Goal: Task Accomplishment & Management: Manage account settings

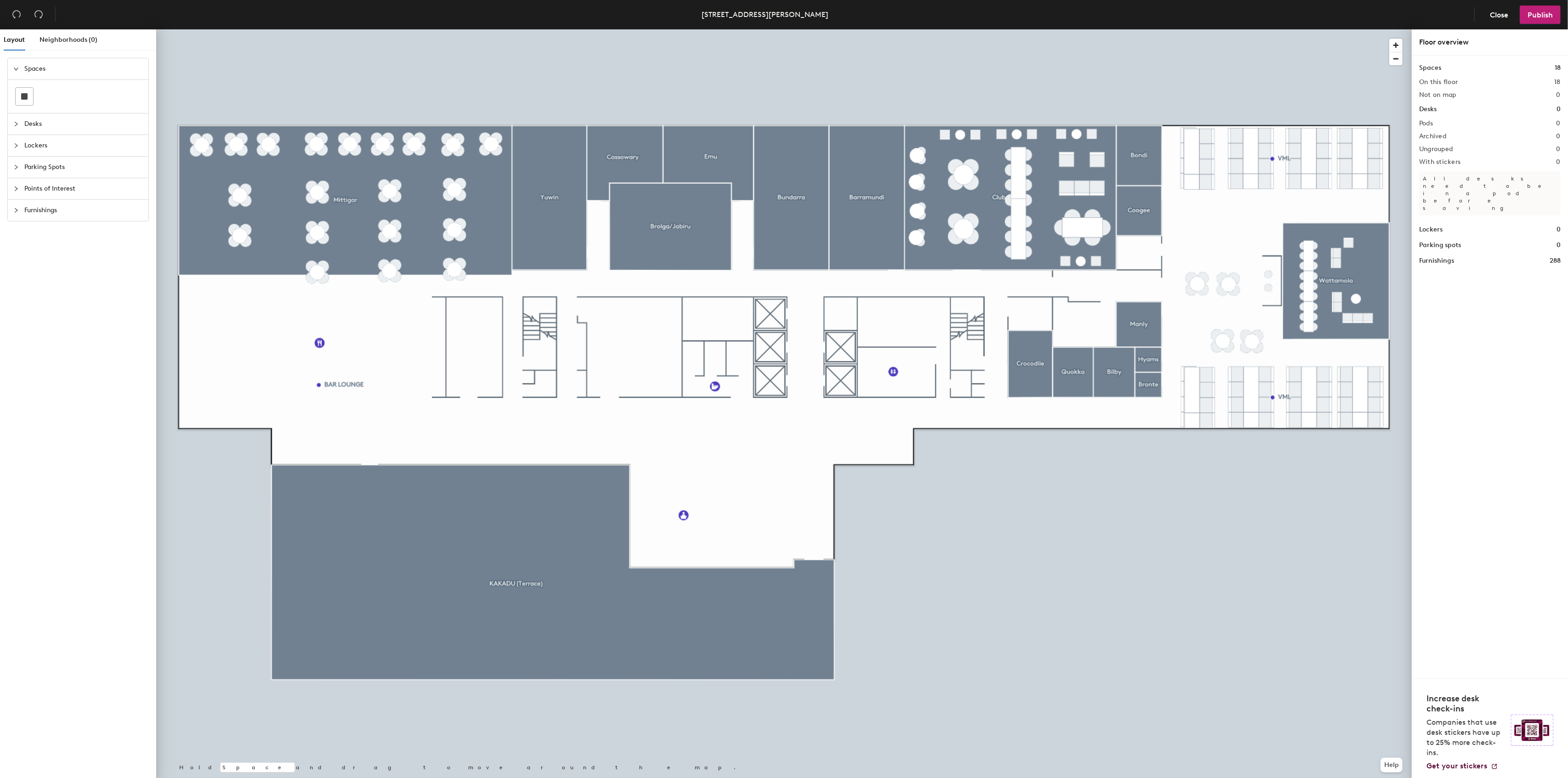
click at [62, 127] on span "Desks" at bounding box center [83, 123] width 119 height 21
click at [92, 185] on span "Lockers" at bounding box center [83, 186] width 119 height 21
click at [48, 164] on span "Parking Spots" at bounding box center [83, 167] width 119 height 21
click at [54, 181] on span "Points of Interest" at bounding box center [83, 189] width 119 height 21
click at [489, 427] on div "Layout Neighborhoods (0) Spaces Desks Lockers Parking Spots Points of Interest …" at bounding box center [784, 404] width 1568 height 752
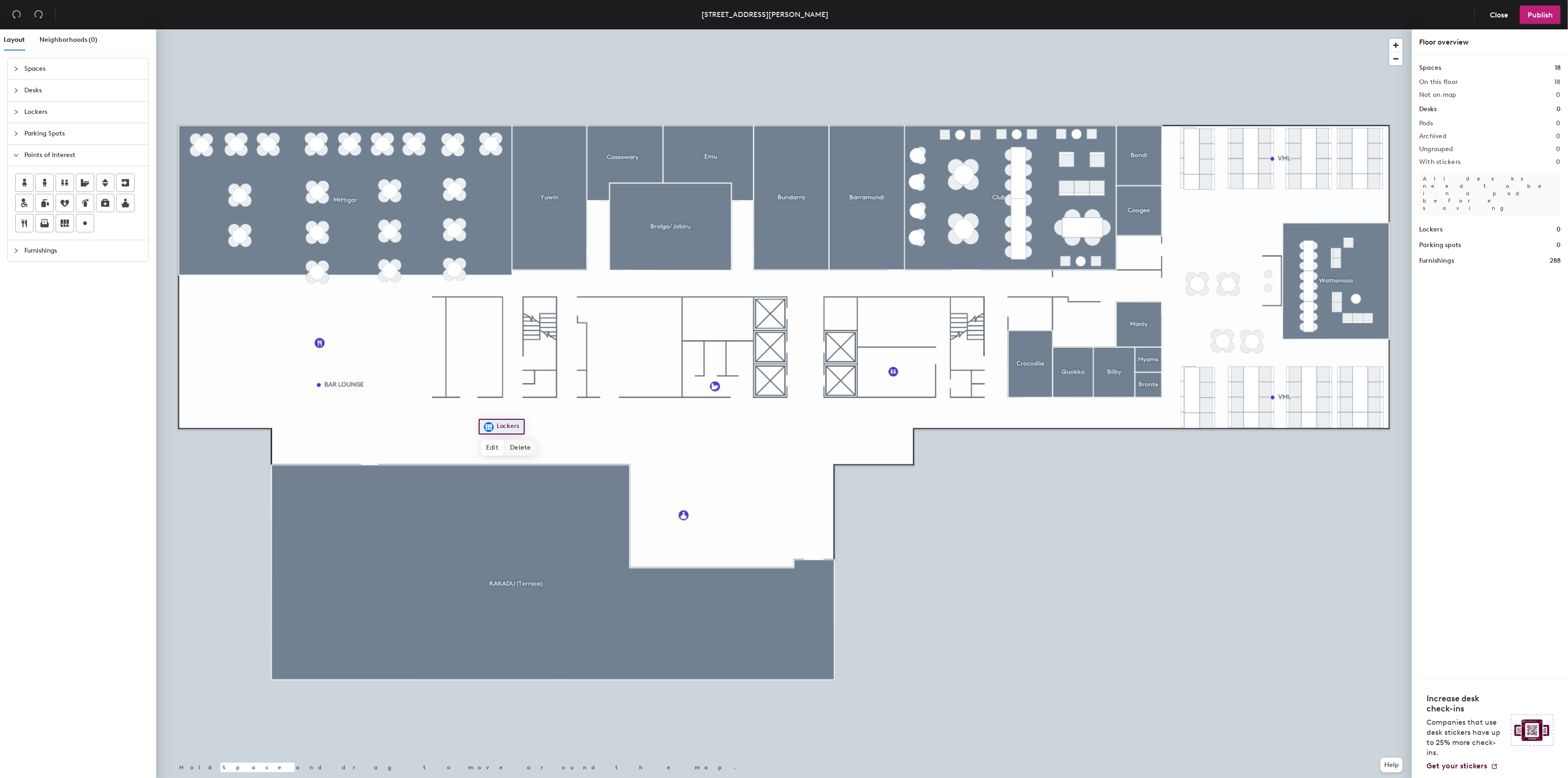
click at [511, 445] on span "Delete" at bounding box center [520, 447] width 32 height 16
click at [924, 393] on span "Delete" at bounding box center [925, 392] width 32 height 16
click at [912, 322] on div "Layout Neighborhoods (0) Spaces Desks Lockers Parking Spots Points of Interest …" at bounding box center [784, 404] width 1568 height 752
click at [903, 322] on div "Layout Neighborhoods (0) Spaces Desks Lockers Parking Spots Points of Interest …" at bounding box center [784, 404] width 1568 height 752
click at [934, 337] on span "Done" at bounding box center [935, 342] width 27 height 16
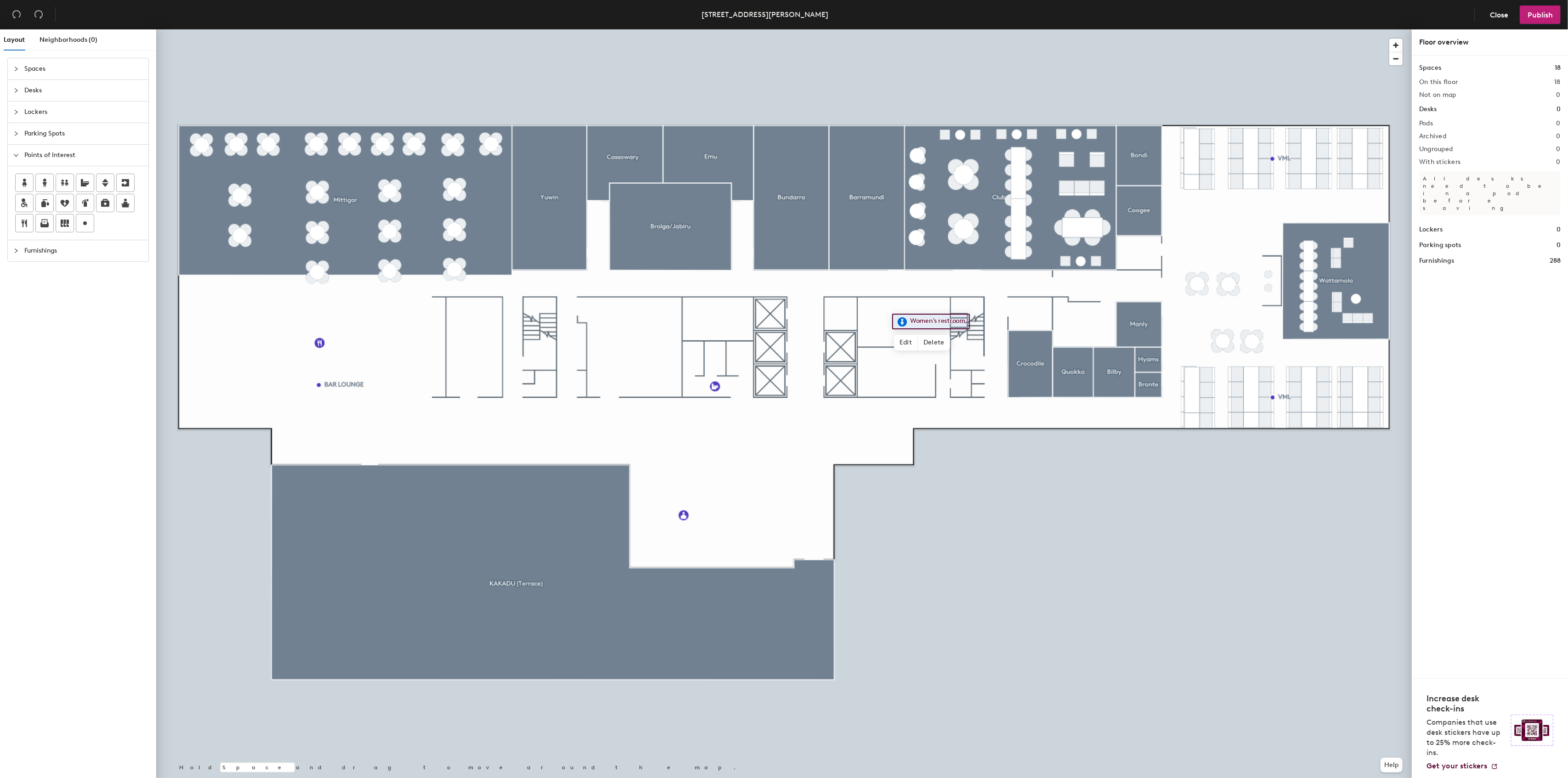
click at [36, 110] on span "Lockers" at bounding box center [83, 112] width 119 height 21
click at [51, 177] on span "Parking Spots" at bounding box center [83, 167] width 119 height 21
click at [41, 193] on span "Points of Interest" at bounding box center [83, 189] width 119 height 21
click at [895, 374] on div "Layout Neighborhoods (0) Spaces Desks Lockers Parking Spots Points of Interest …" at bounding box center [784, 404] width 1568 height 752
click at [926, 399] on span "Done" at bounding box center [925, 394] width 27 height 16
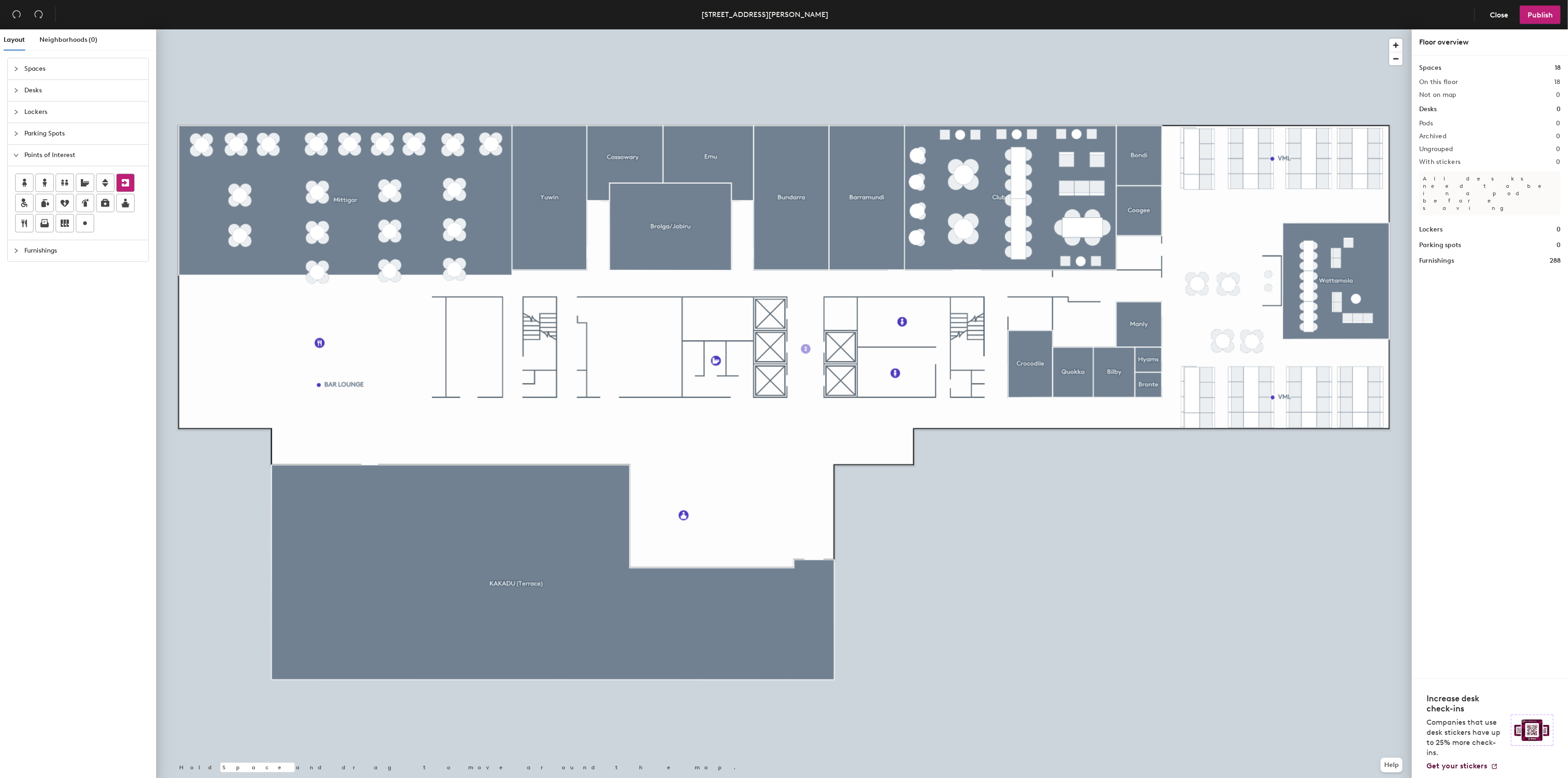
click at [805, 349] on div "Layout Neighborhoods (0) Spaces Desks Lockers Parking Spots Points of Interest …" at bounding box center [784, 404] width 1568 height 752
click at [819, 370] on span "Done" at bounding box center [822, 369] width 27 height 16
click at [741, 361] on div "Layout Neighborhoods (0) Spaces Desks Lockers Parking Spots Points of Interest …" at bounding box center [784, 404] width 1568 height 752
click at [762, 383] on span "Done" at bounding box center [762, 381] width 27 height 16
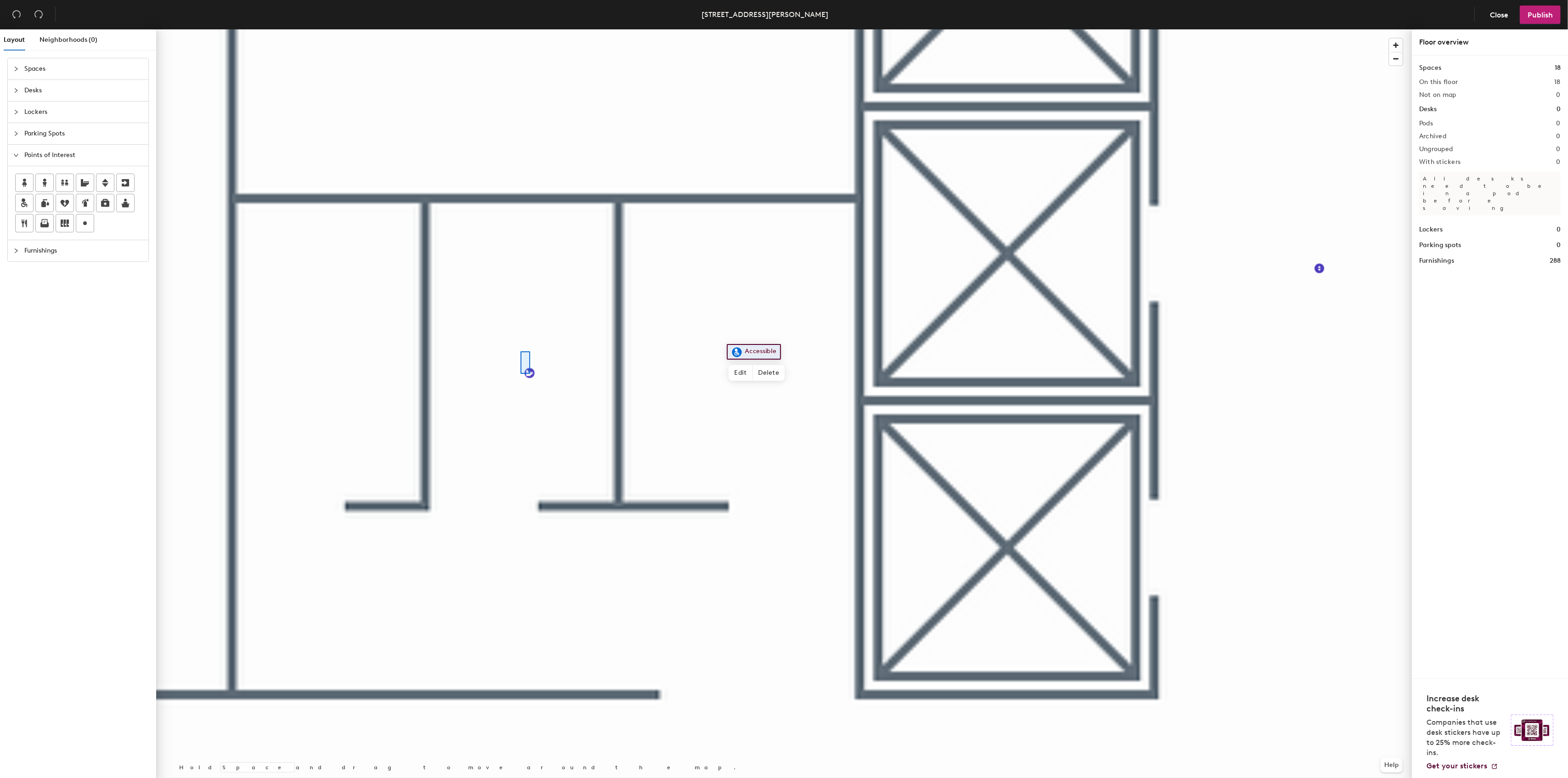
click at [521, 29] on div at bounding box center [784, 29] width 1256 height 0
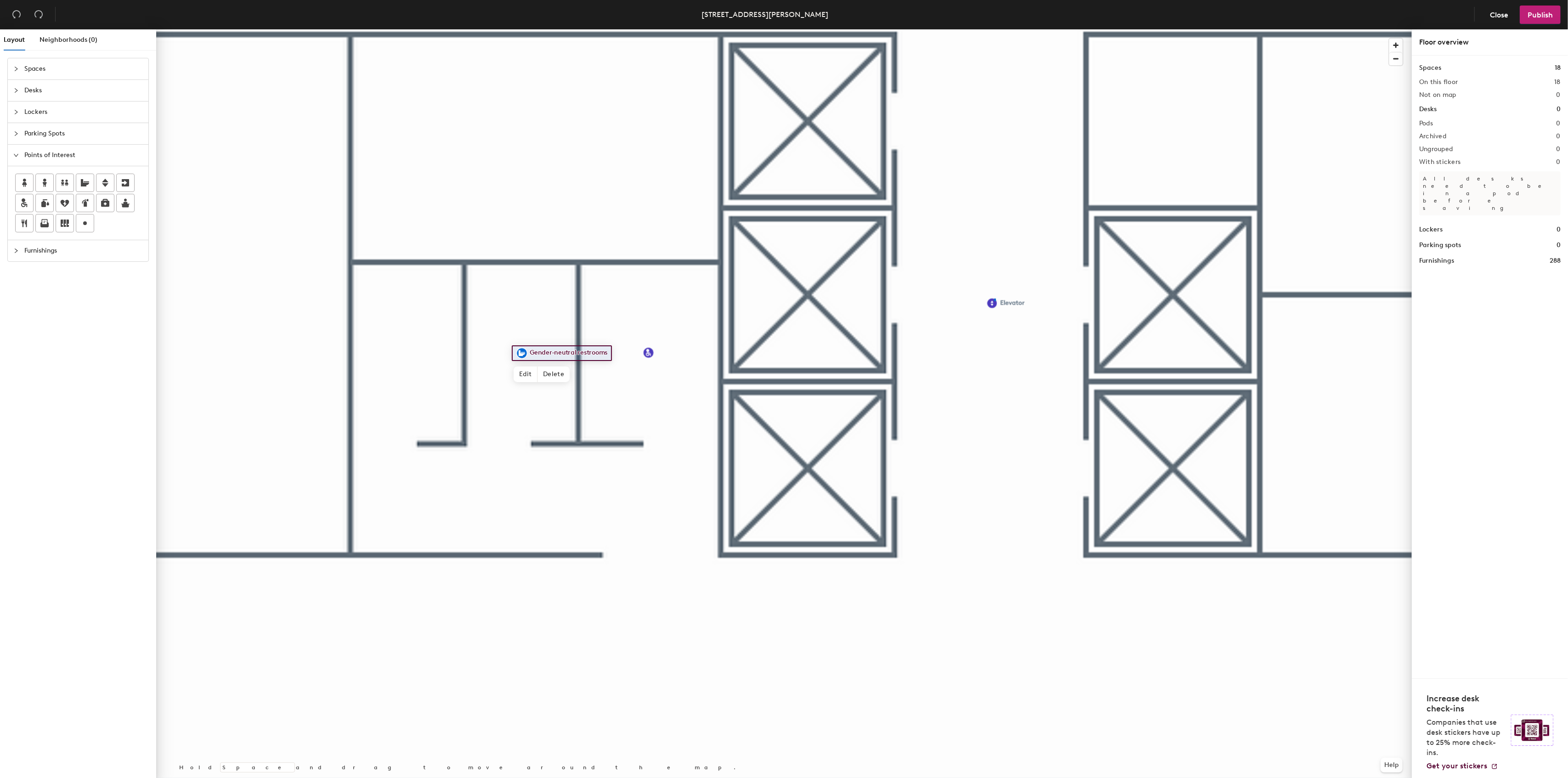
click at [994, 29] on div at bounding box center [784, 29] width 1256 height 0
click at [1018, 319] on span "Delete" at bounding box center [1024, 319] width 32 height 16
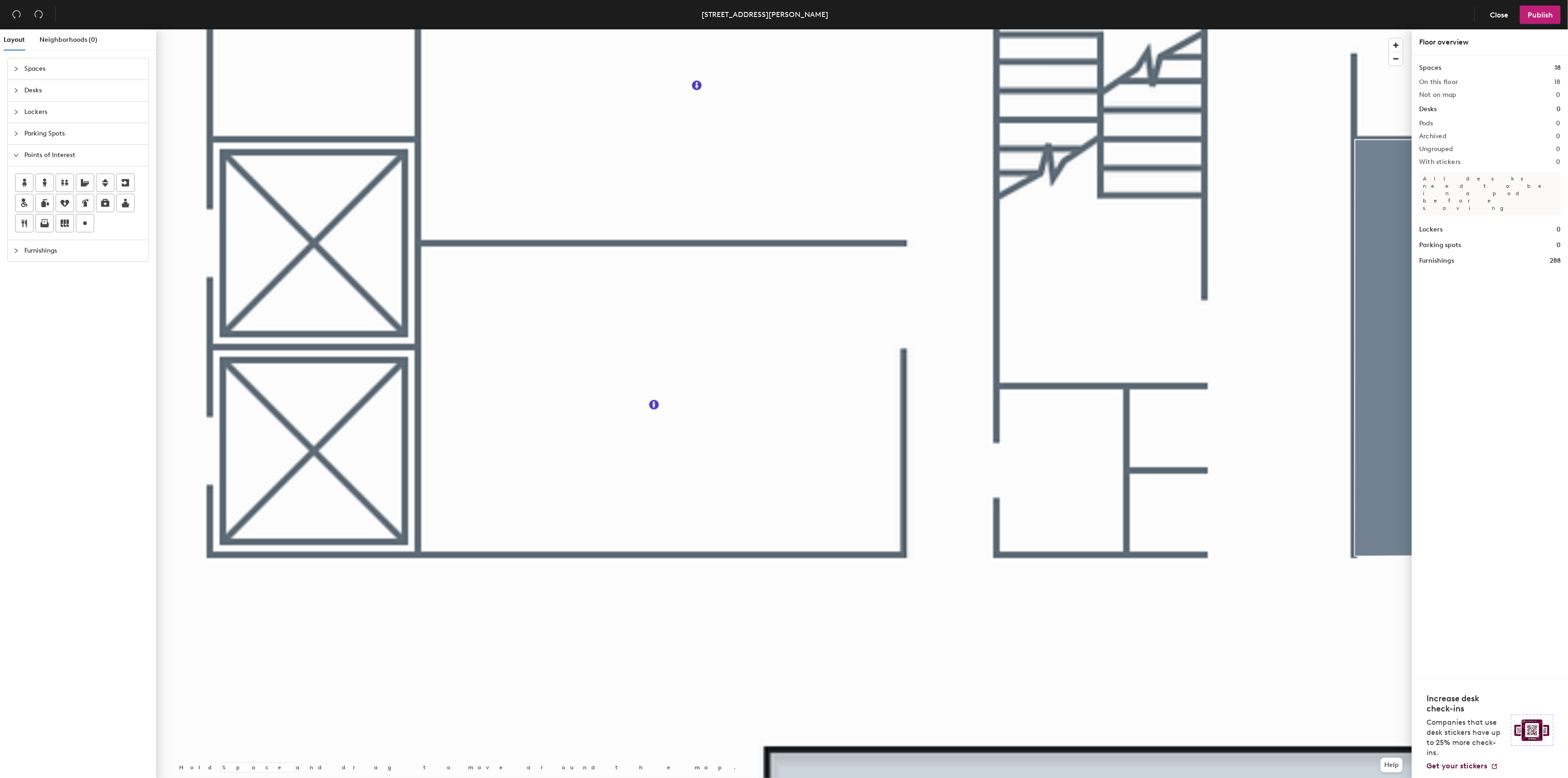
click at [653, 29] on div at bounding box center [784, 29] width 1256 height 0
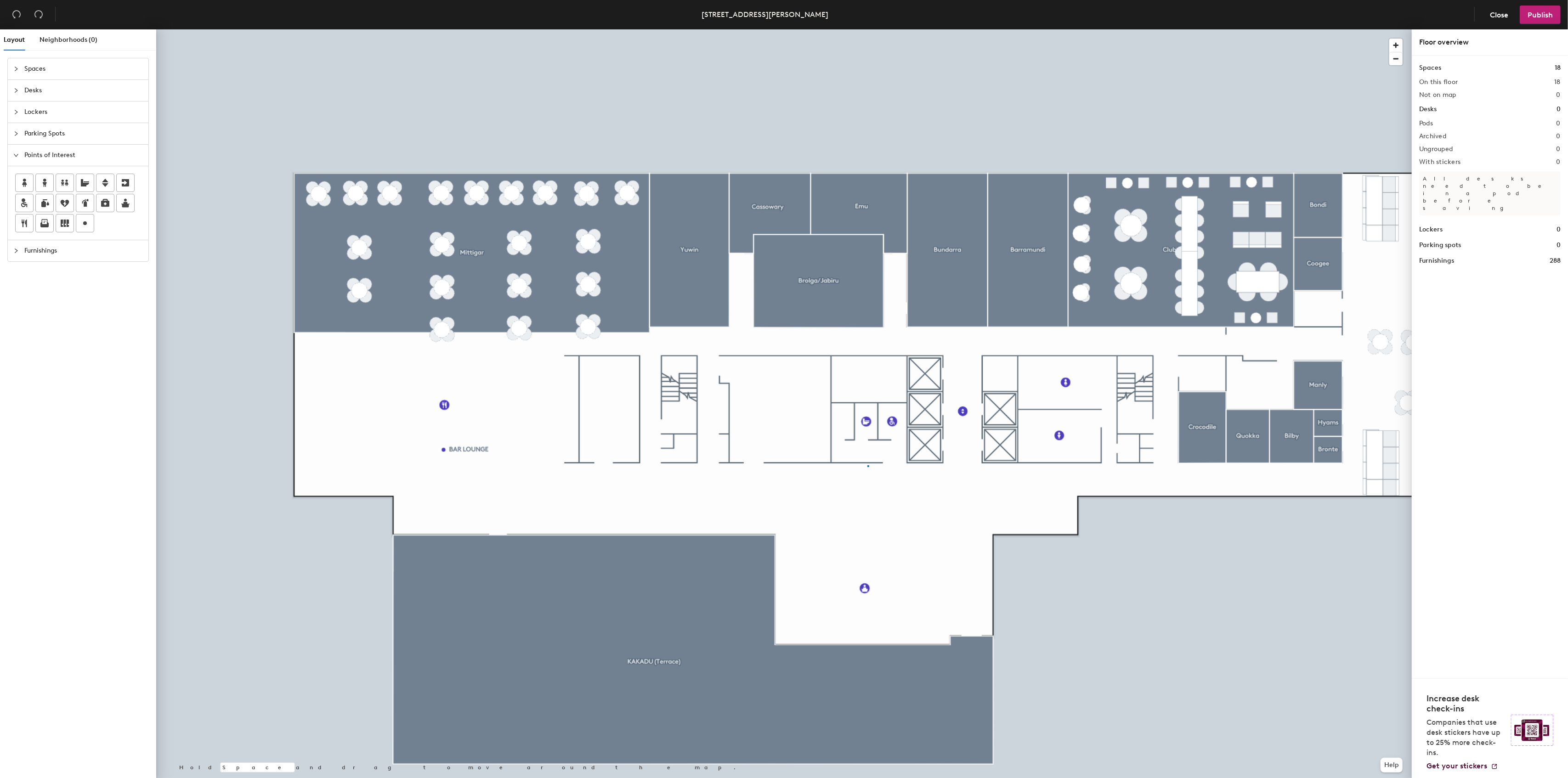
click at [868, 29] on div at bounding box center [784, 29] width 1256 height 0
click at [1318, 310] on div "Layout Neighborhoods (0) Spaces Desks Lockers Parking Spots Points of Interest …" at bounding box center [784, 404] width 1568 height 752
click at [1341, 330] on span "Done" at bounding box center [1333, 331] width 27 height 16
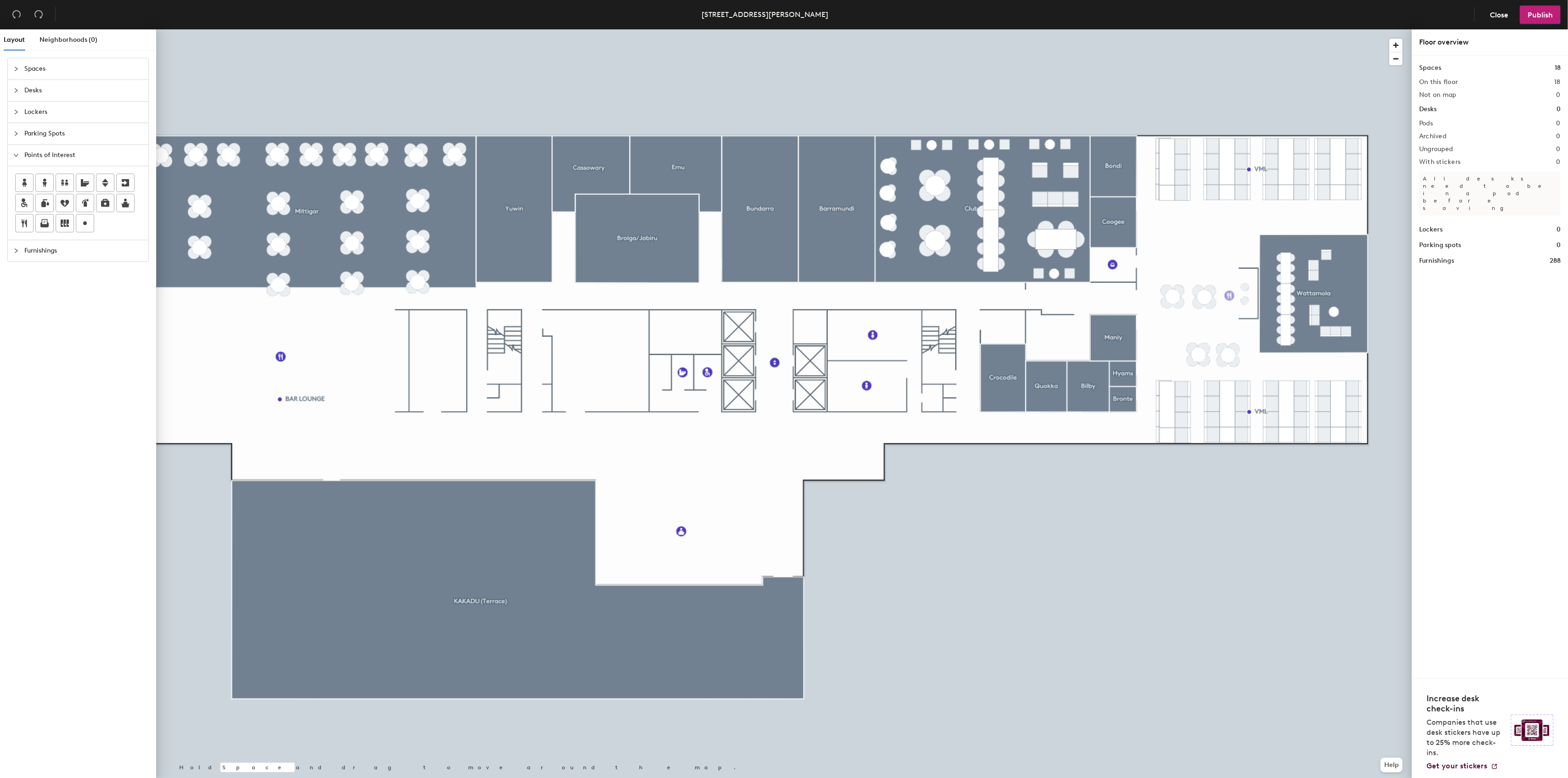
click at [1230, 296] on div "Layout Neighborhoods (0) Spaces Desks Lockers Parking Spots Points of Interest …" at bounding box center [784, 404] width 1568 height 752
click at [1244, 314] on span "Done" at bounding box center [1245, 316] width 27 height 16
click at [537, 361] on div "Layout Neighborhoods (0) Spaces Desks Lockers Parking Spots Points of Interest …" at bounding box center [784, 404] width 1568 height 752
click at [546, 379] on span "Done" at bounding box center [552, 382] width 27 height 16
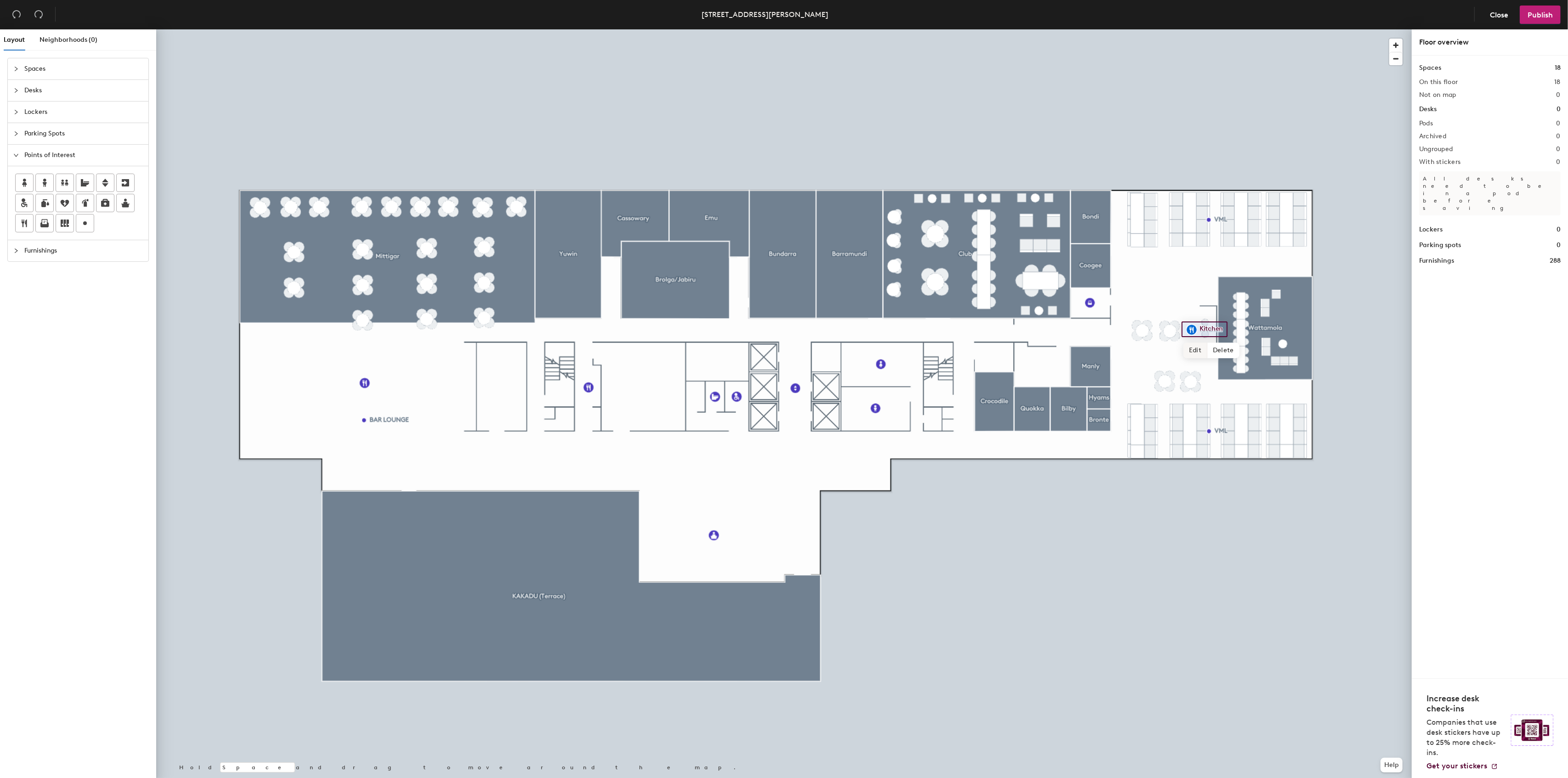
click at [1199, 351] on span "Edit" at bounding box center [1196, 350] width 24 height 16
type input "VML Kitchen"
click at [1218, 349] on span "Done" at bounding box center [1215, 350] width 27 height 16
click at [1093, 322] on span "Edit" at bounding box center [1094, 323] width 24 height 16
click at [1121, 300] on input "Printer" at bounding box center [1110, 303] width 29 height 13
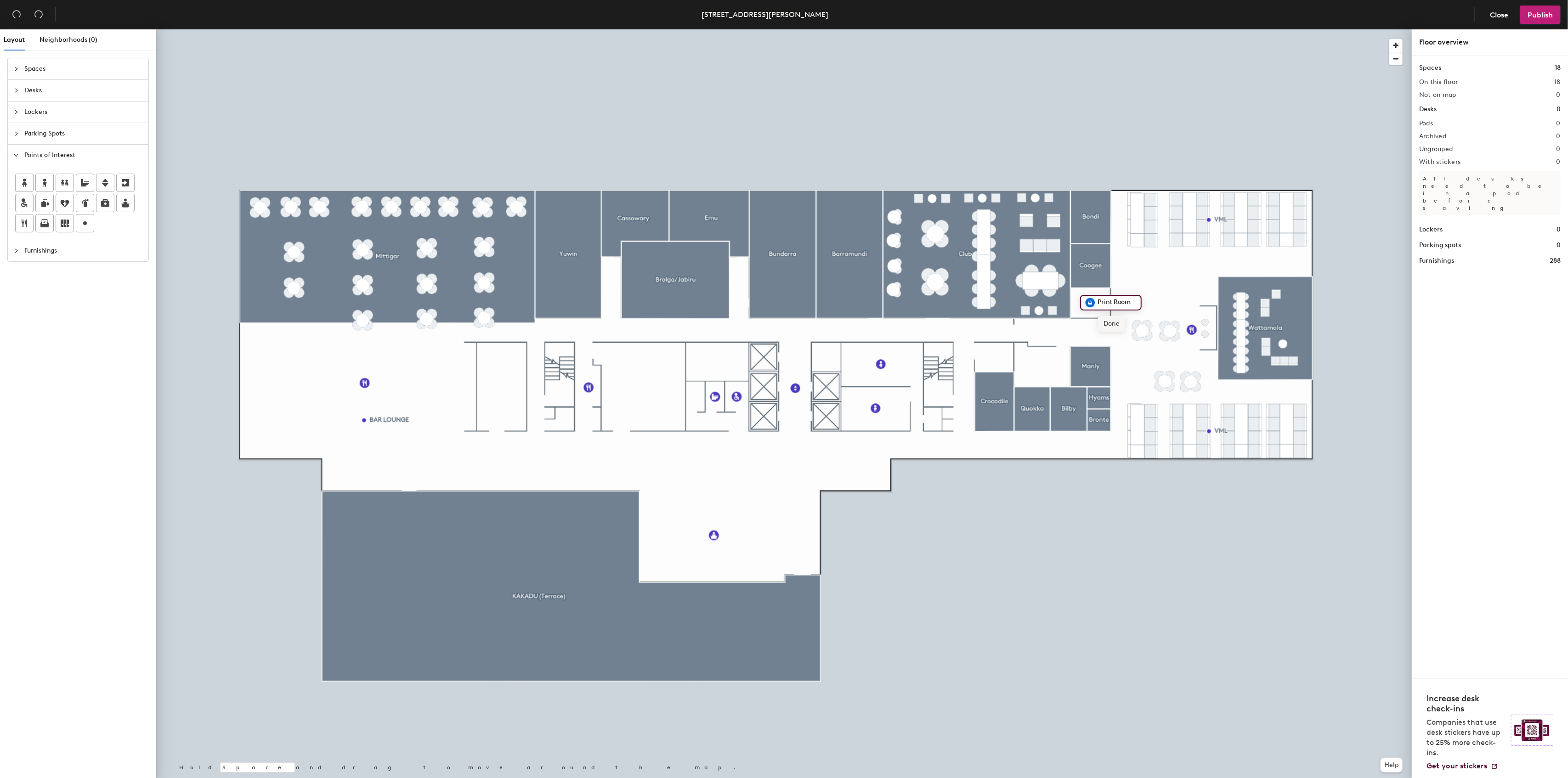
type input "Print Room"
click at [1116, 329] on span "Done" at bounding box center [1111, 323] width 27 height 16
click at [1096, 324] on span "Edit" at bounding box center [1094, 323] width 24 height 16
type input "PRINT/COPY"
click at [1113, 326] on span "Done" at bounding box center [1111, 323] width 27 height 16
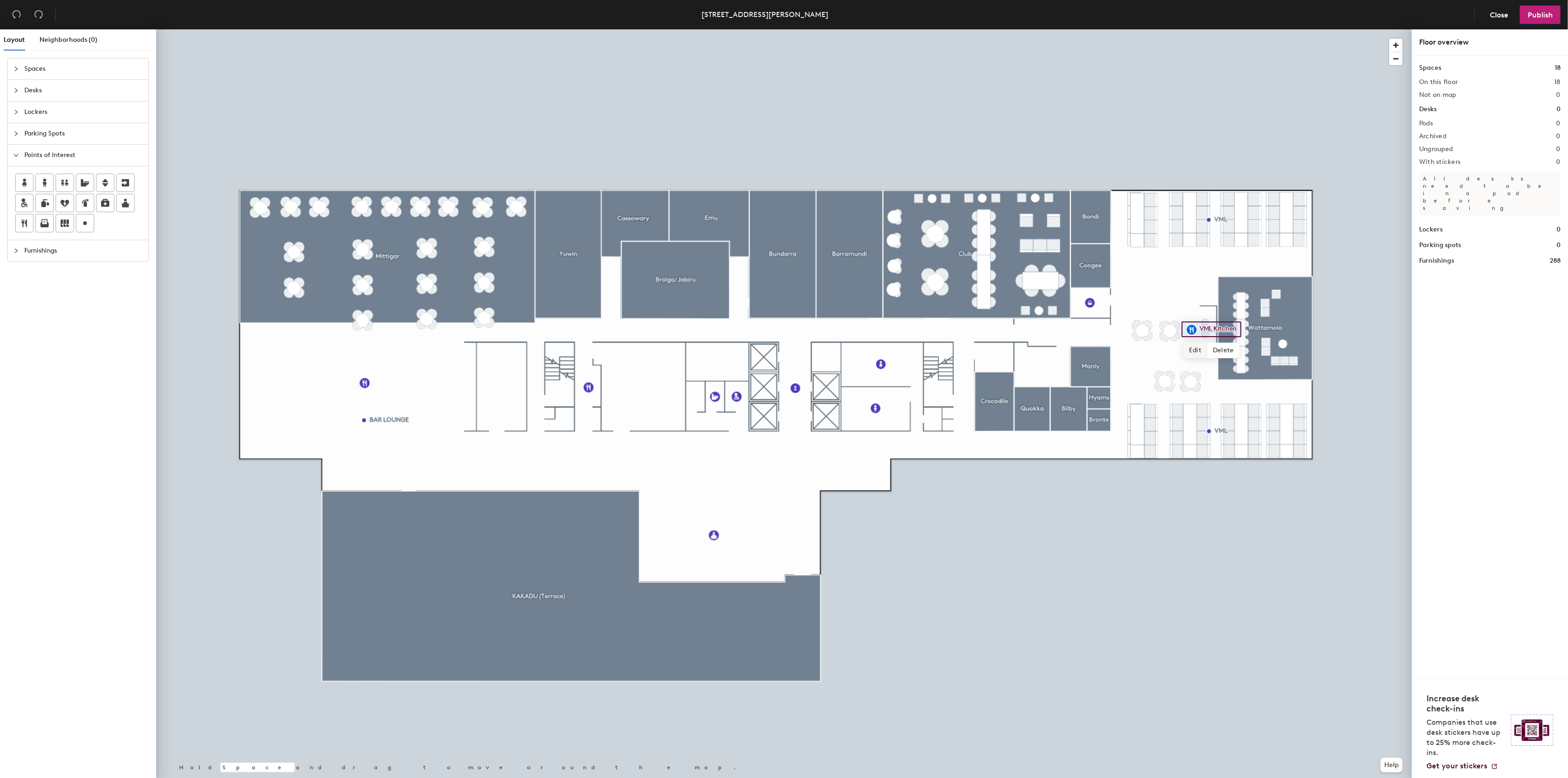
click at [1195, 352] on span "Edit" at bounding box center [1196, 350] width 24 height 16
type input "VML Kitchen"
click at [802, 407] on span "Edit" at bounding box center [799, 409] width 24 height 16
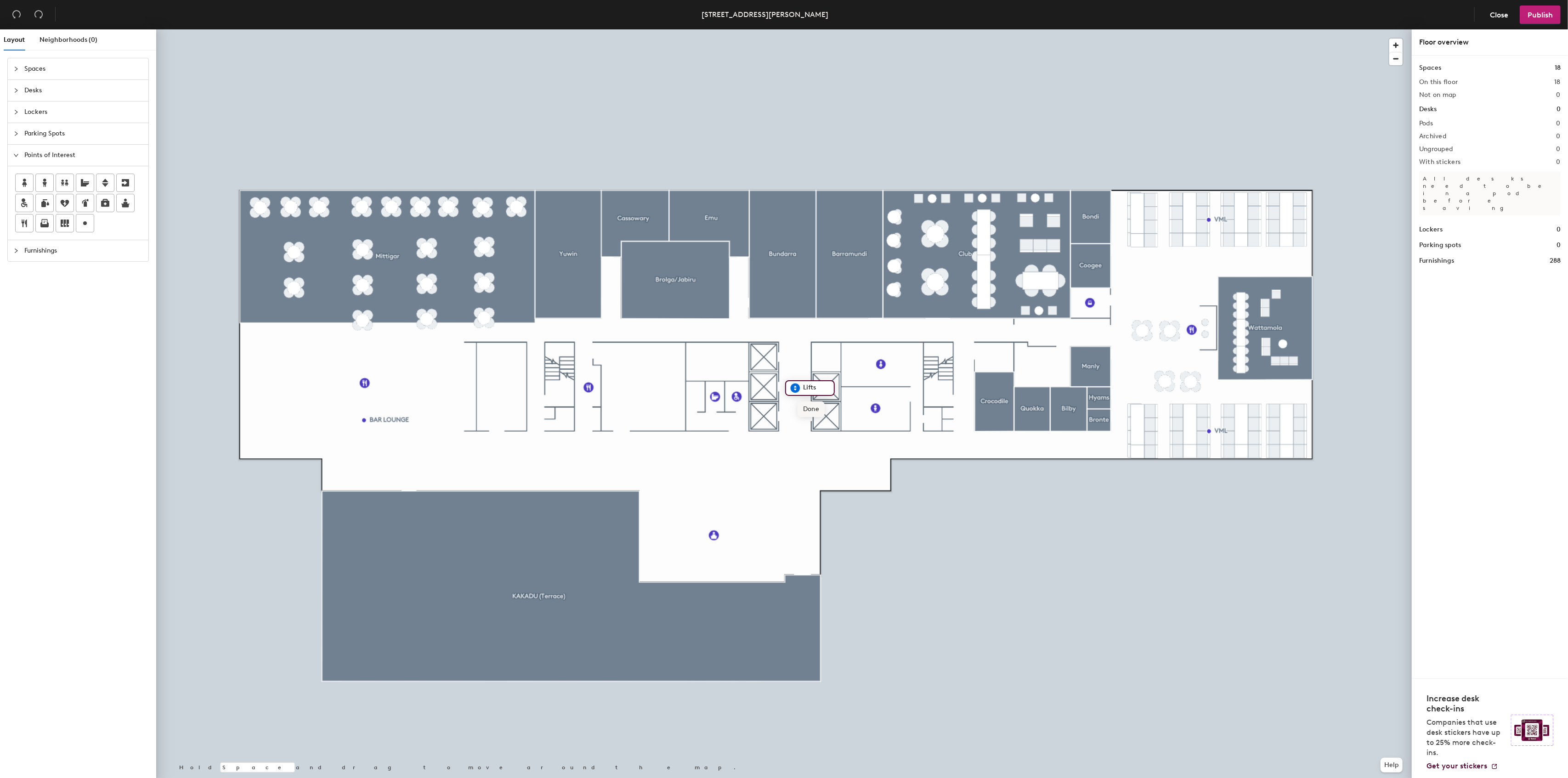
type input "Lifts"
click at [743, 417] on span "Edit" at bounding box center [741, 417] width 24 height 16
type input "Accessible Restroom"
click at [742, 417] on span "Edit" at bounding box center [741, 417] width 24 height 16
click at [779, 397] on input "Accessible Restroom" at bounding box center [782, 396] width 78 height 13
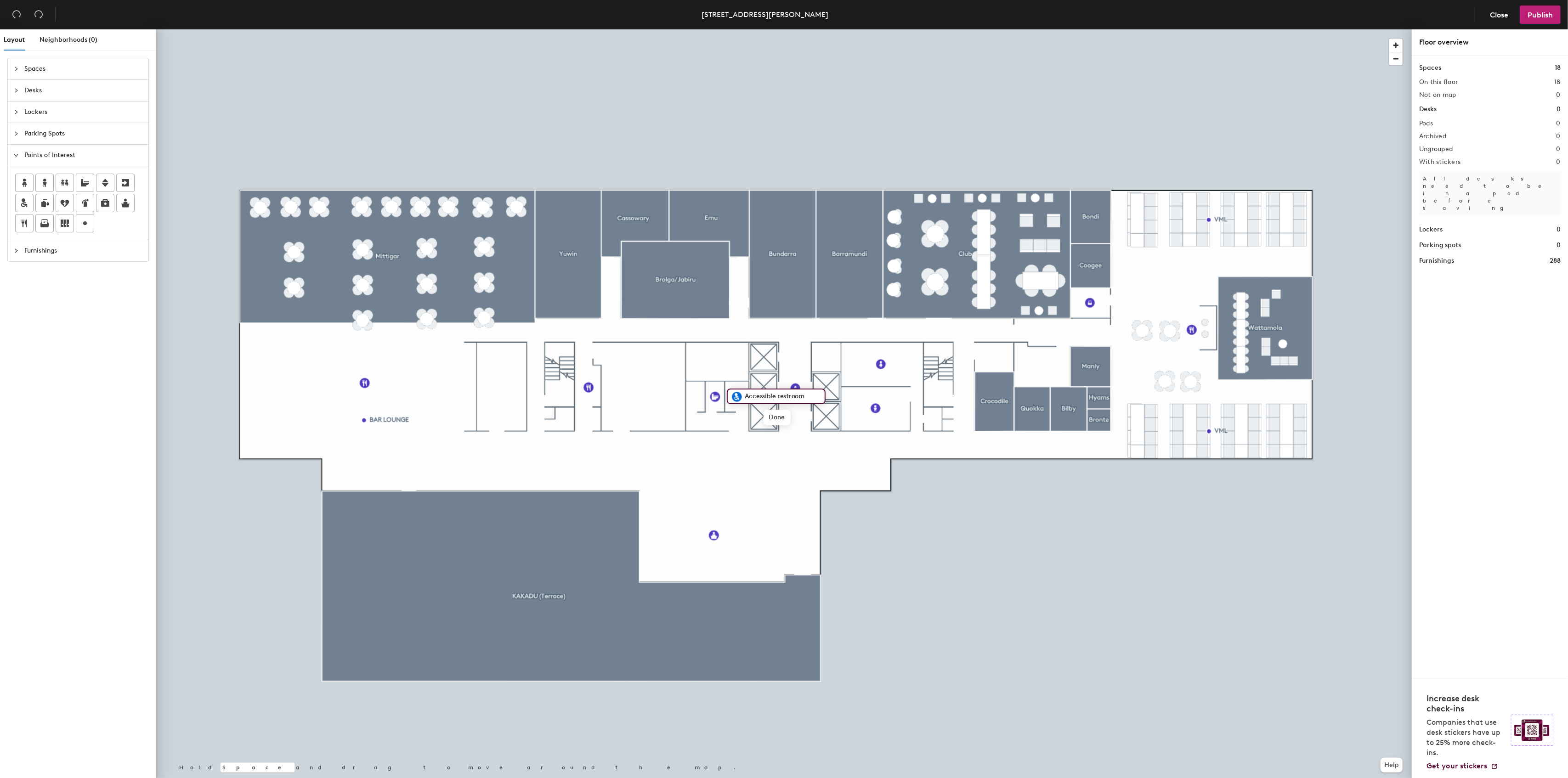
type input "Accessible restroom"
click at [39, 258] on span "Furnishings" at bounding box center [83, 250] width 119 height 21
click at [90, 42] on span "Neighborhoods (0)" at bounding box center [68, 39] width 58 height 7
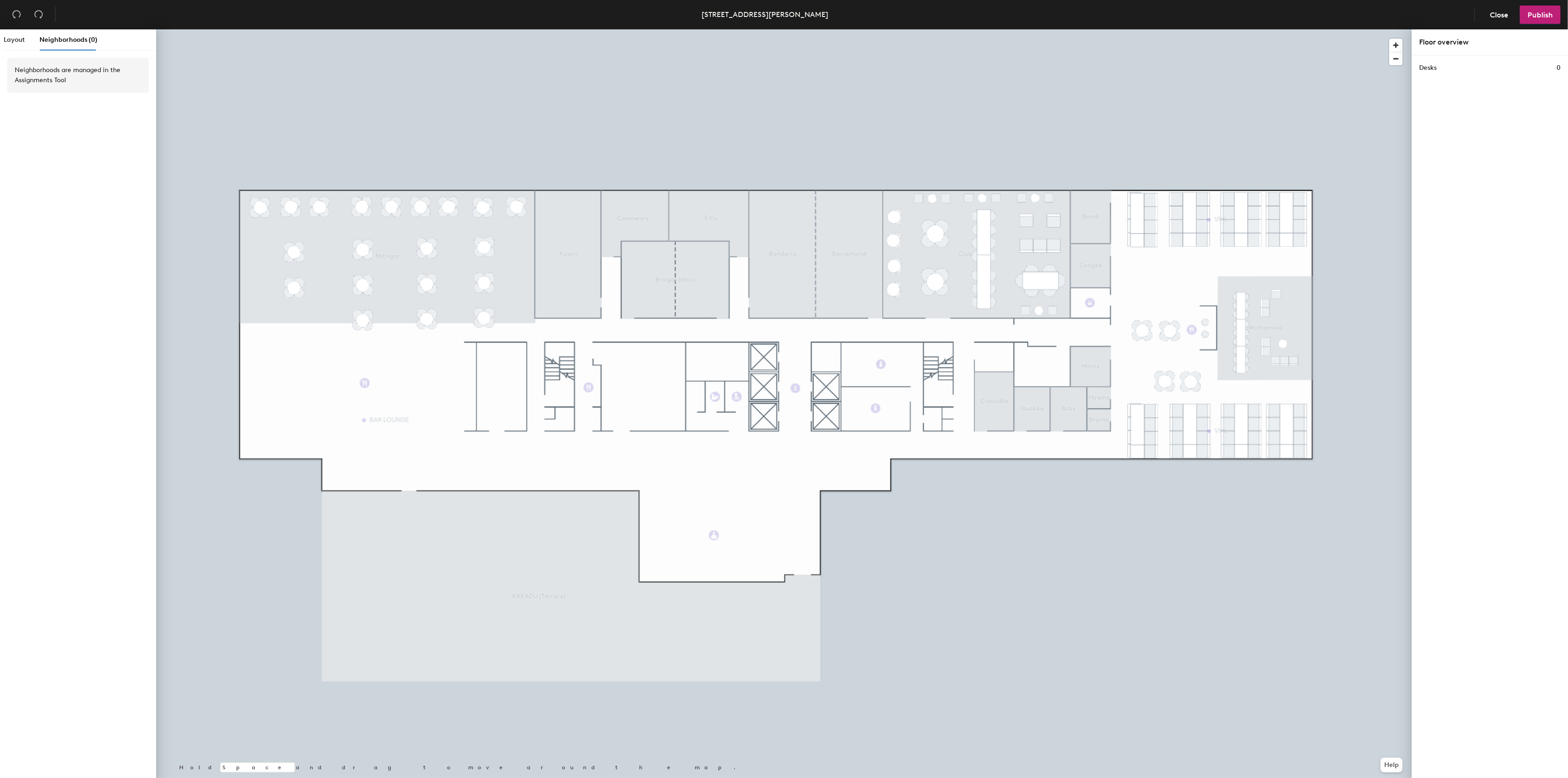
click at [26, 41] on div "Layout Neighborhoods (0)" at bounding box center [50, 39] width 93 height 21
click at [22, 41] on span "Layout" at bounding box center [14, 39] width 21 height 7
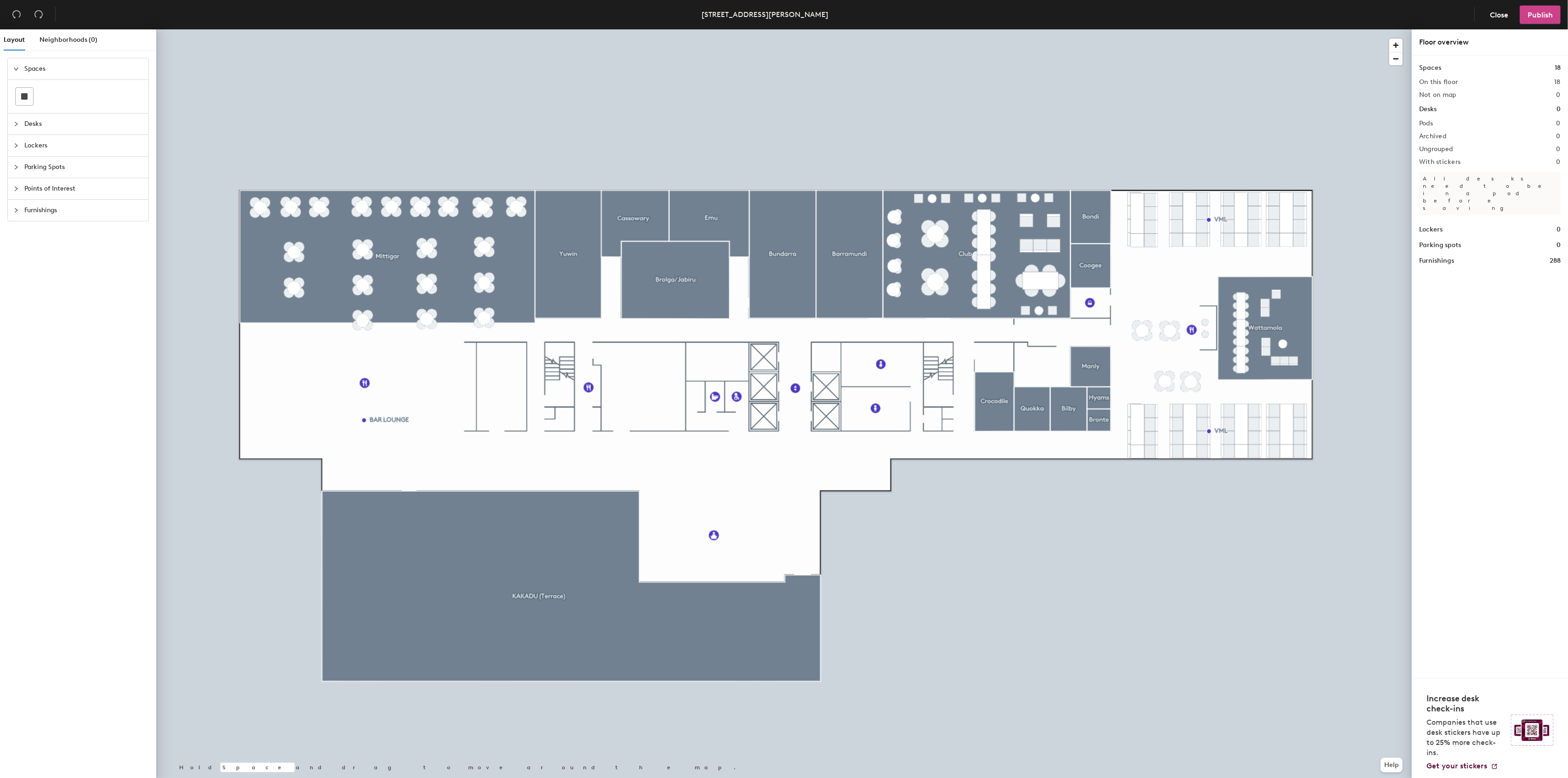
click at [1538, 21] on button "Publish" at bounding box center [1541, 15] width 41 height 19
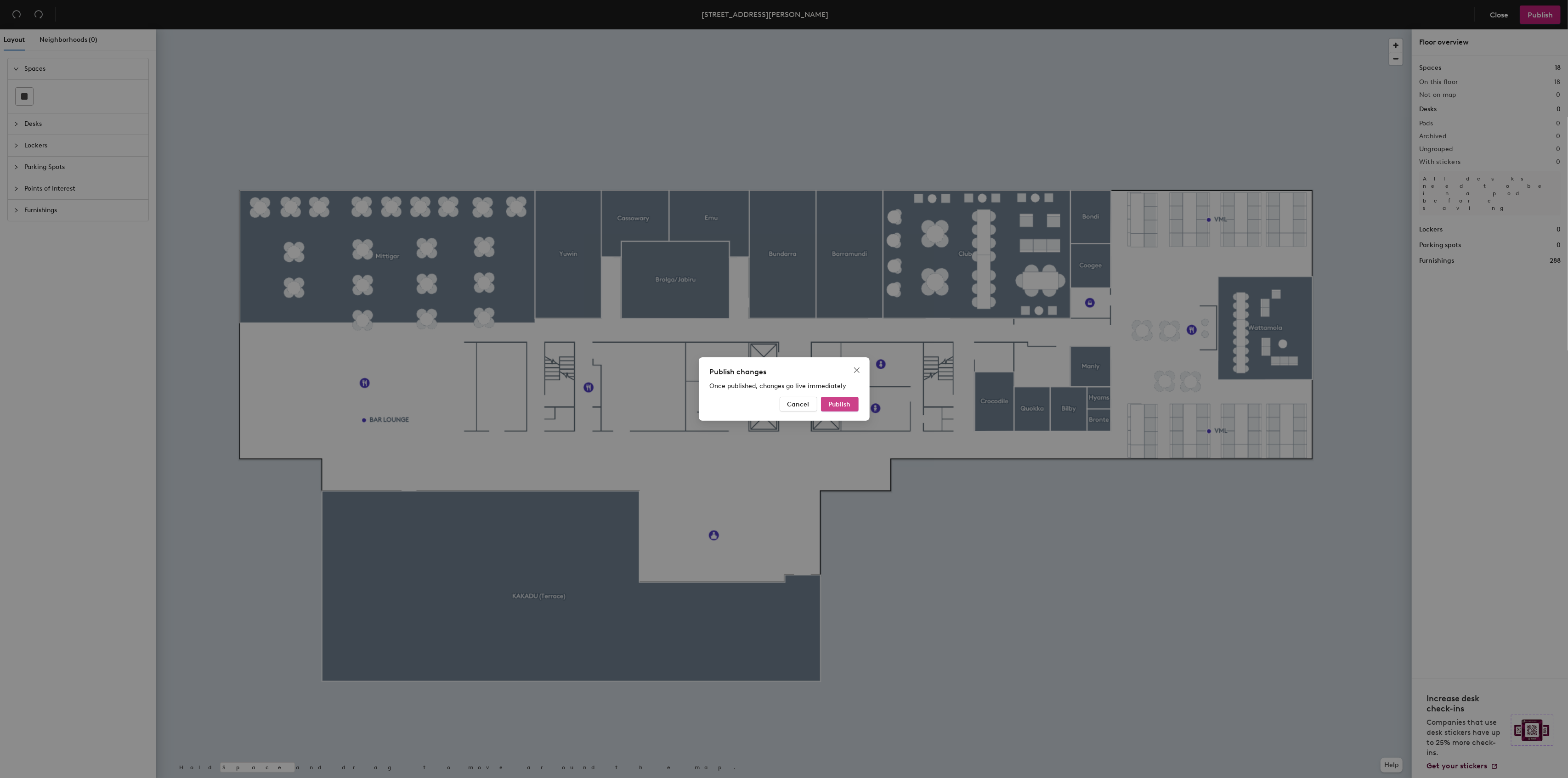
click at [842, 406] on span "Publish" at bounding box center [840, 404] width 22 height 7
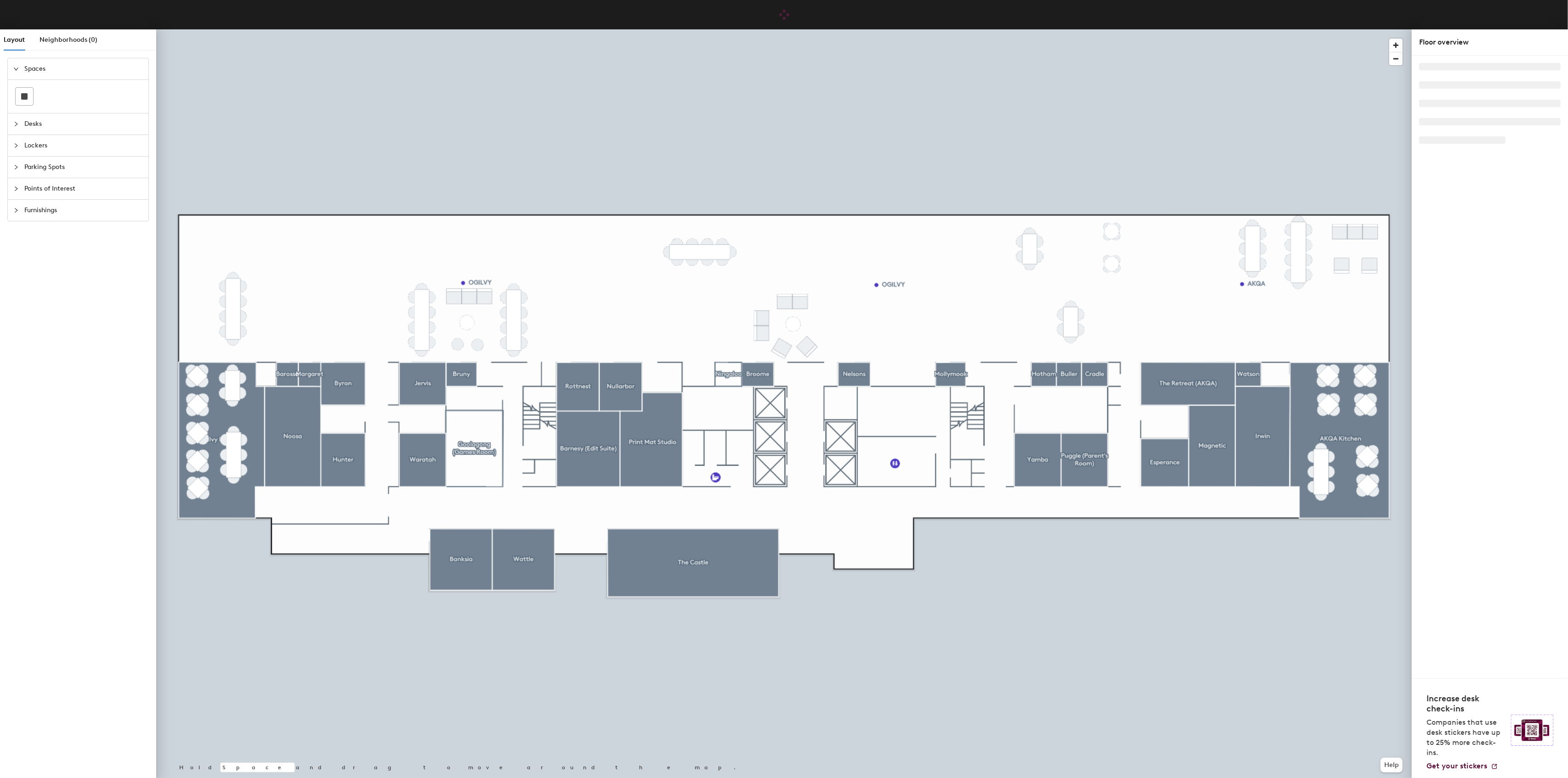
click at [55, 185] on span "Points of Interest" at bounding box center [83, 189] width 119 height 21
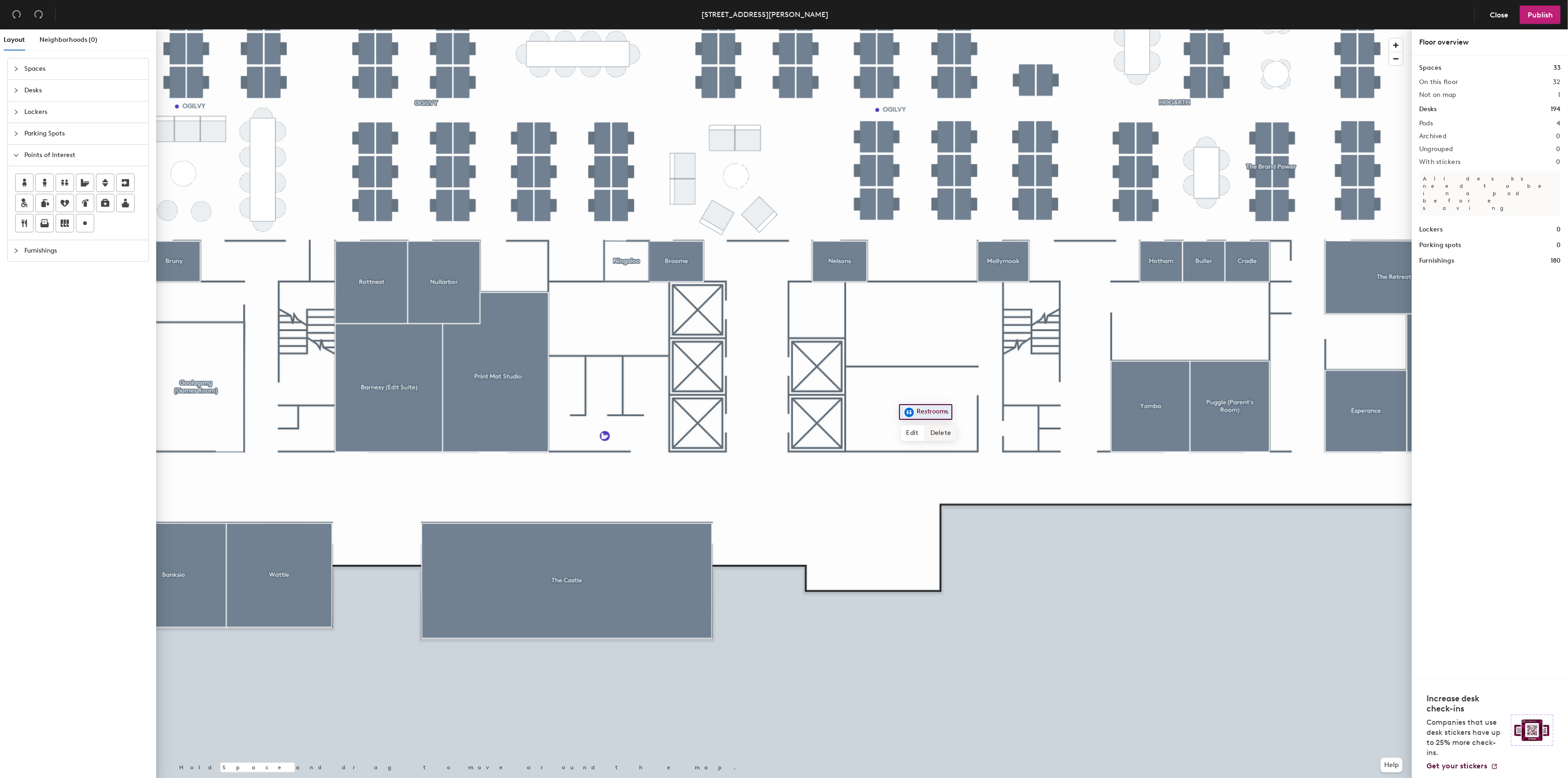
click at [936, 434] on span "Delete" at bounding box center [941, 432] width 32 height 16
click at [924, 322] on div "Layout Neighborhoods (0) Spaces Desks Lockers Parking Spots Points of Interest …" at bounding box center [784, 404] width 1568 height 752
click at [955, 340] on span "Done" at bounding box center [958, 343] width 27 height 16
click at [905, 414] on div "Layout Neighborhoods (0) Spaces Desks Lockers Parking Spots Points of Interest …" at bounding box center [784, 404] width 1568 height 752
click at [912, 410] on div "Layout Neighborhoods (0) Spaces Desks Lockers Parking Spots Points of Interest …" at bounding box center [784, 404] width 1568 height 752
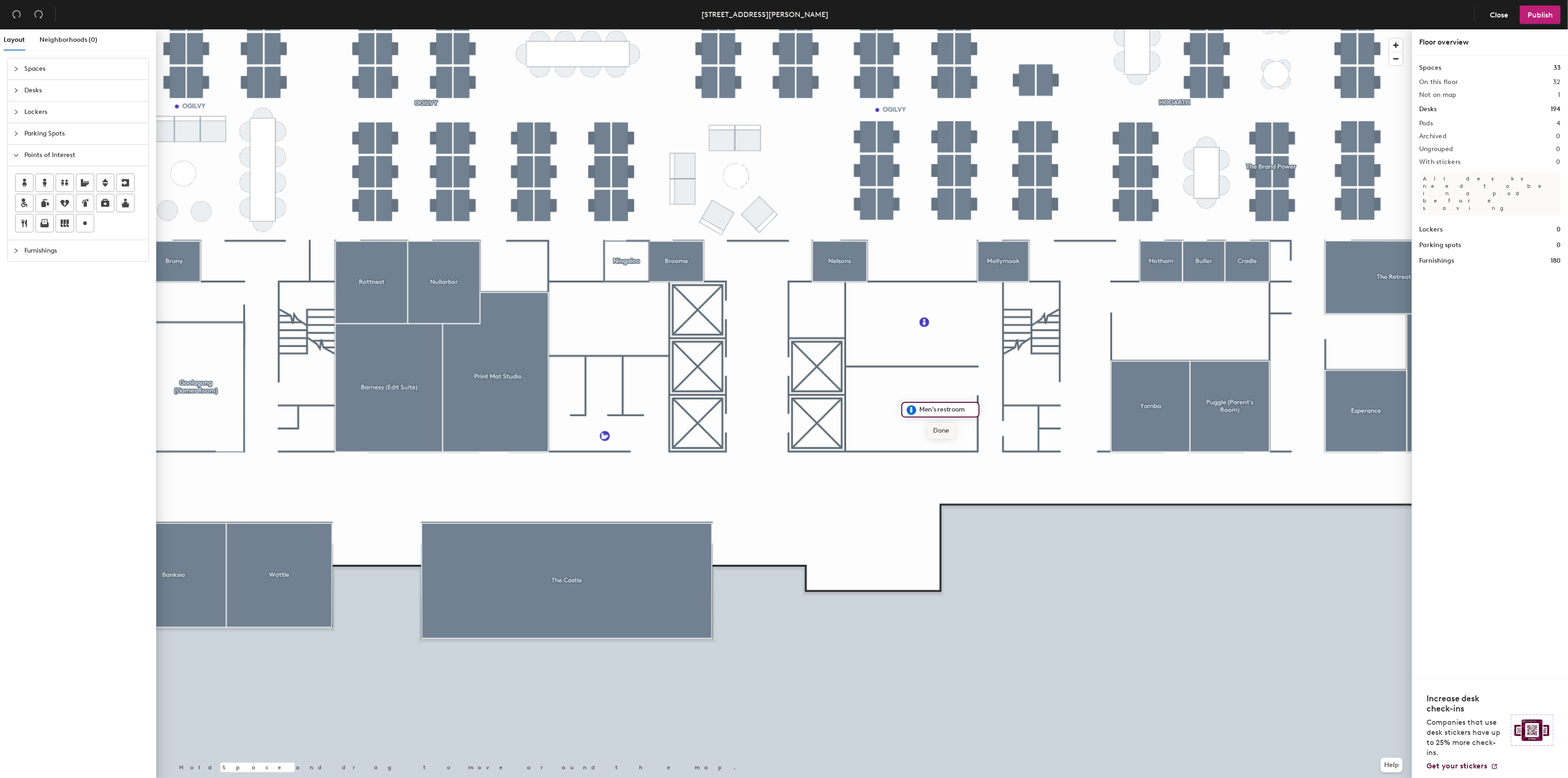
click at [934, 429] on span "Done" at bounding box center [941, 431] width 27 height 16
click at [646, 389] on div "Layout Neighborhoods (0) Spaces Desks Lockers Parking Spots Points of Interest …" at bounding box center [784, 404] width 1568 height 752
type input "Accessible restroom"
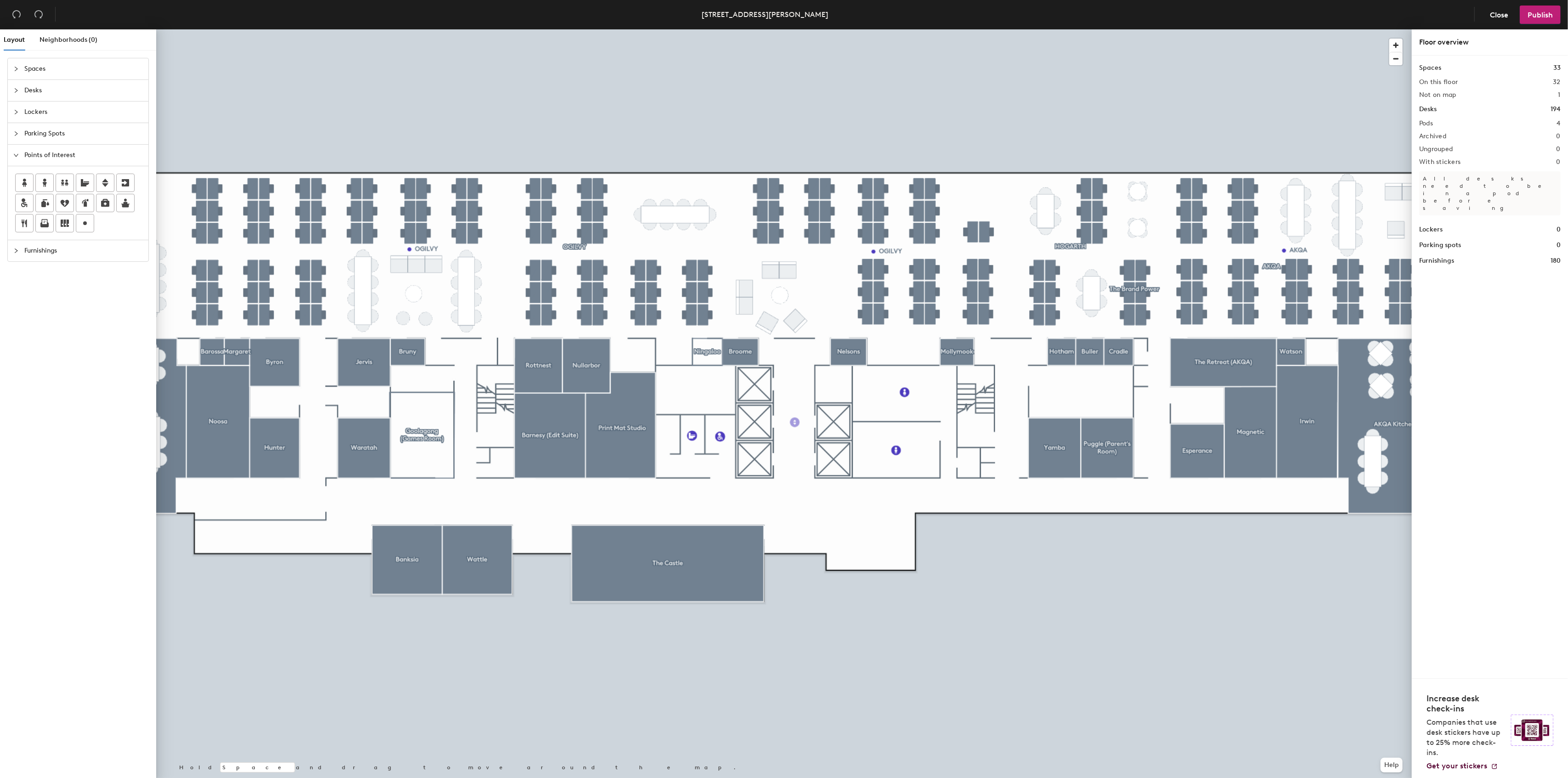
click at [795, 422] on div "Layout Neighborhoods (0) Spaces Desks Lockers Parking Spots Points of Interest …" at bounding box center [784, 404] width 1568 height 752
type input "Lifts"
click at [807, 443] on span "Done" at bounding box center [810, 443] width 27 height 16
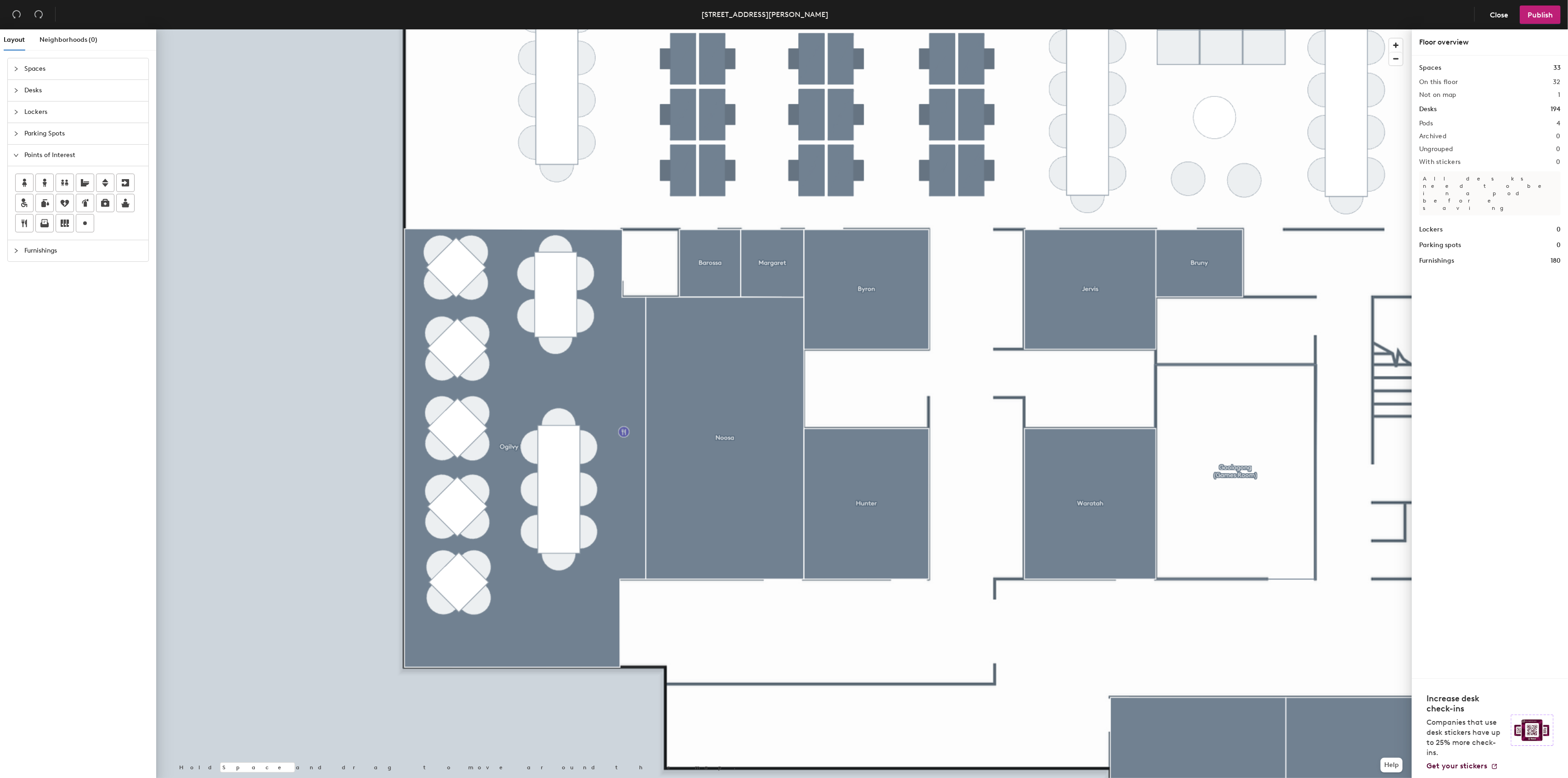
click at [624, 432] on div "Layout Neighborhoods (0) Spaces Desks Lockers Parking Spots Points of Interest …" at bounding box center [784, 404] width 1568 height 752
type input "Ogilvy Kitchen"
click at [653, 456] on span "Done" at bounding box center [653, 452] width 27 height 16
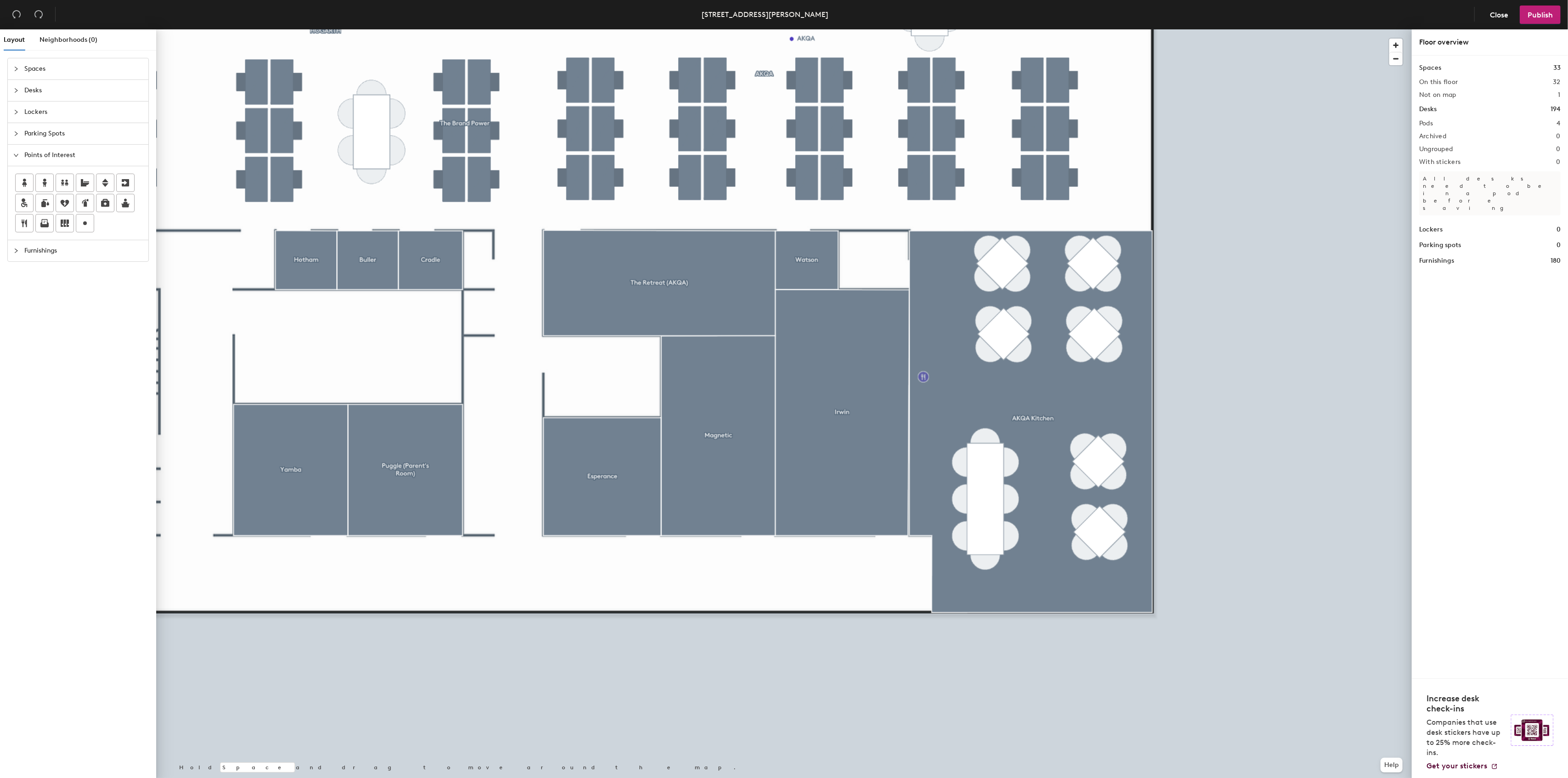
click at [923, 377] on div "Layout Neighborhoods (0) Spaces Desks Lockers Parking Spots Points of Interest …" at bounding box center [784, 404] width 1568 height 752
type input "AKQA Kitchen"
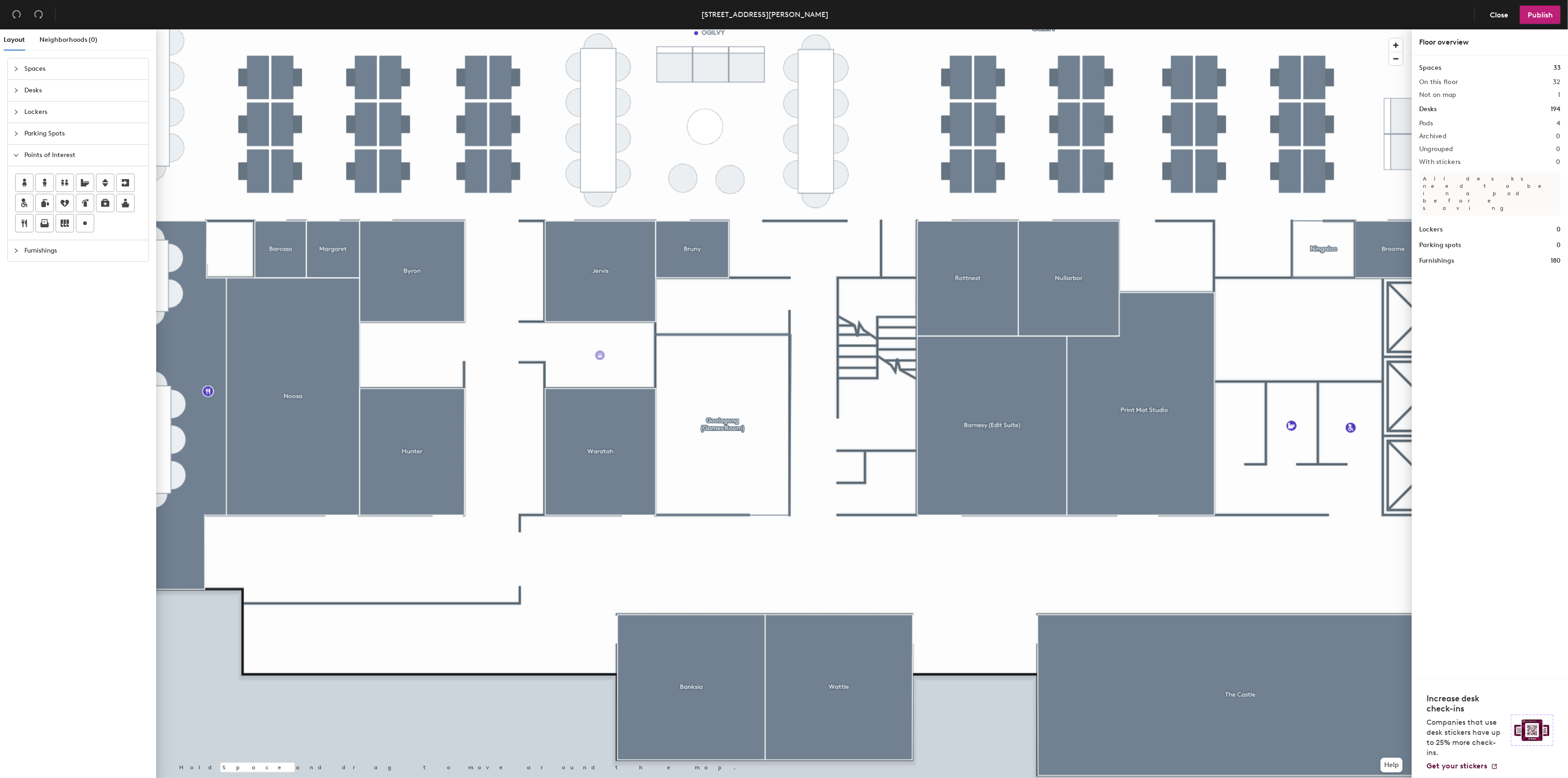
click at [600, 356] on div "Layout Neighborhoods (0) Spaces Desks Lockers Parking Spots Points of Interest …" at bounding box center [784, 404] width 1568 height 752
type input "PRINT/COPY"
click at [623, 375] on span "Done" at bounding box center [621, 375] width 27 height 16
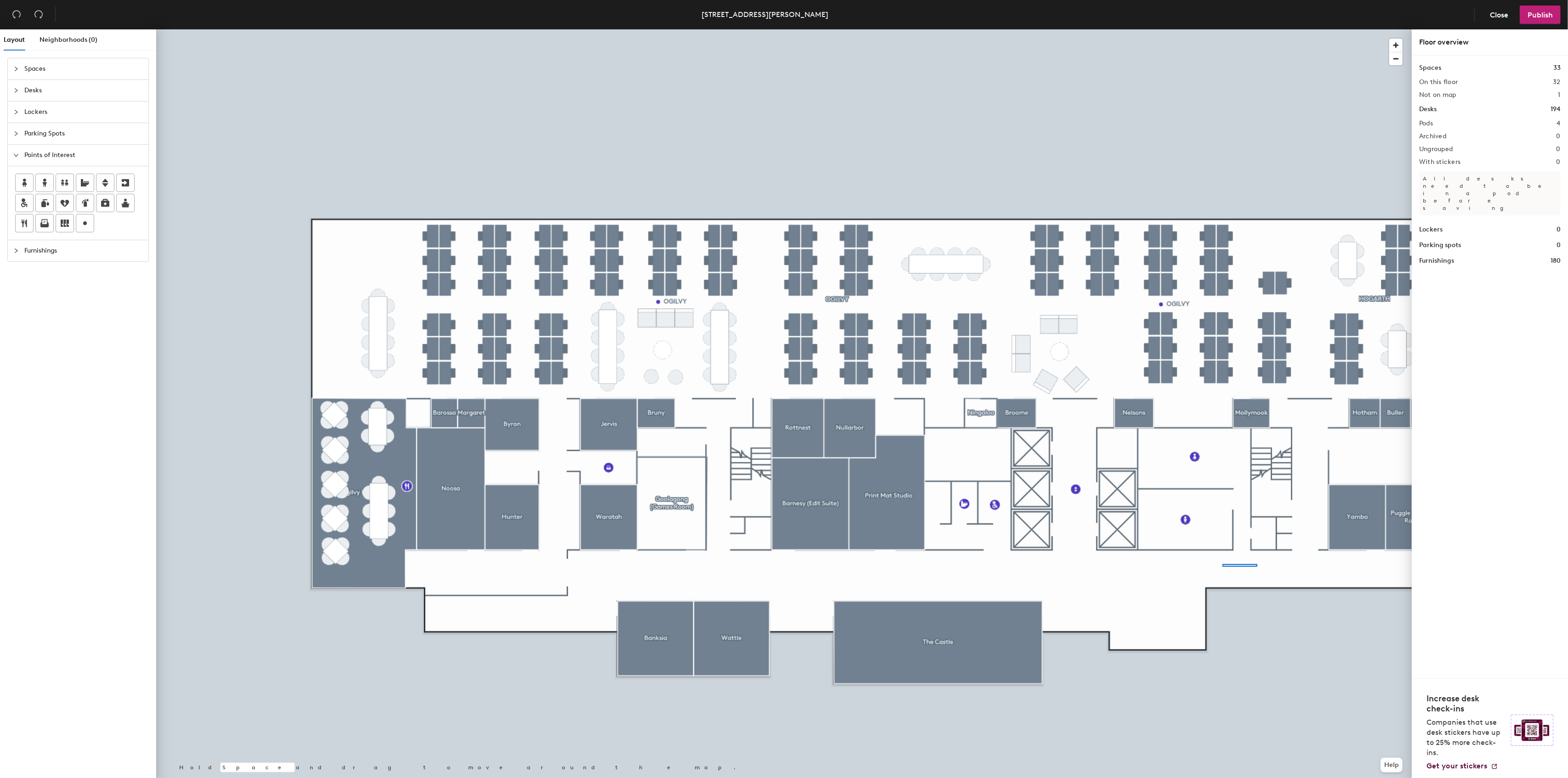
click at [1208, 29] on div at bounding box center [784, 29] width 1256 height 0
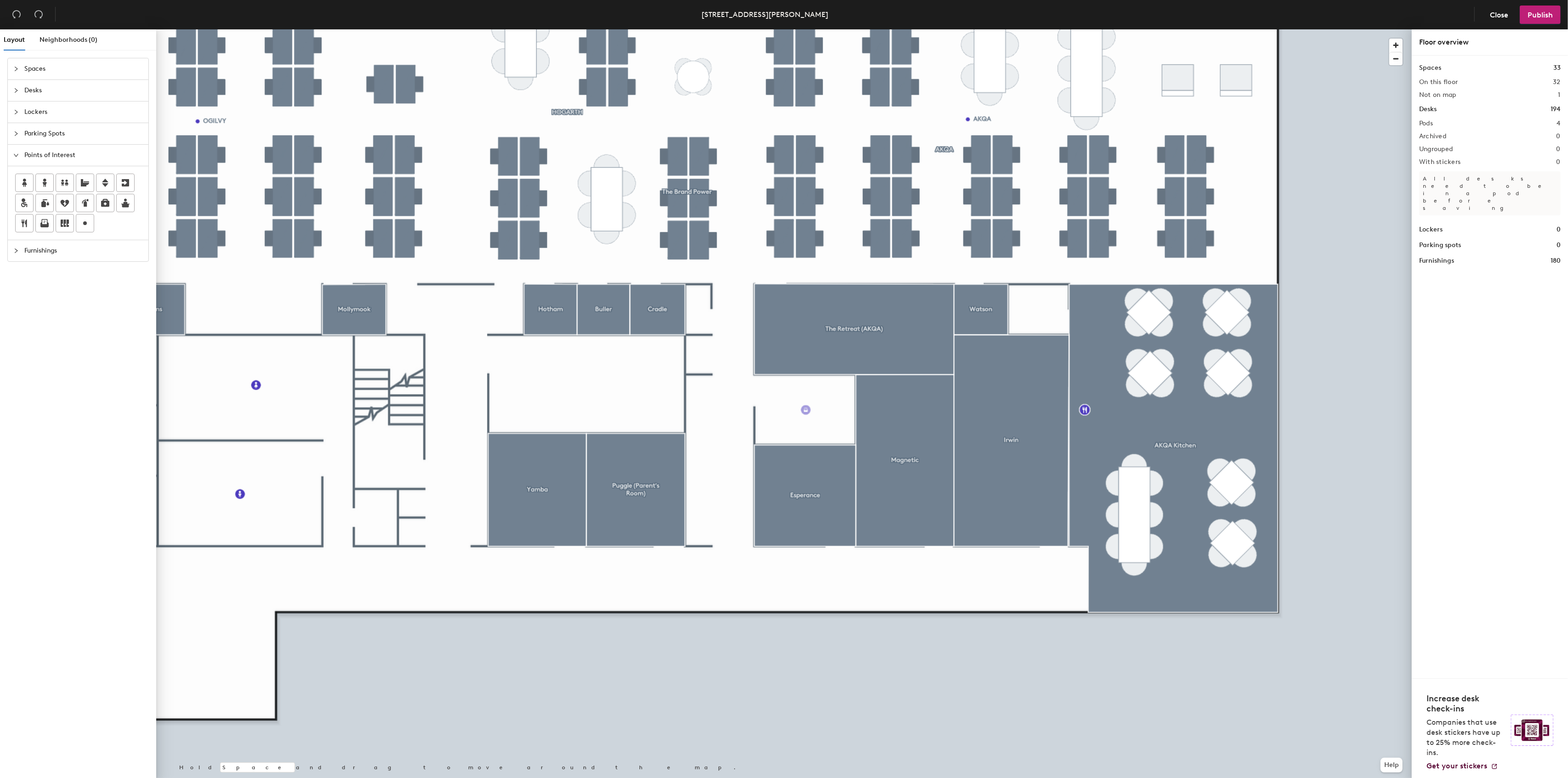
click at [805, 410] on div "Layout Neighborhoods (0) Spaces Desks Lockers Parking Spots Points of Interest …" at bounding box center [784, 404] width 1568 height 752
type input "PRINT/COPY"
click at [830, 431] on span "Done" at bounding box center [827, 431] width 27 height 16
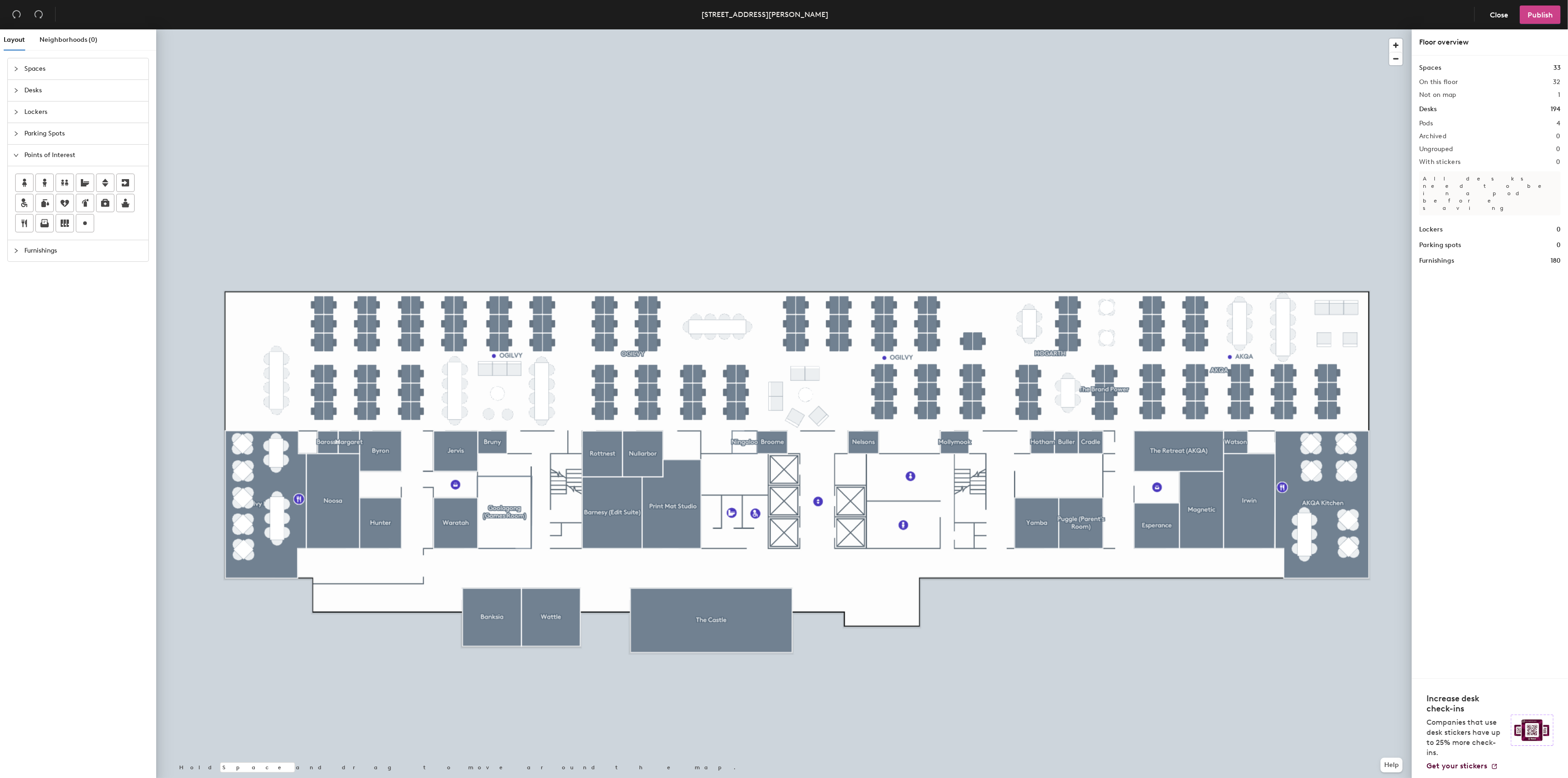
click at [1548, 11] on span "Publish" at bounding box center [1540, 14] width 25 height 8
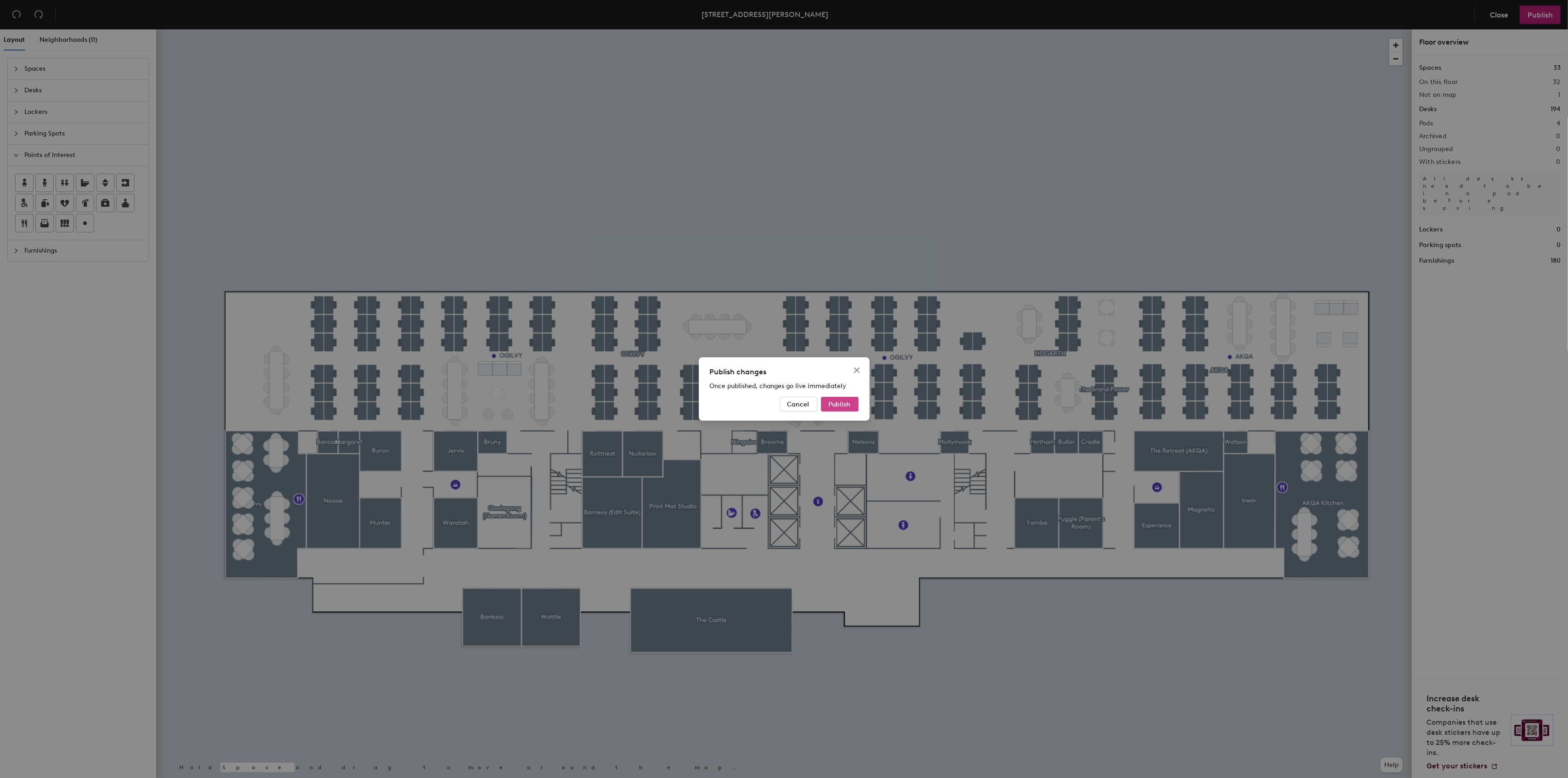
click at [839, 404] on span "Publish" at bounding box center [840, 404] width 22 height 7
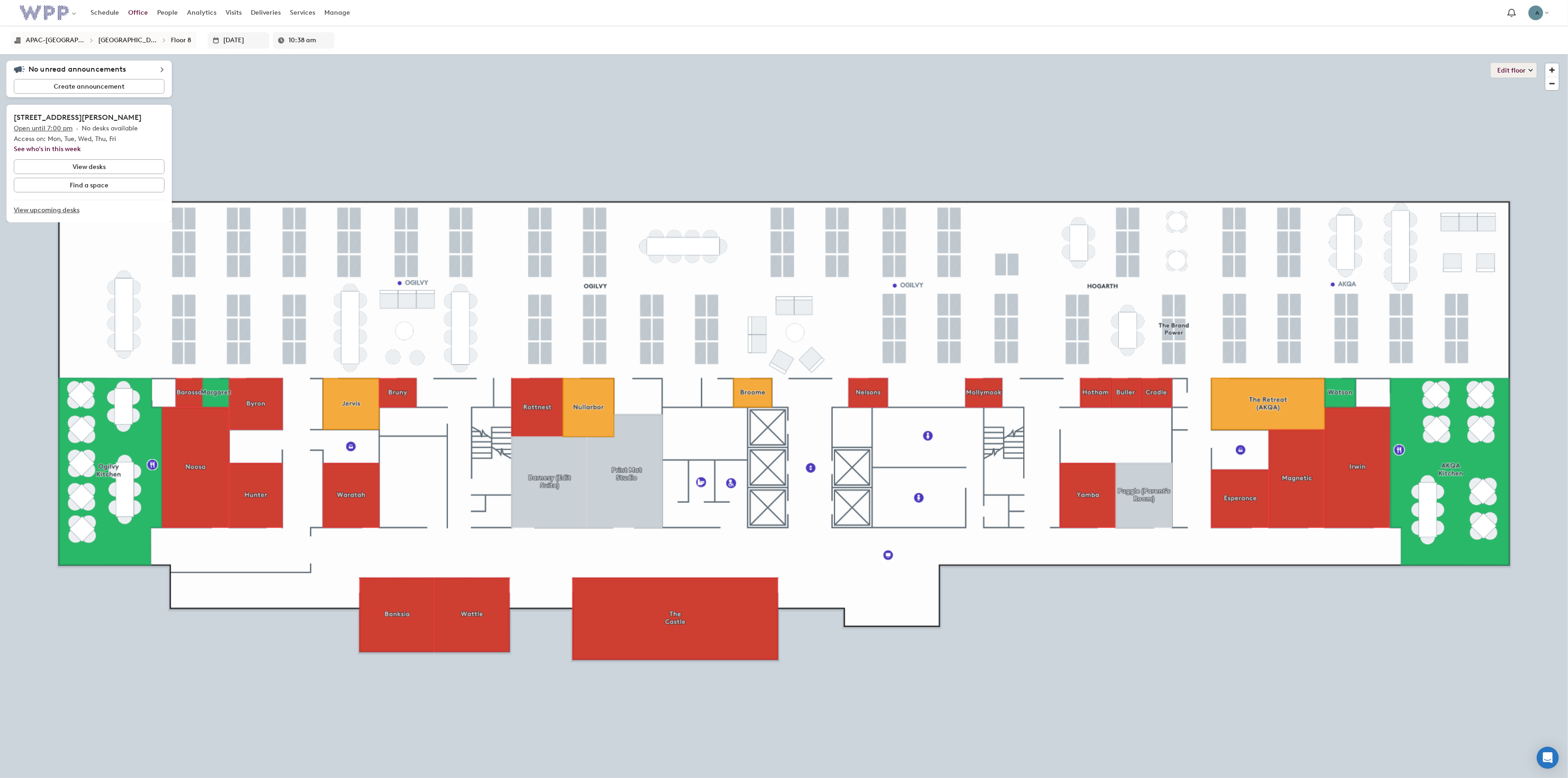
click at [1507, 64] on button "Edit floor" at bounding box center [1514, 70] width 46 height 15
click at [1461, 116] on li "Layout" at bounding box center [1479, 116] width 113 height 13
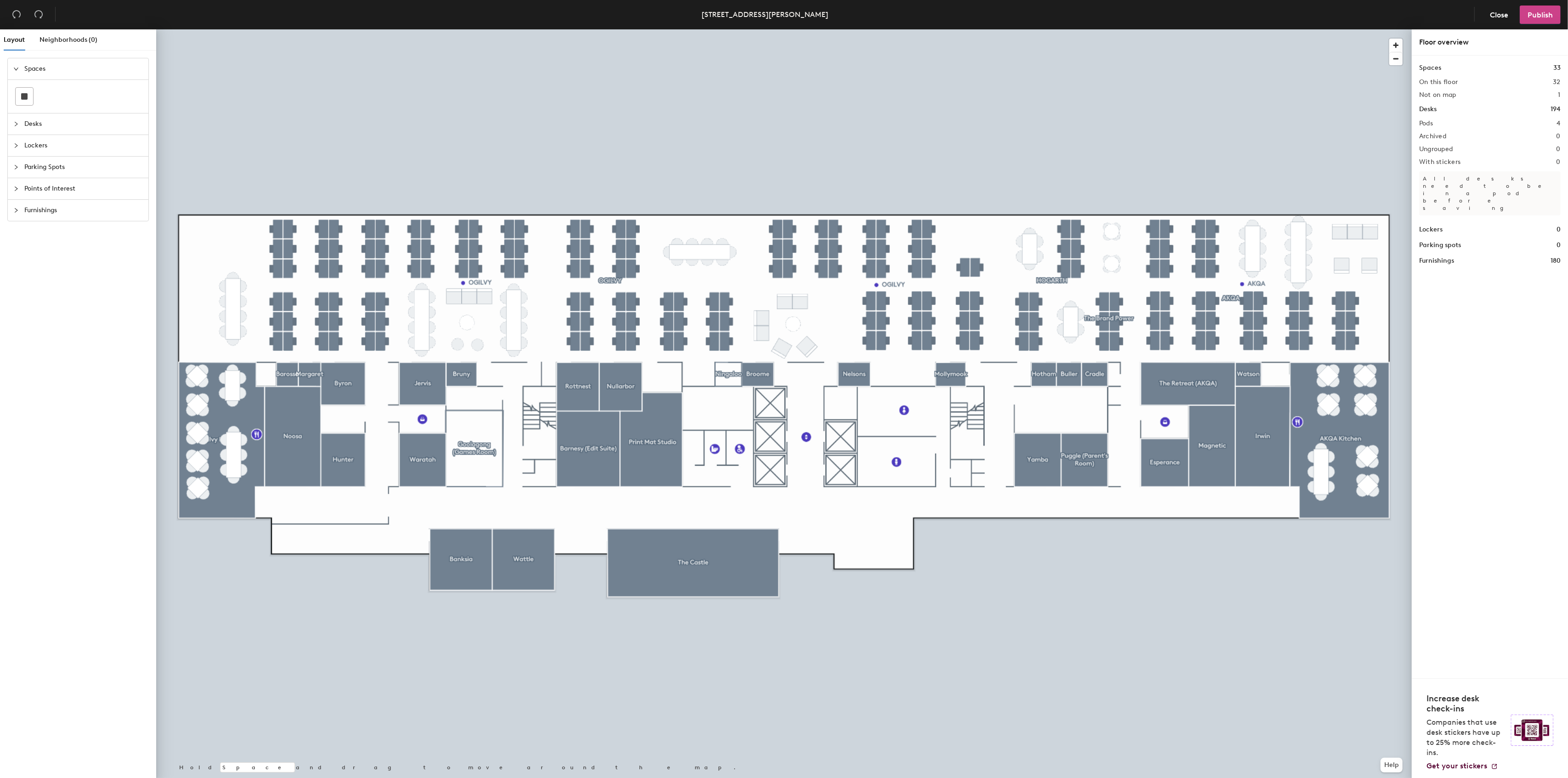
click at [1533, 15] on span "Publish" at bounding box center [1540, 14] width 25 height 8
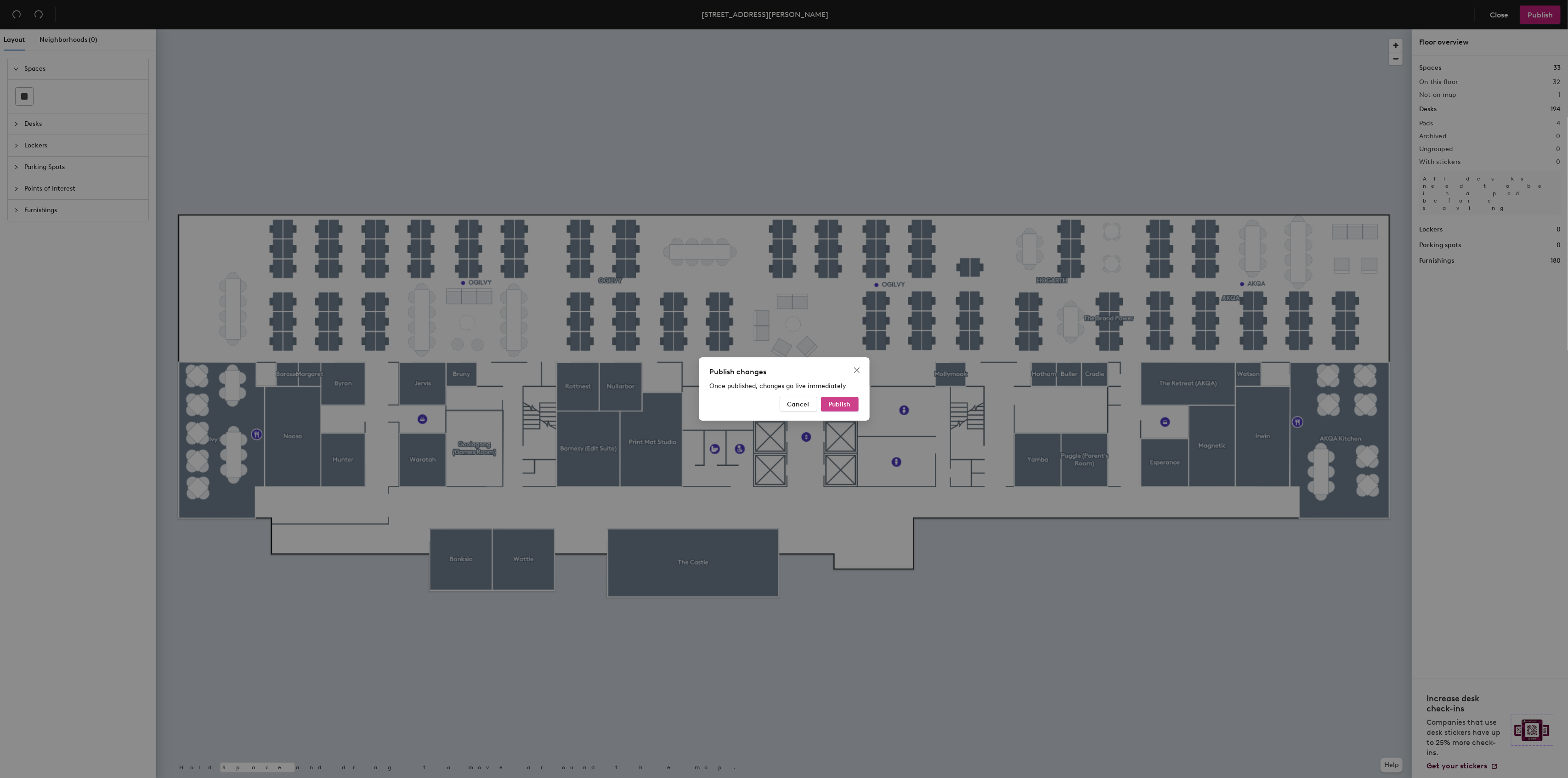
click at [826, 403] on button "Publish" at bounding box center [840, 404] width 37 height 15
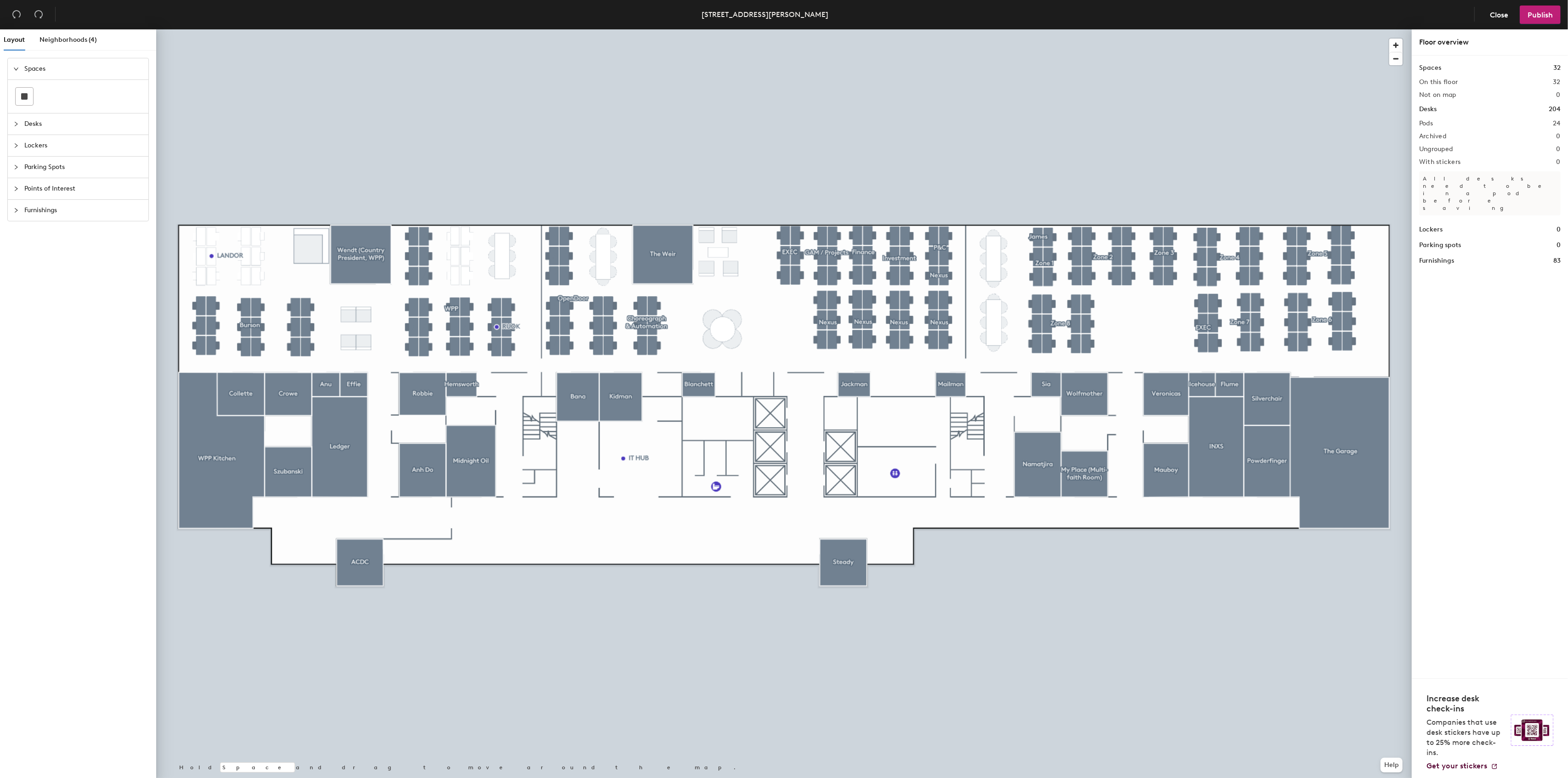
click at [72, 163] on span "Parking Spots" at bounding box center [83, 167] width 119 height 21
click at [73, 187] on span "Points of Interest" at bounding box center [83, 189] width 119 height 21
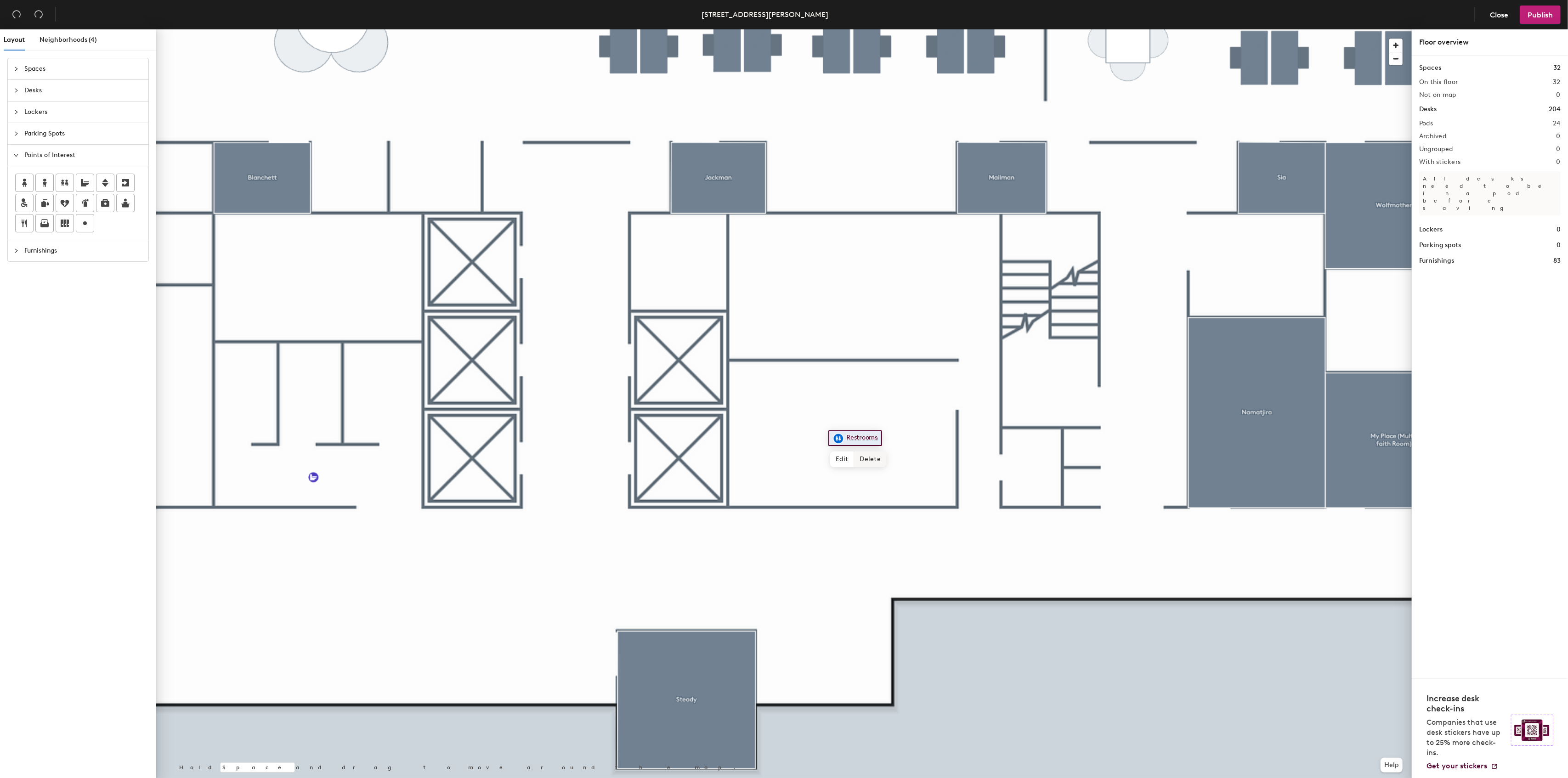
click at [866, 460] on span "Delete" at bounding box center [870, 459] width 32 height 16
click at [864, 283] on div "Layout Neighborhoods (4) Spaces Desks Lockers Parking Spots Points of Interest …" at bounding box center [784, 404] width 1568 height 752
click at [895, 307] on span "Done" at bounding box center [898, 304] width 27 height 16
click at [841, 435] on div "Layout Neighborhoods (4) Spaces Desks Lockers Parking Spots Points of Interest …" at bounding box center [784, 404] width 1568 height 752
click at [865, 454] on span "Done" at bounding box center [870, 456] width 27 height 16
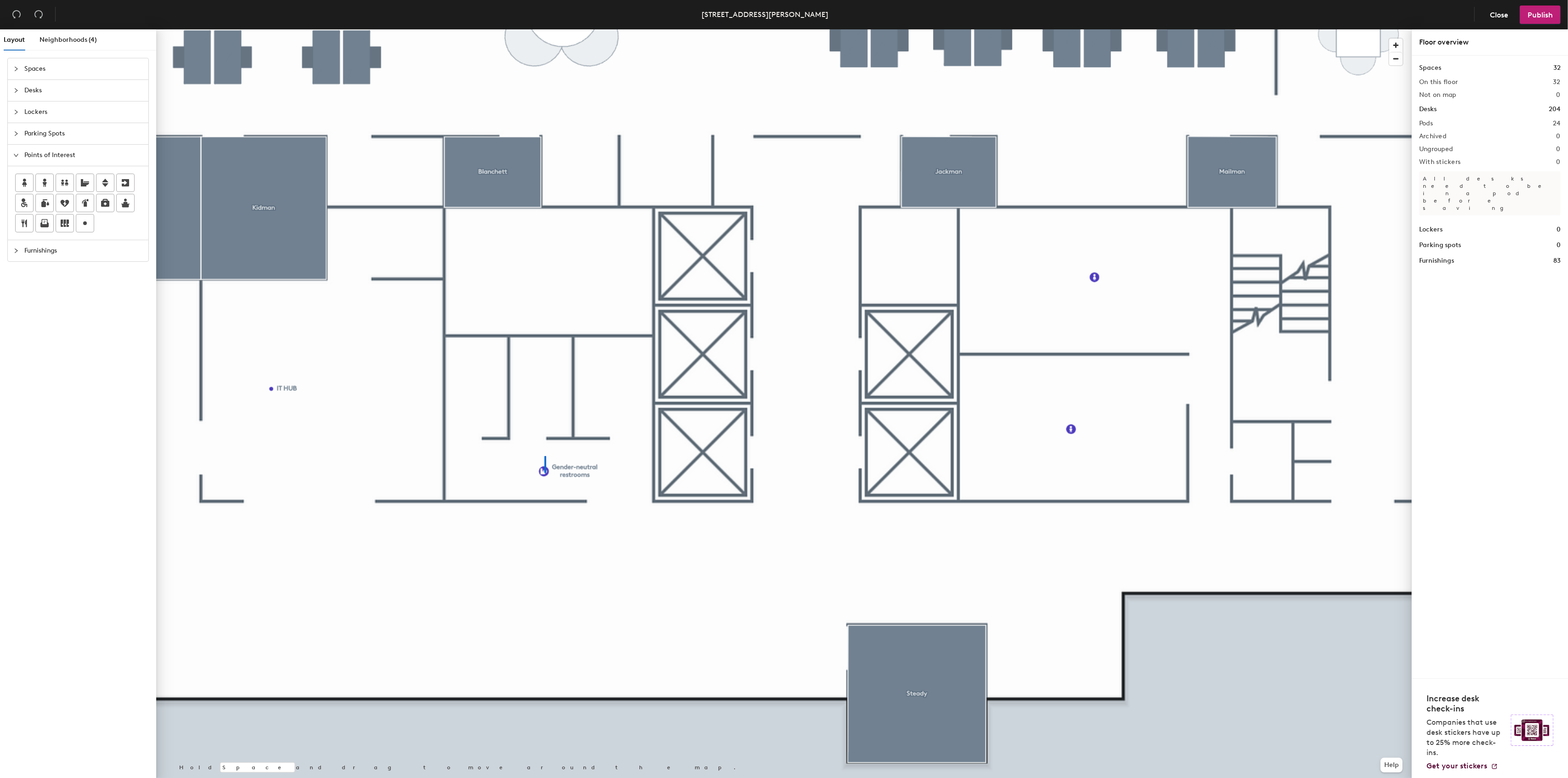
click at [545, 29] on div at bounding box center [784, 29] width 1256 height 0
click at [542, 386] on div "Layout Neighborhoods (4) Spaces Desks Lockers Parking Spots Points of Interest …" at bounding box center [784, 404] width 1568 height 752
type input "Accessible restroom"
click at [715, 29] on div at bounding box center [784, 29] width 1256 height 0
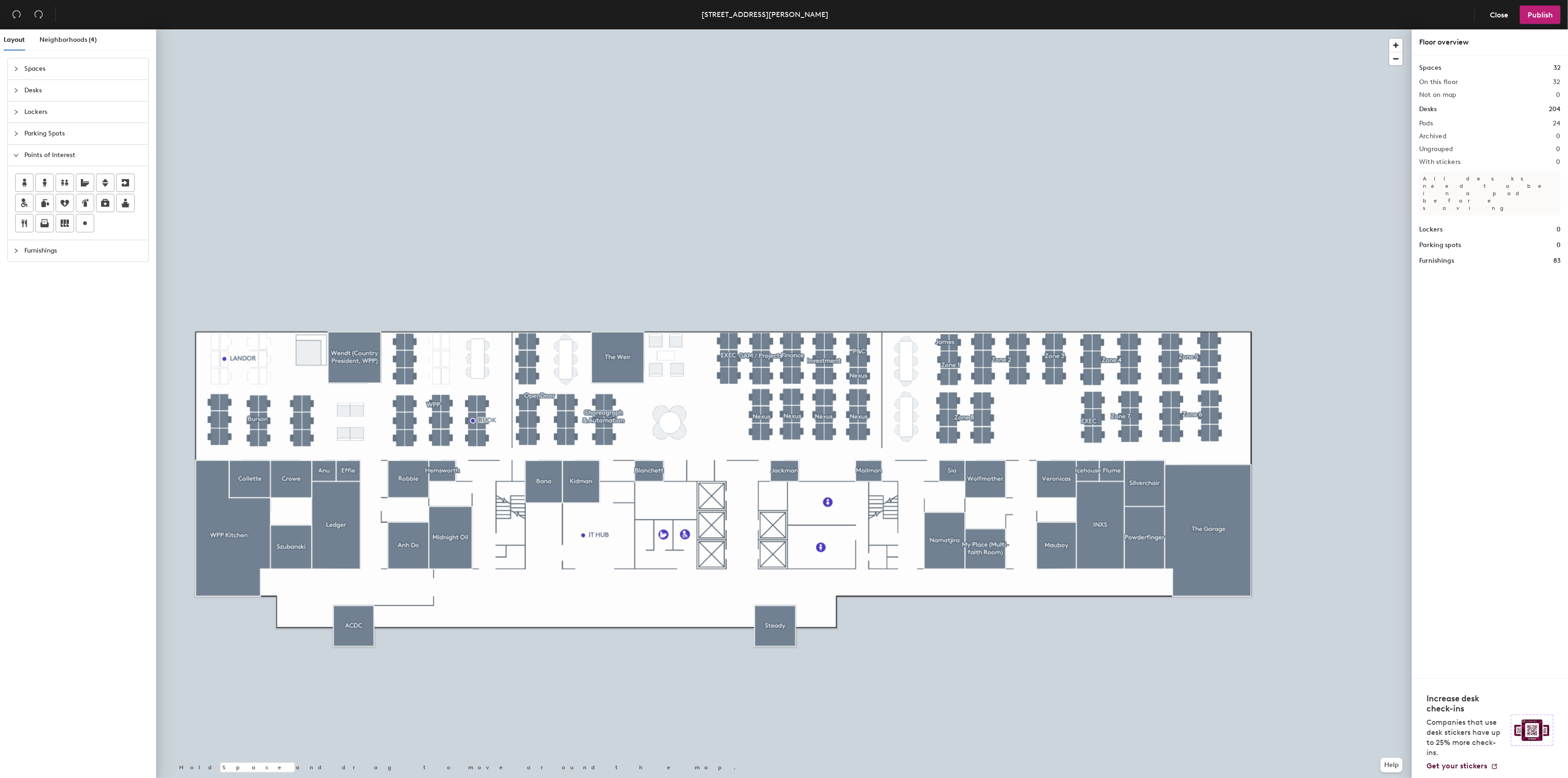
click at [743, 526] on div "Layout Neighborhoods (4) Spaces Desks Lockers Parking Spots Points of Interest …" at bounding box center [784, 404] width 1568 height 752
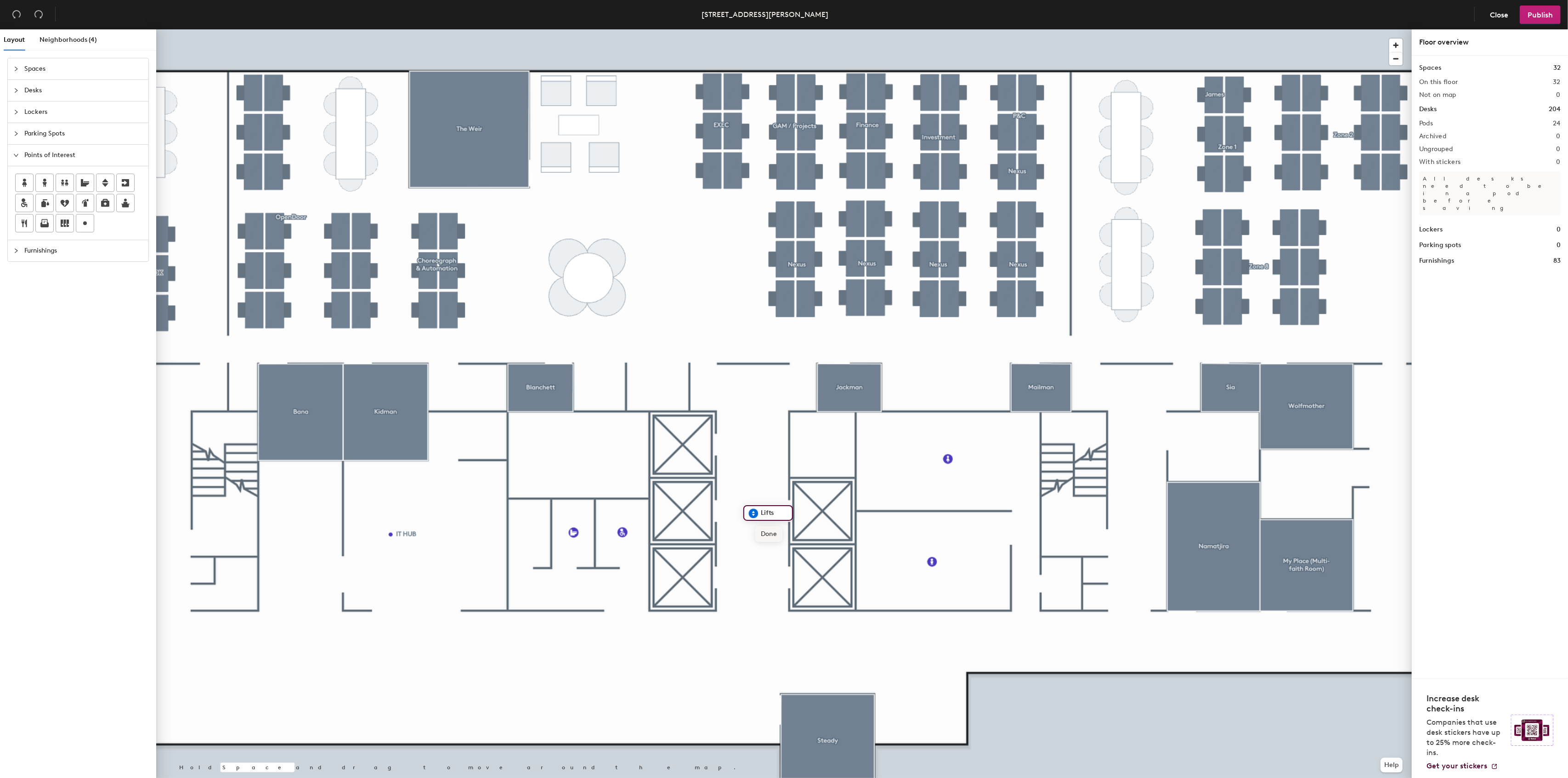
type input "Lifts"
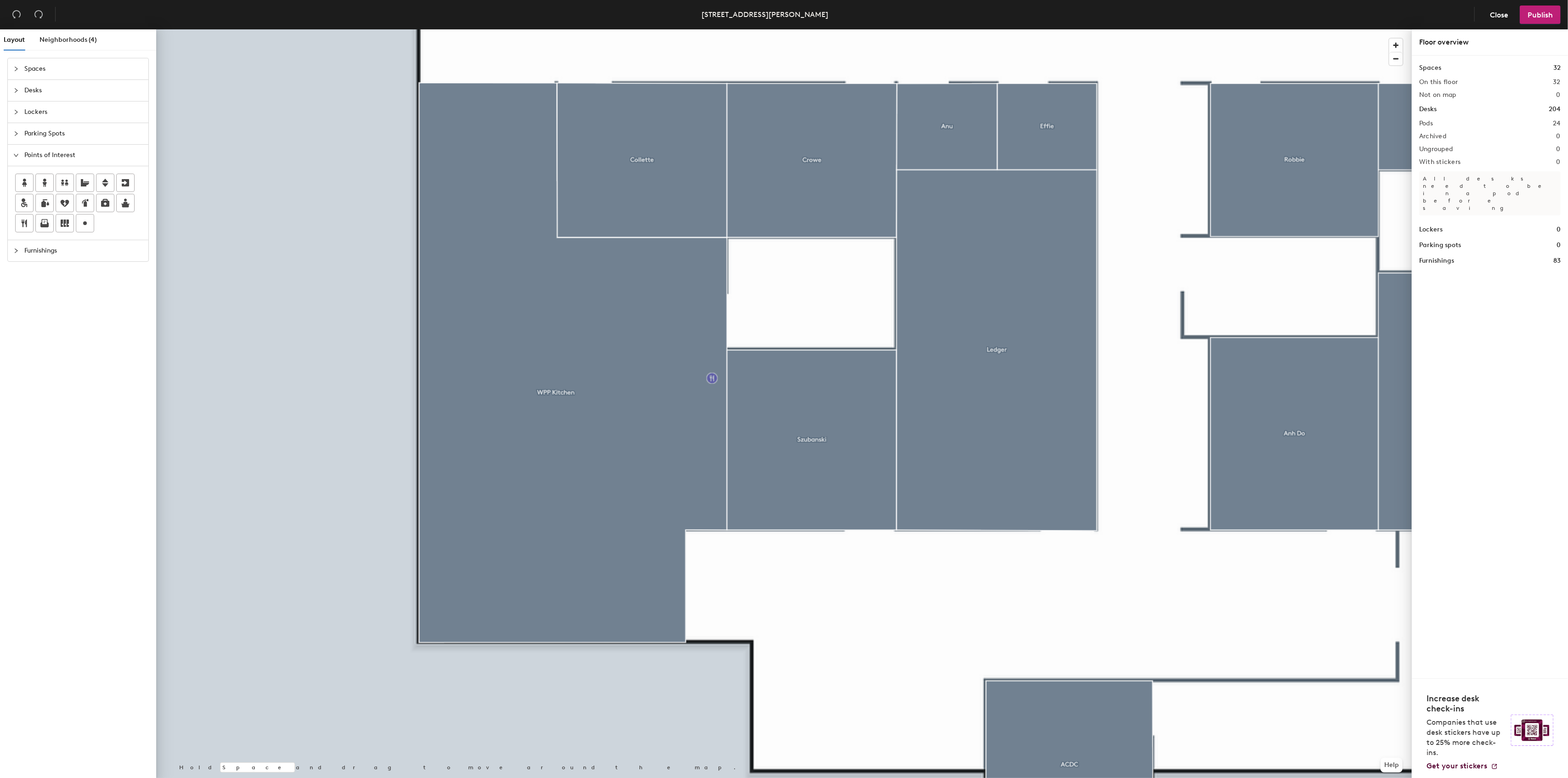
click at [712, 378] on div "Layout Neighborhoods (4) Spaces Desks Lockers Parking Spots Points of Interest …" at bounding box center [784, 404] width 1568 height 752
type input "WPP Kitchen"
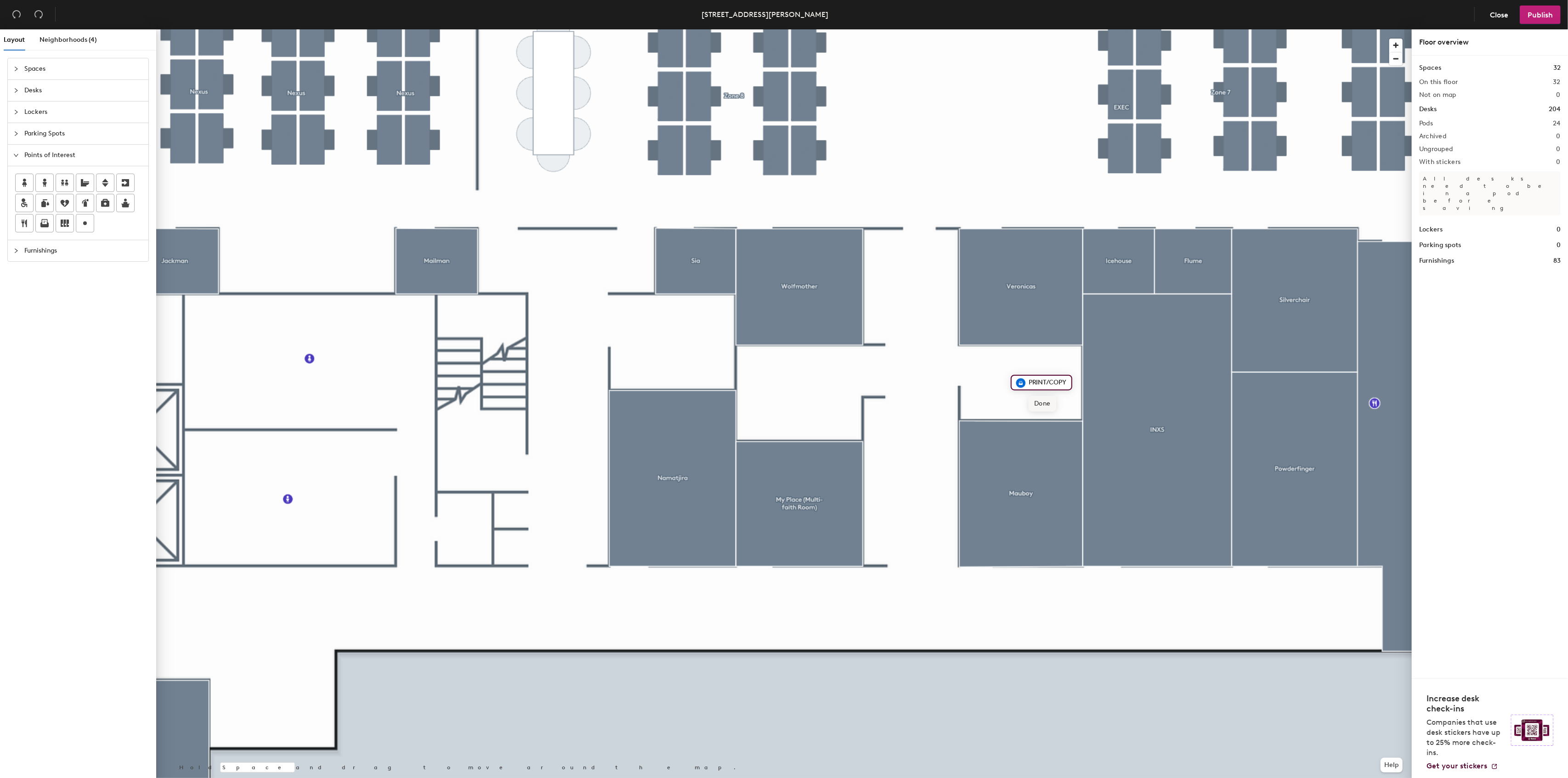
type input "PRINT/COPY"
click at [1043, 402] on span "Done" at bounding box center [1042, 403] width 27 height 16
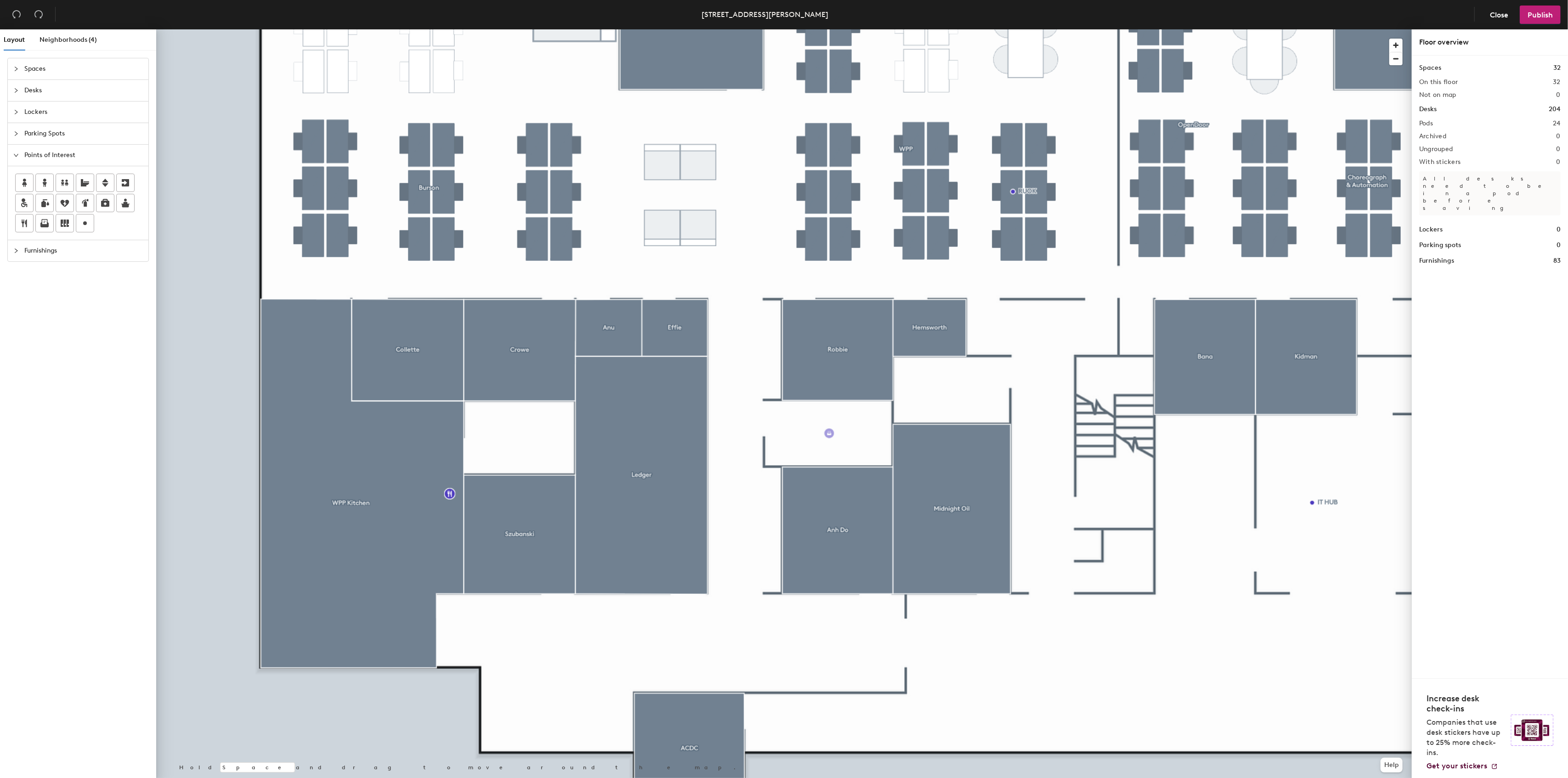
click at [830, 433] on div "Layout Neighborhoods (4) Spaces Desks Lockers Parking Spots Points of Interest …" at bounding box center [784, 404] width 1568 height 752
type input "PRINT/COPY"
click at [841, 457] on span "Done" at bounding box center [850, 454] width 27 height 16
click at [762, 29] on div at bounding box center [784, 29] width 1256 height 0
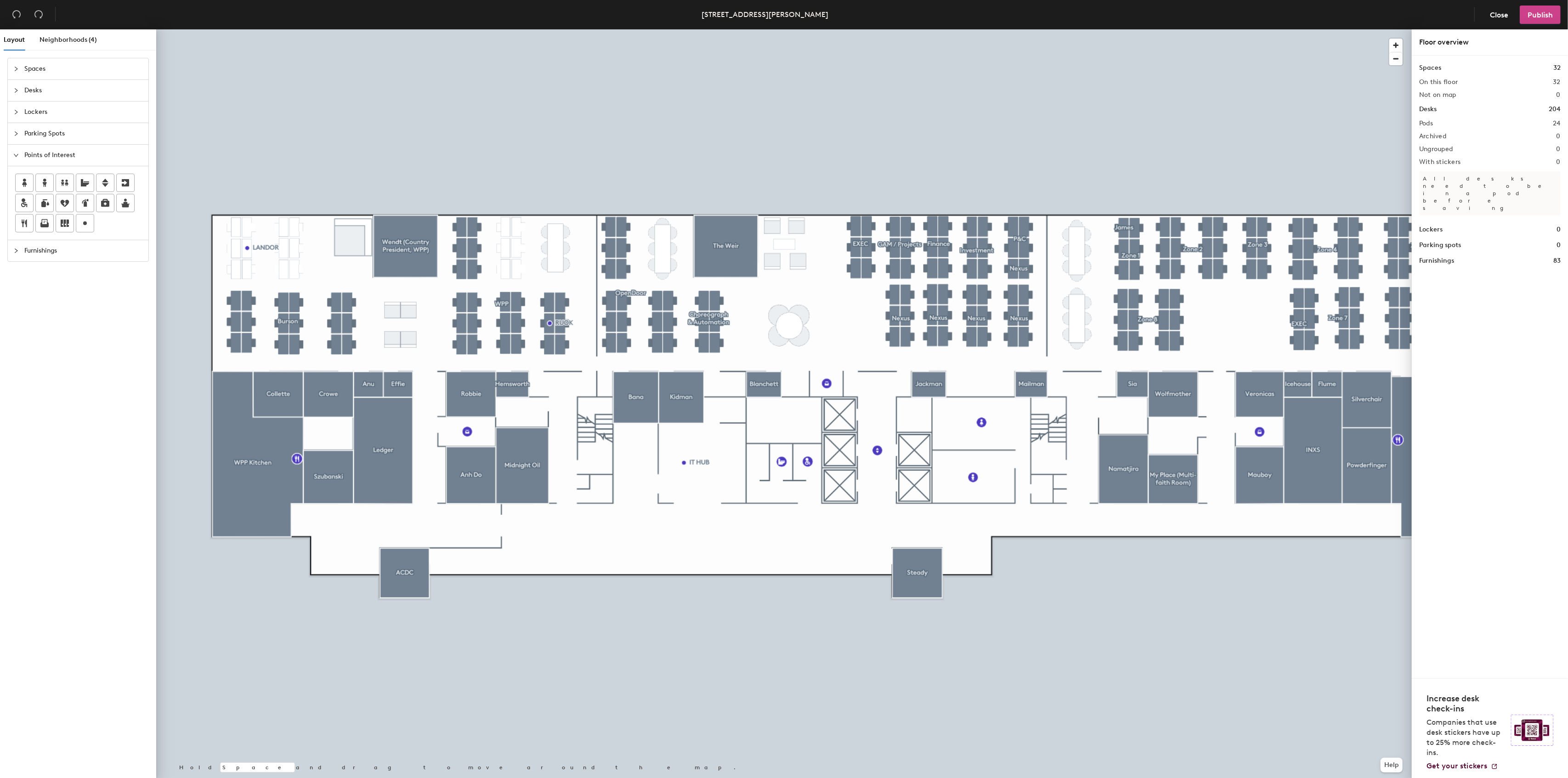
click at [1551, 17] on span "Publish" at bounding box center [1540, 14] width 25 height 8
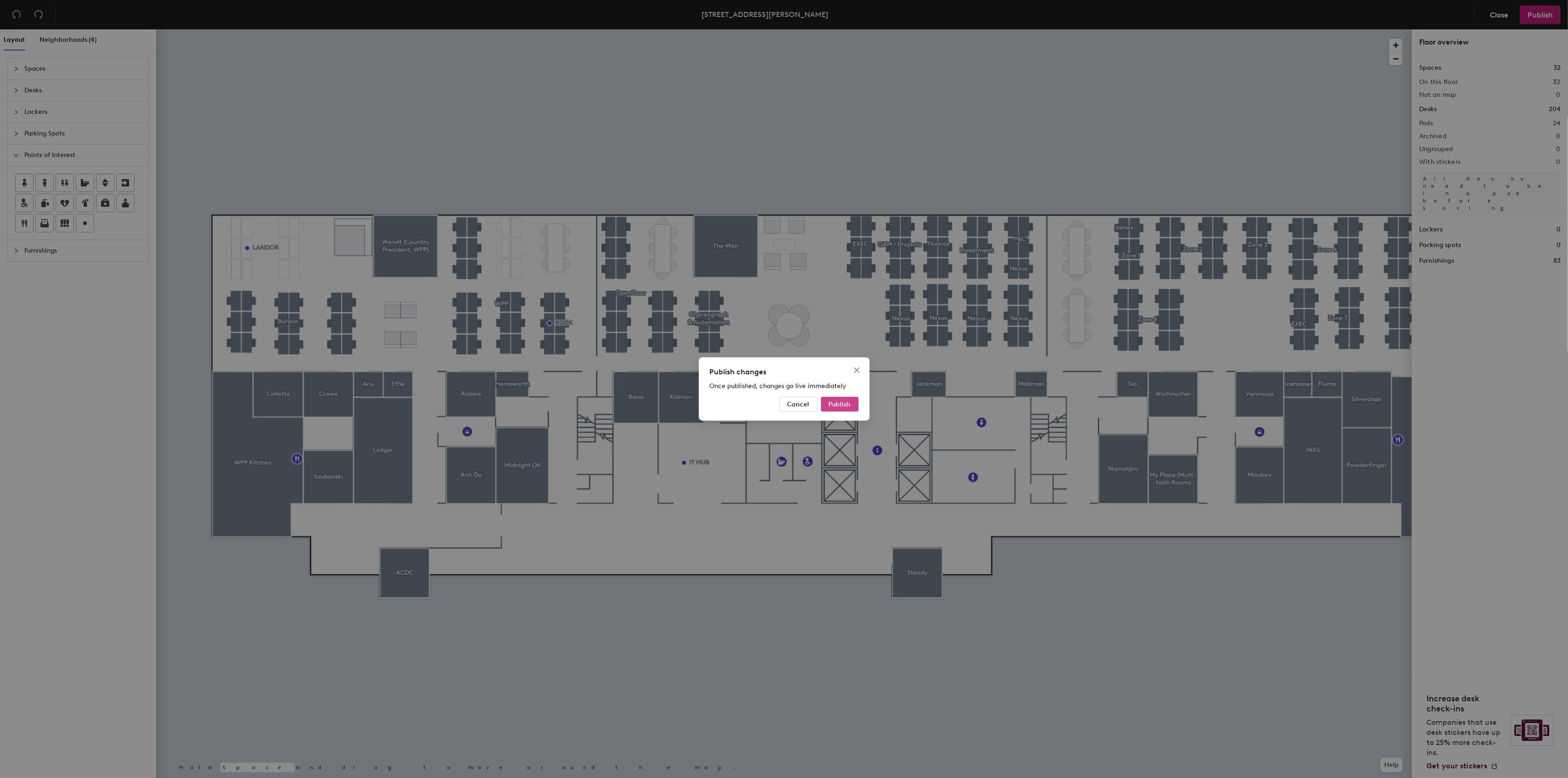
click at [853, 404] on button "Publish" at bounding box center [840, 404] width 37 height 15
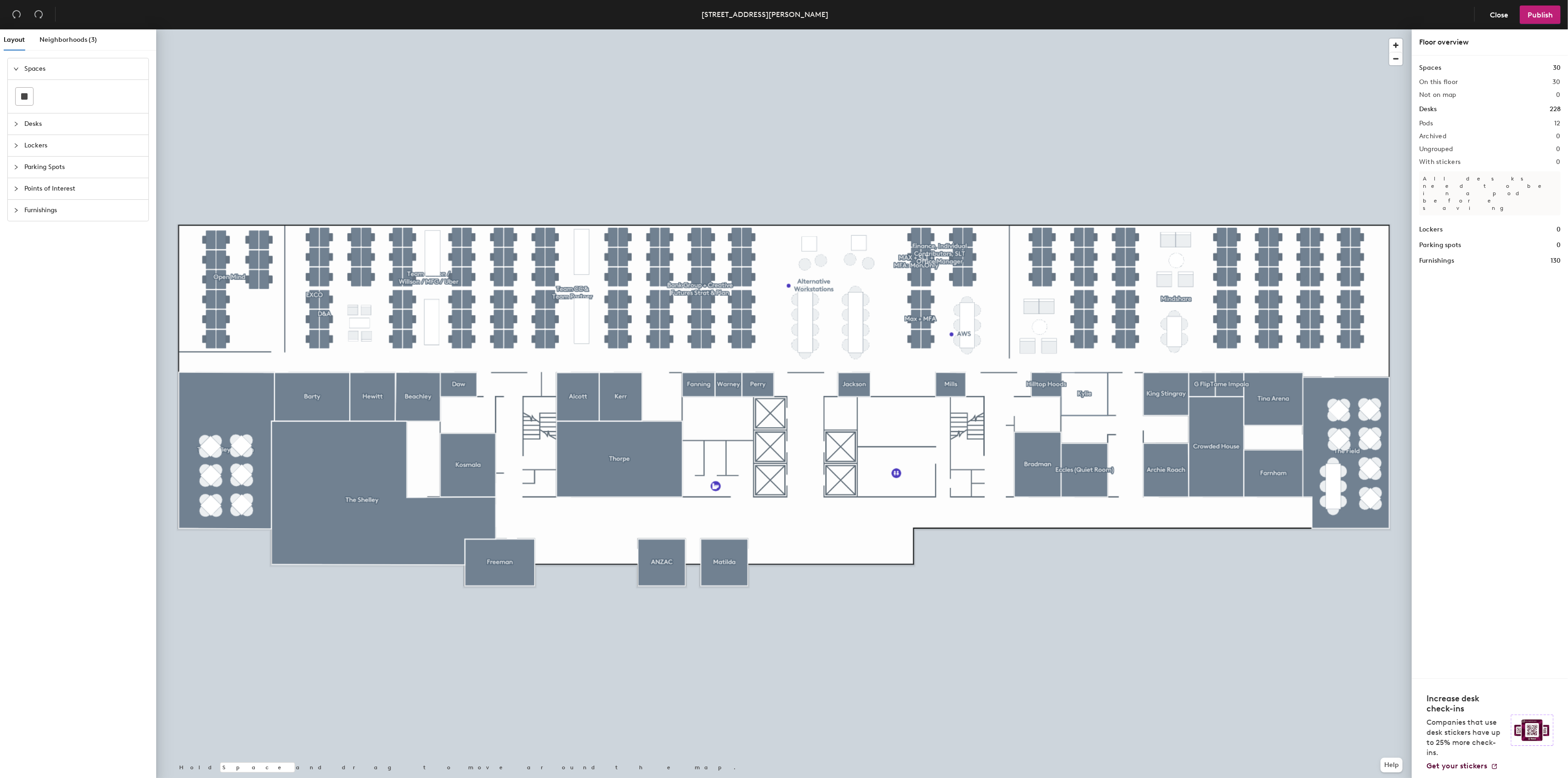
click at [48, 190] on span "Points of Interest" at bounding box center [83, 189] width 119 height 21
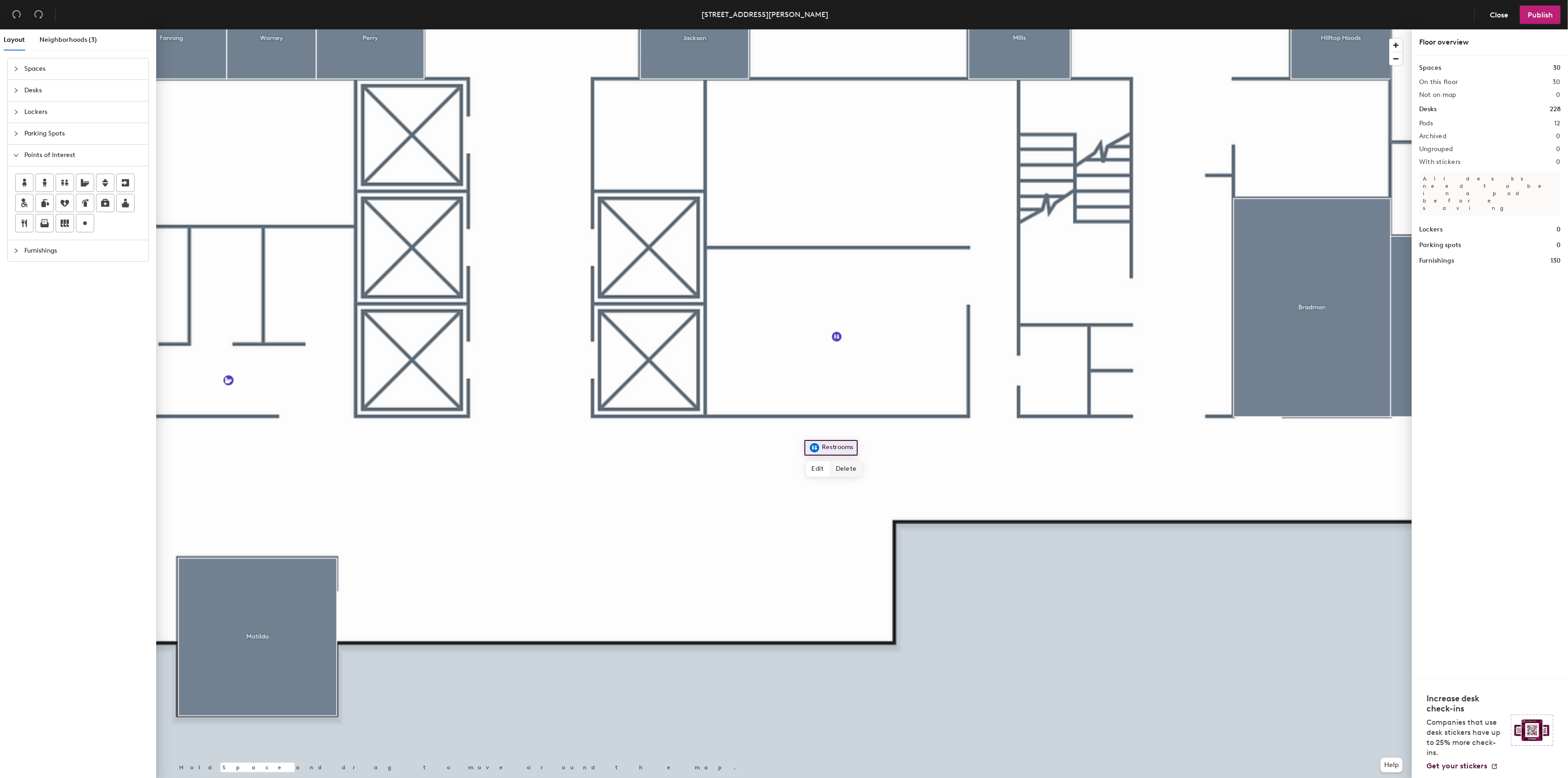
click at [838, 465] on span "Delete" at bounding box center [847, 469] width 32 height 16
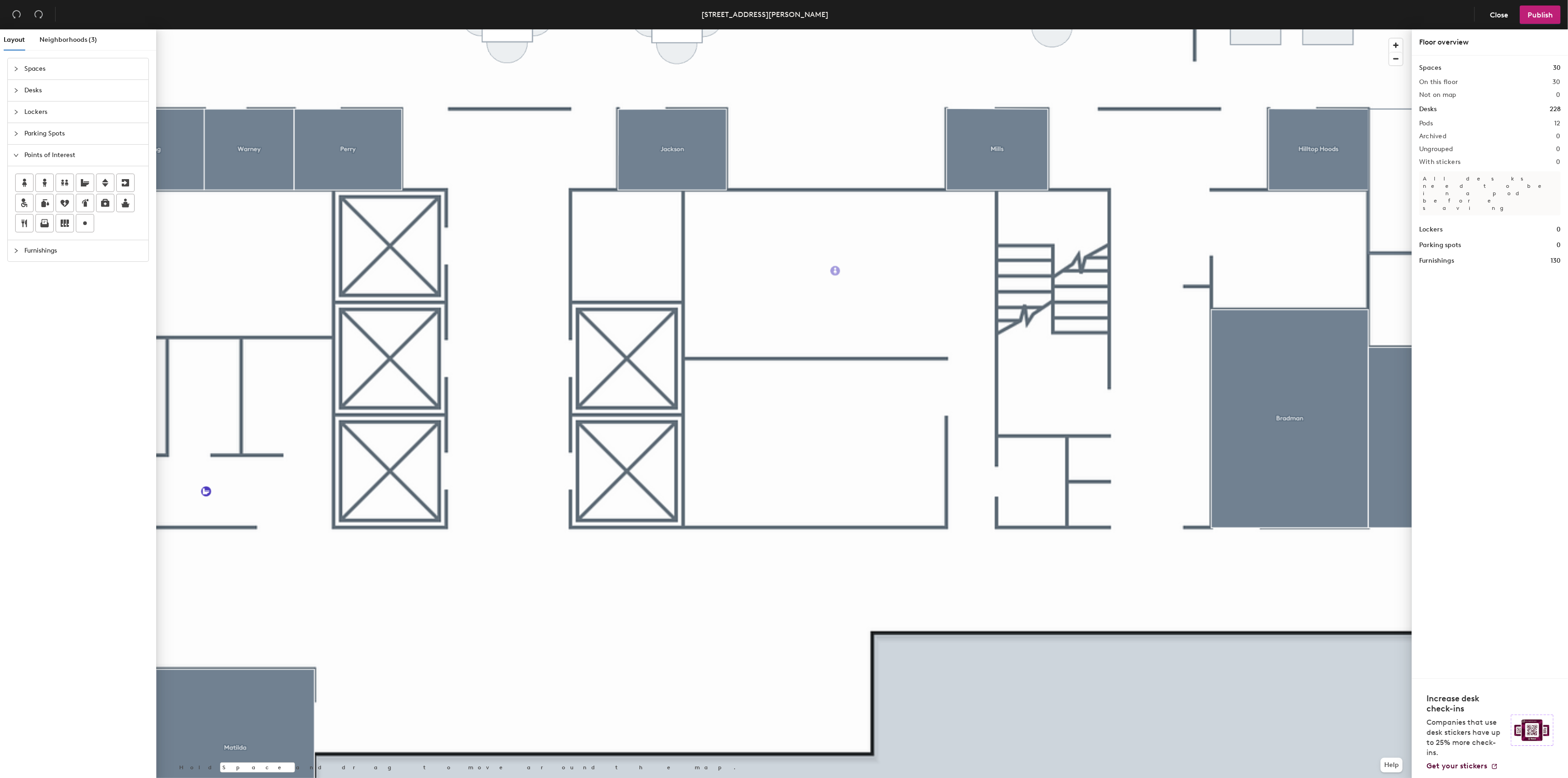
click at [835, 271] on div "Layout Neighborhoods (3) Spaces Desks Lockers Parking Spots Points of Interest …" at bounding box center [784, 404] width 1568 height 752
click at [859, 289] on span "Done" at bounding box center [869, 291] width 27 height 16
click at [812, 442] on div "Layout Neighborhoods (3) Spaces Desks Lockers Parking Spots Points of Interest …" at bounding box center [784, 404] width 1568 height 752
click at [835, 461] on span "Done" at bounding box center [842, 461] width 27 height 16
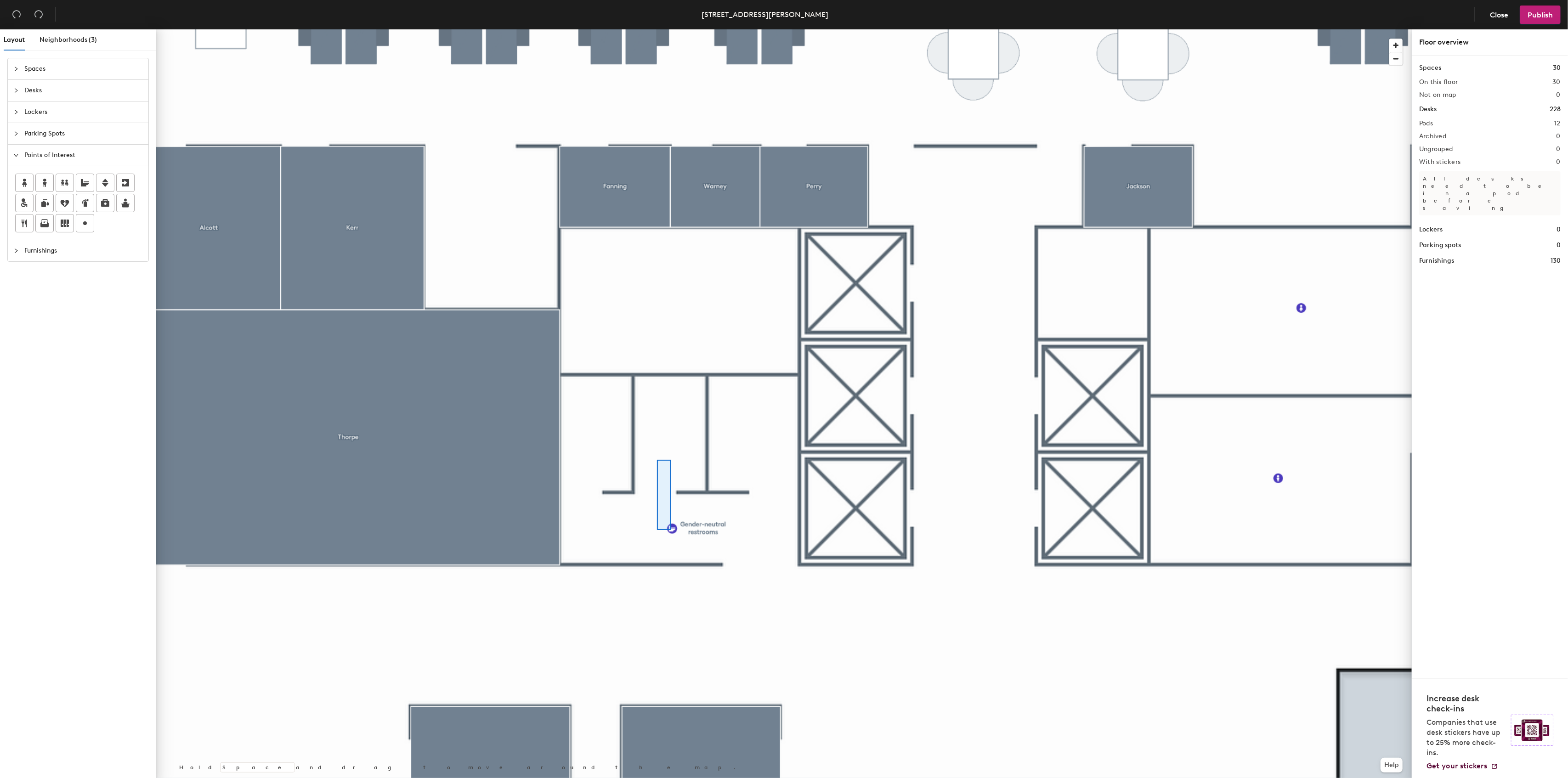
click at [657, 29] on div at bounding box center [784, 29] width 1256 height 0
click at [669, 432] on div "Layout Neighborhoods (3) Spaces Desks Lockers Parking Spots Points of Interest …" at bounding box center [784, 404] width 1568 height 752
type input "Accessible restrooms"
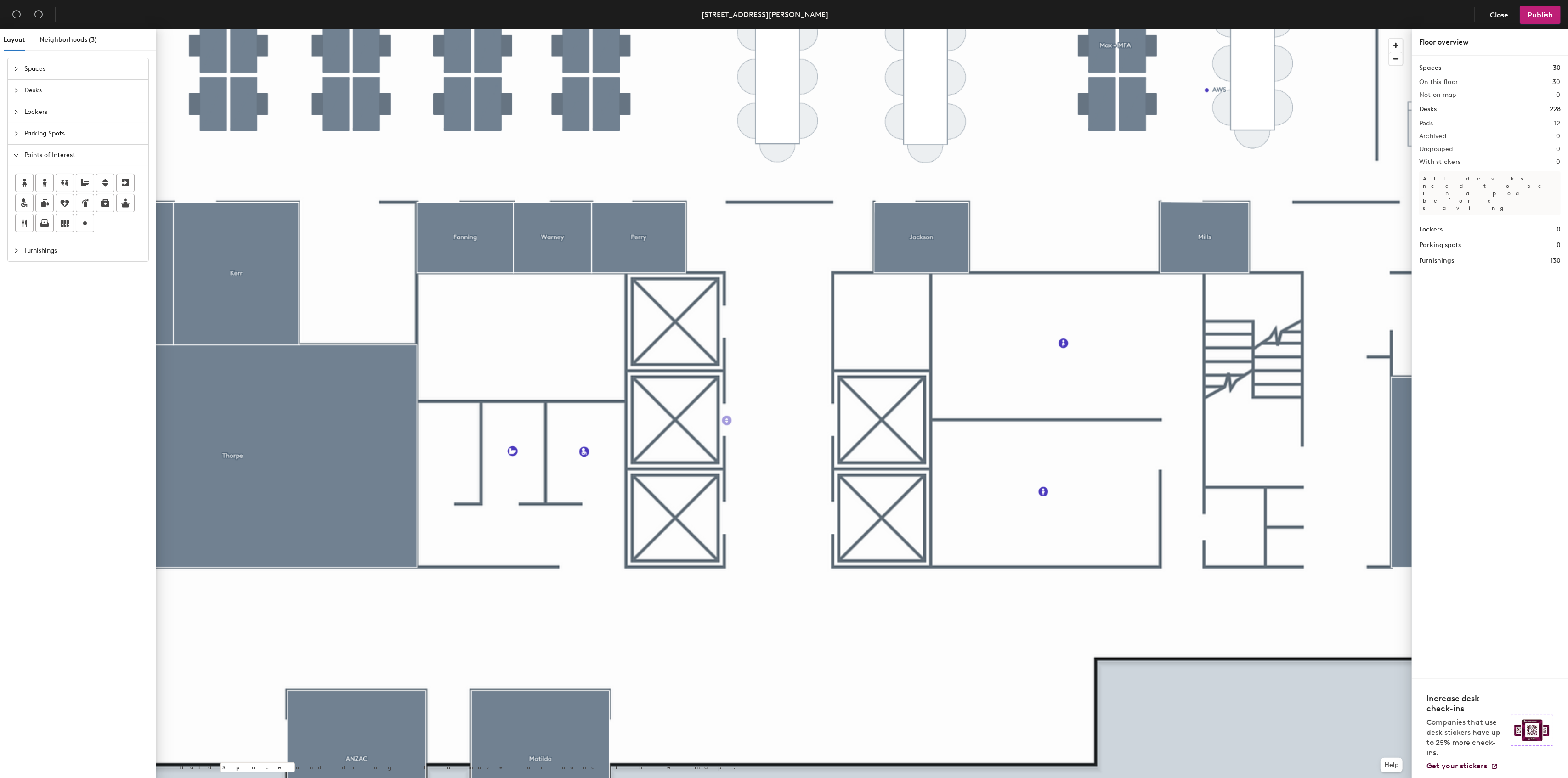
click at [727, 420] on div "Layout Neighborhoods (3) Spaces Desks Lockers Parking Spots Points of Interest …" at bounding box center [784, 404] width 1568 height 752
type input "Lifts"
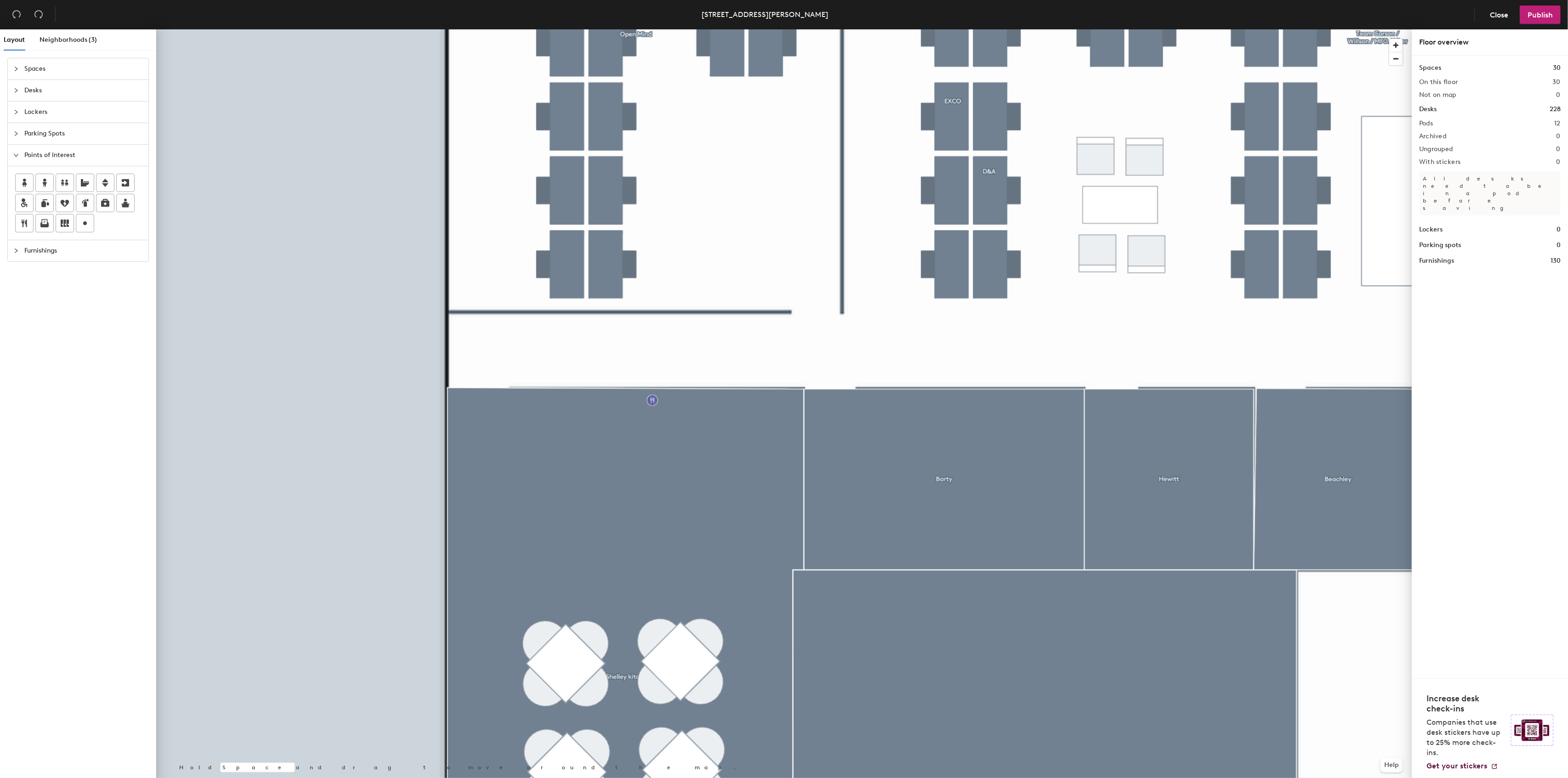
click at [650, 401] on div "Layout Neighborhoods (3) Spaces Desks Lockers Parking Spots Points of Interest …" at bounding box center [784, 404] width 1568 height 752
click at [699, 397] on input "Essencemedia Kitchen" at bounding box center [697, 400] width 83 height 13
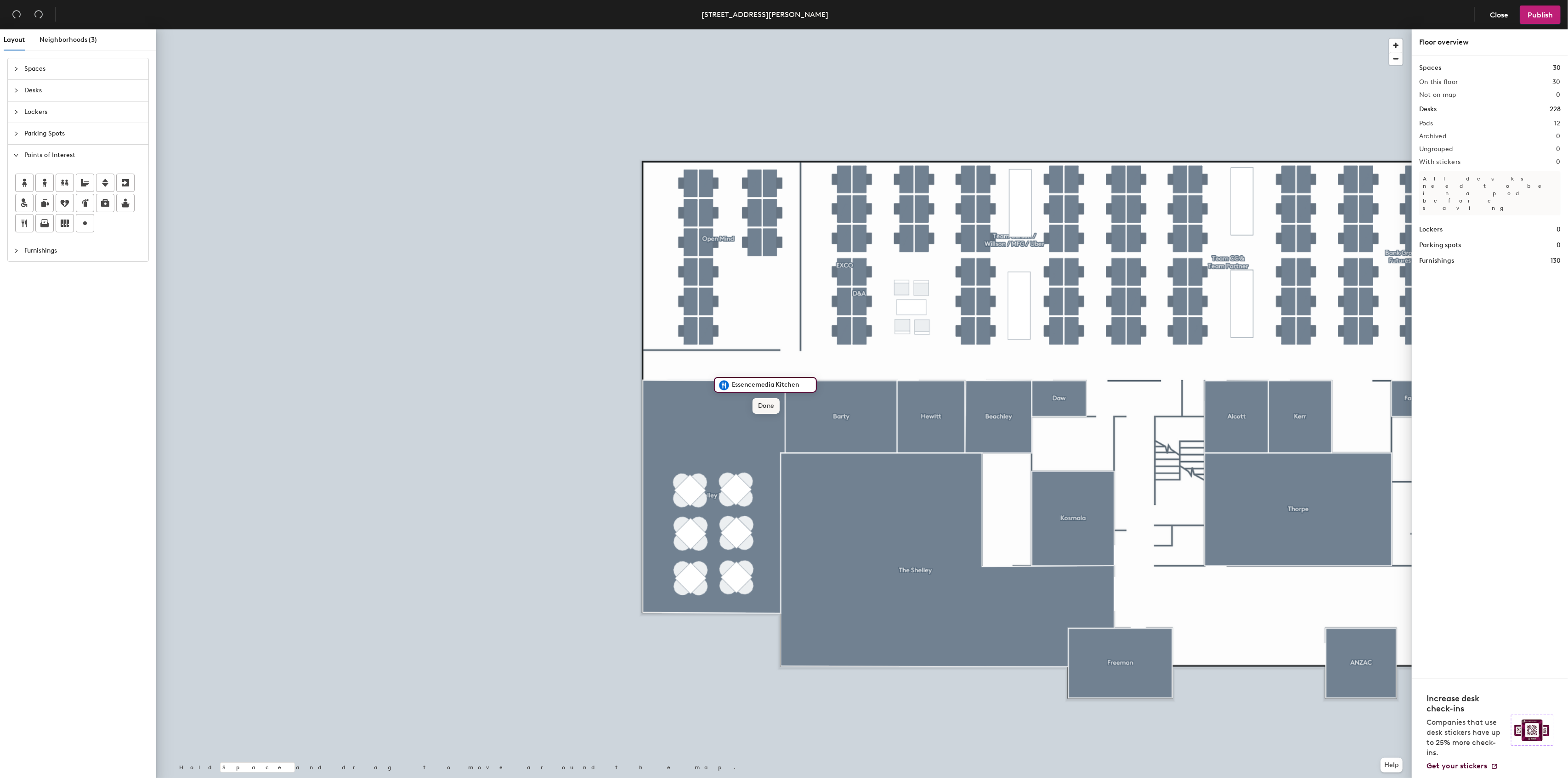
type input "Essencemedia Kitchen"
click at [769, 408] on span "Done" at bounding box center [765, 405] width 27 height 16
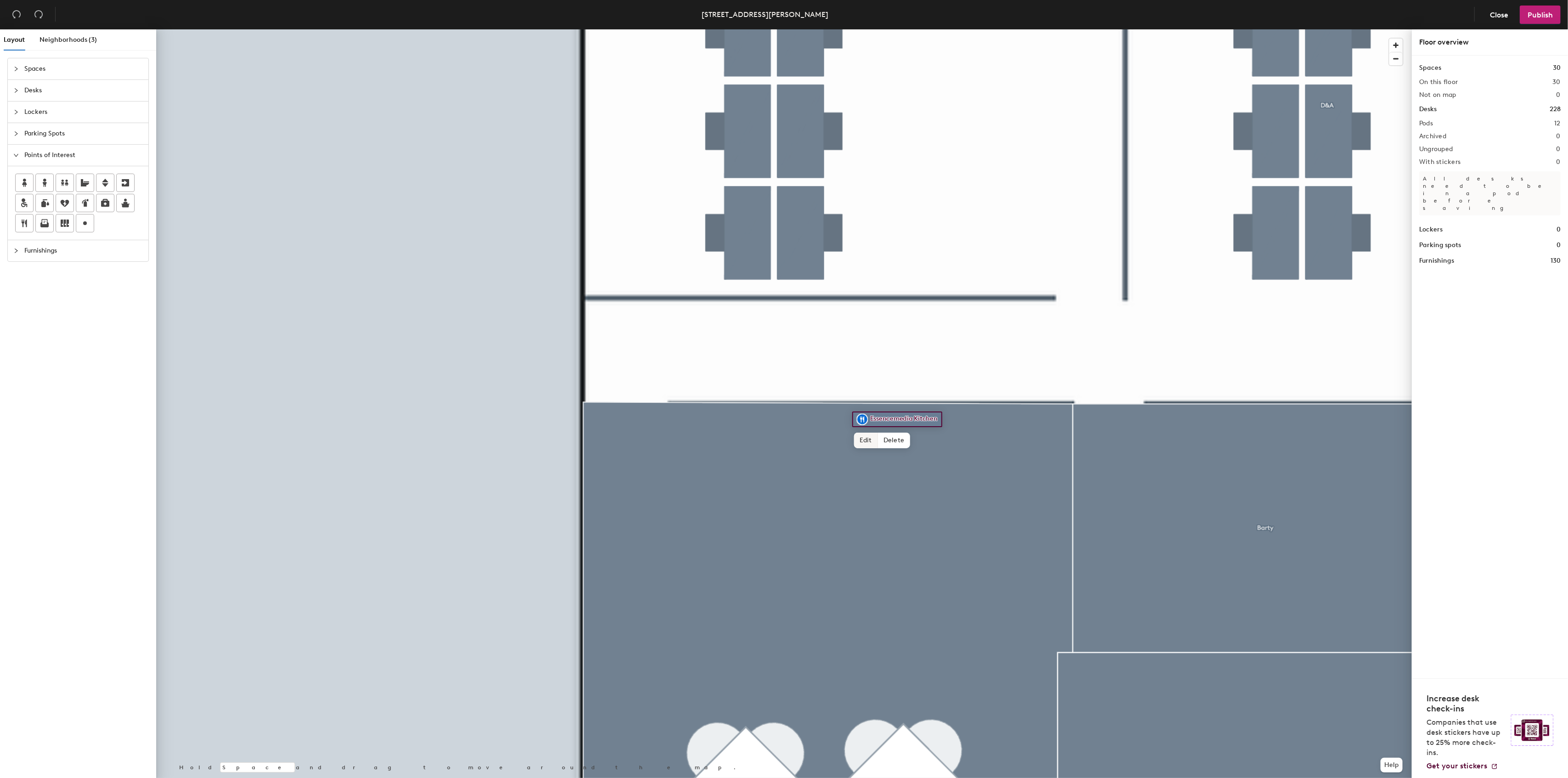
click at [868, 436] on span "Edit" at bounding box center [866, 440] width 24 height 16
click at [911, 419] on input "Essencemedia Kitchen" at bounding box center [909, 419] width 83 height 13
type input "Essencemediacom Kitchen"
click at [872, 440] on span "Edit" at bounding box center [866, 440] width 24 height 16
click at [895, 417] on input "Essencemediacom Kitchen" at bounding box center [916, 419] width 95 height 13
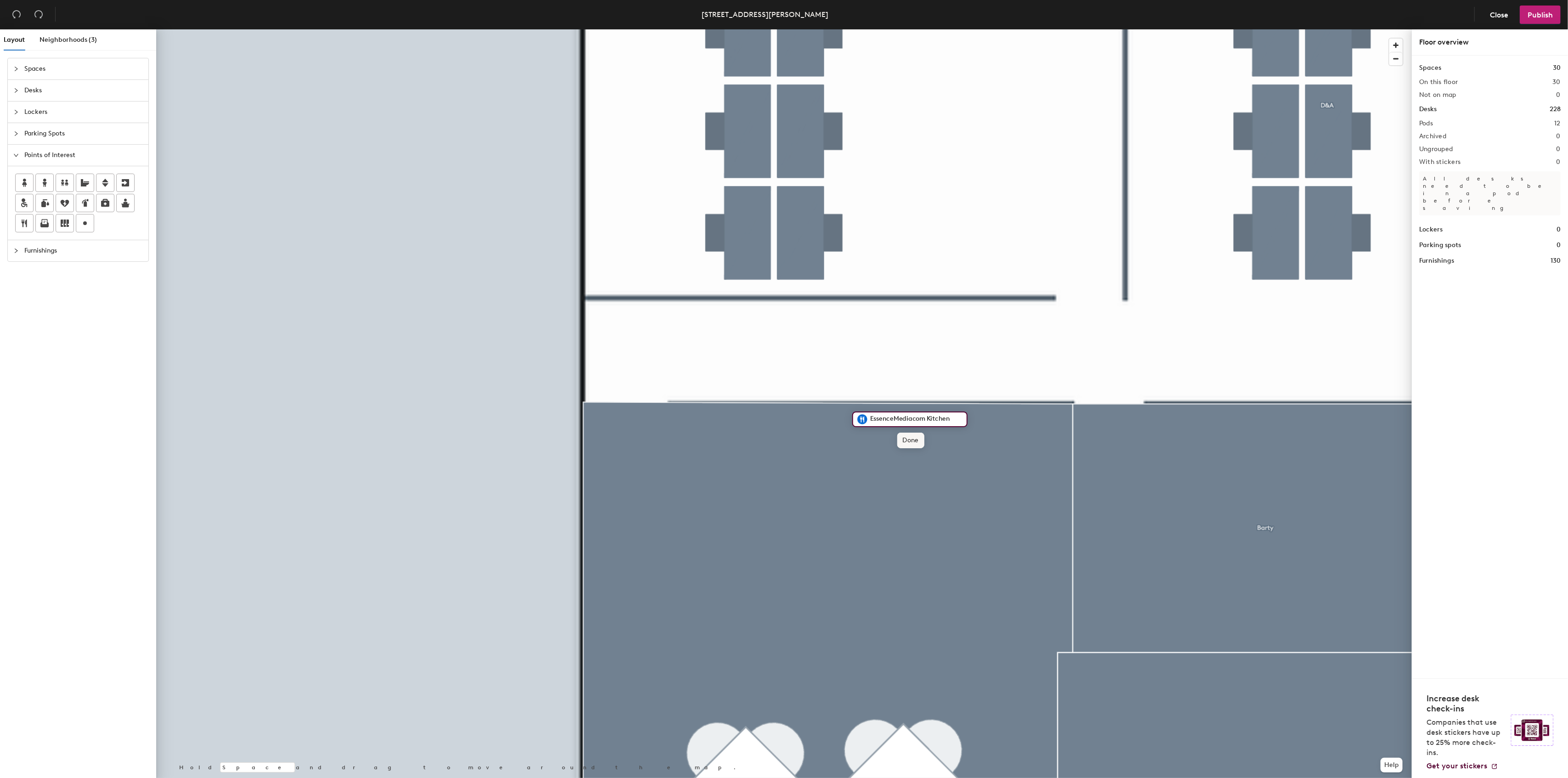
type input "EssenceMediacom Kitchen"
click at [907, 443] on span "Done" at bounding box center [910, 440] width 27 height 16
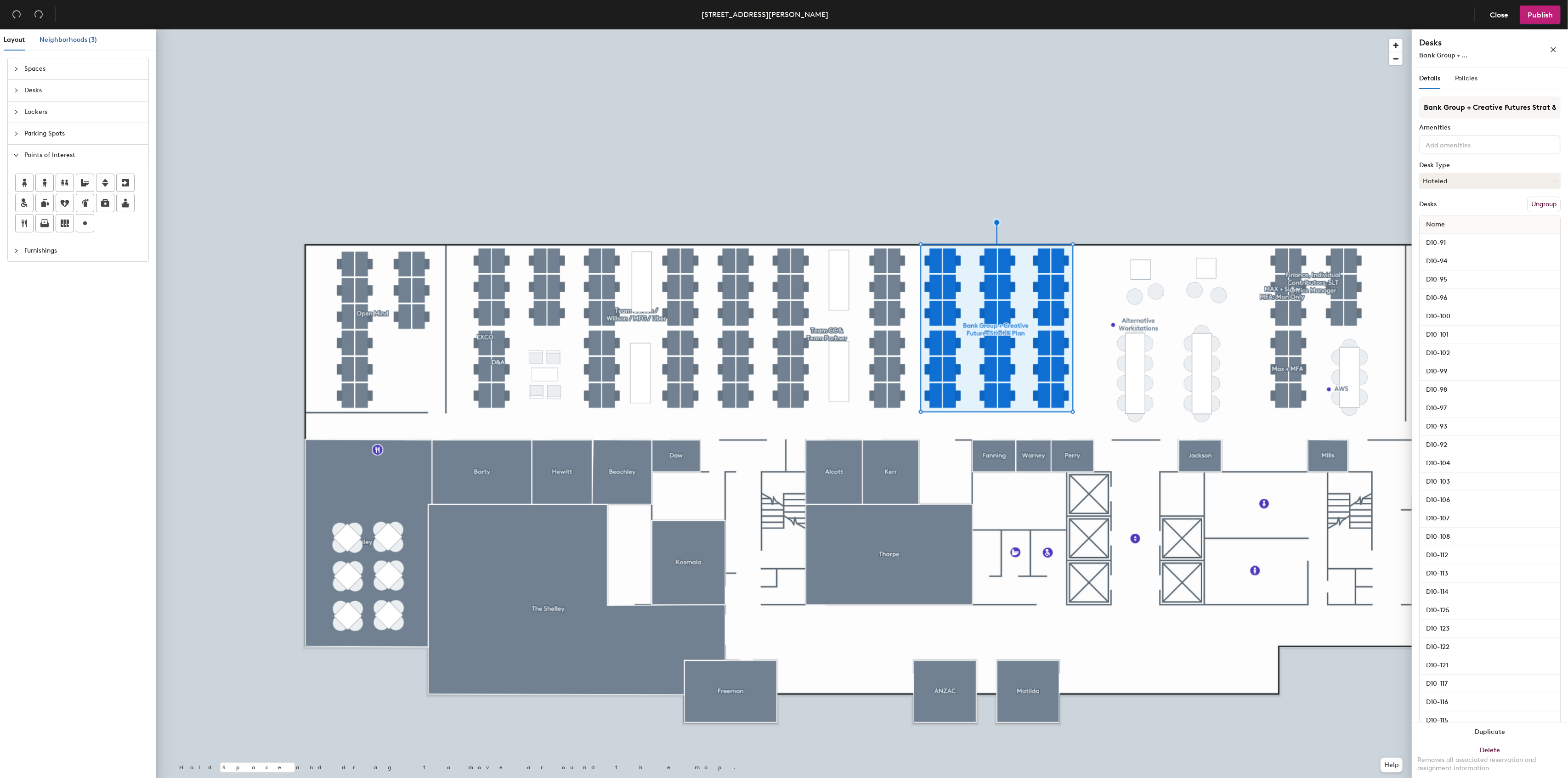
click at [57, 40] on span "Neighborhoods (3)" at bounding box center [67, 39] width 57 height 7
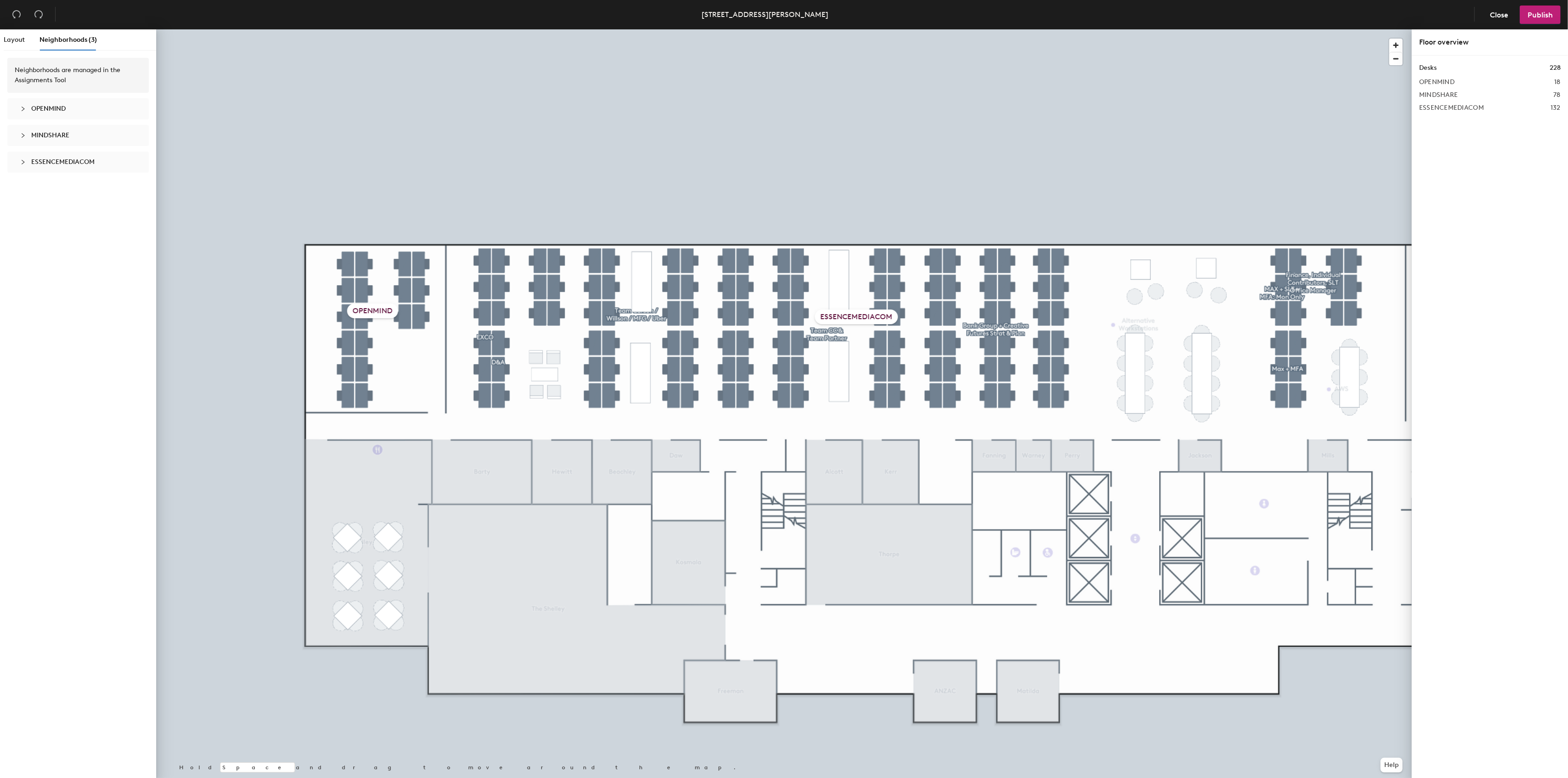
click at [62, 111] on span "OPENMIND" at bounding box center [48, 108] width 35 height 7
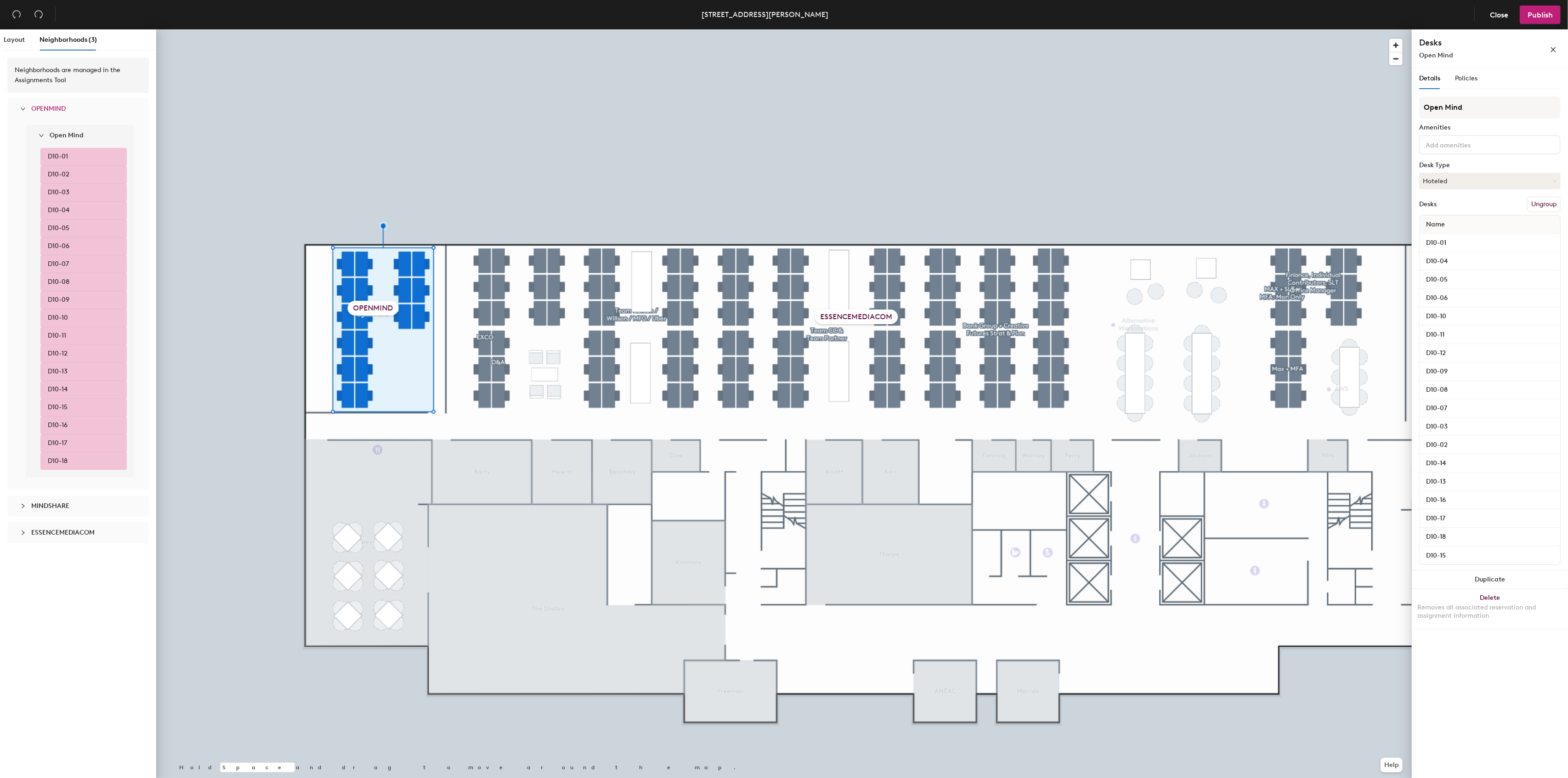
click at [62, 111] on span "OPENMIND" at bounding box center [48, 108] width 35 height 7
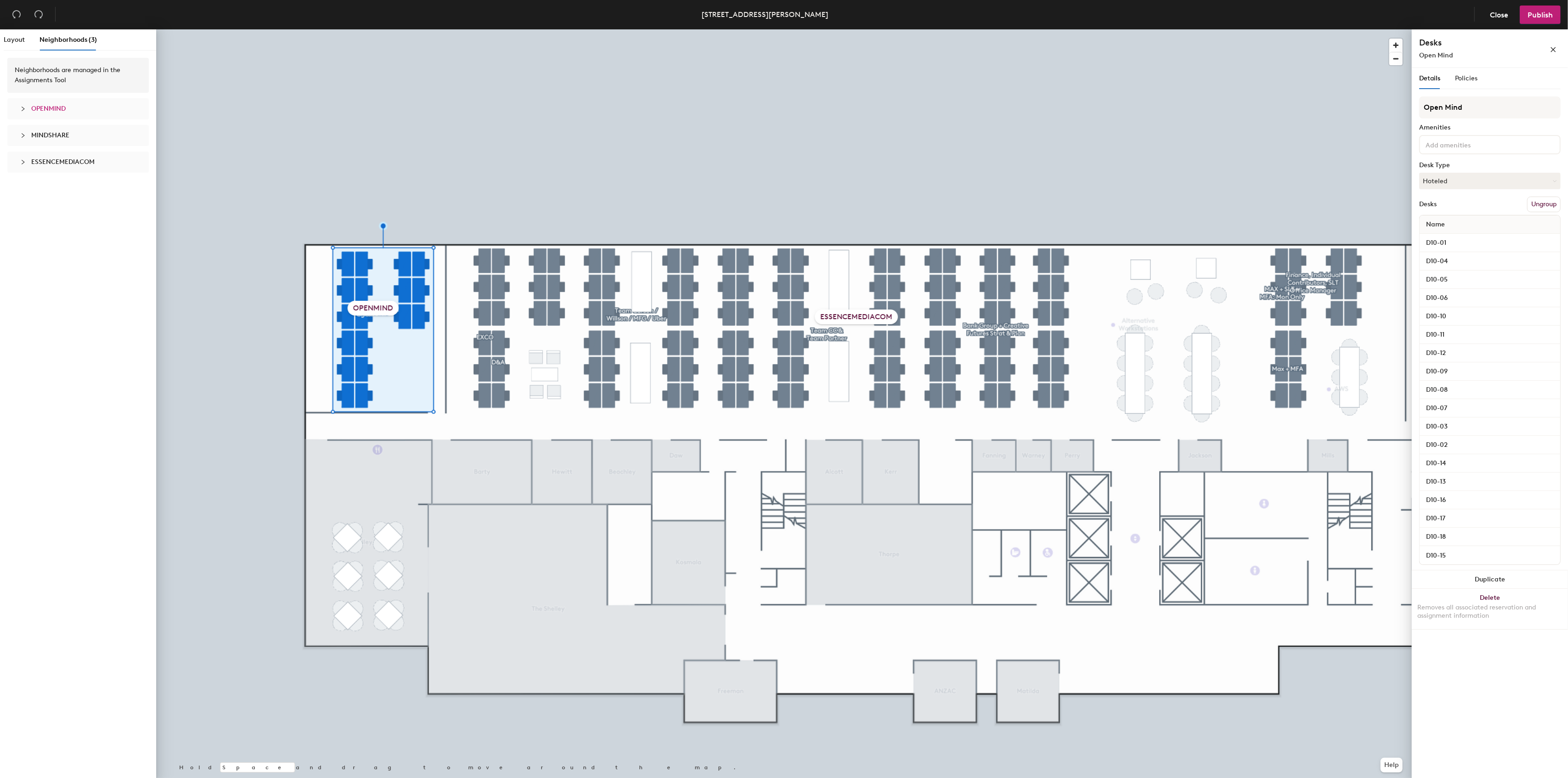
click at [66, 166] on span "ESSENCEMEDIACOM" at bounding box center [83, 162] width 105 height 10
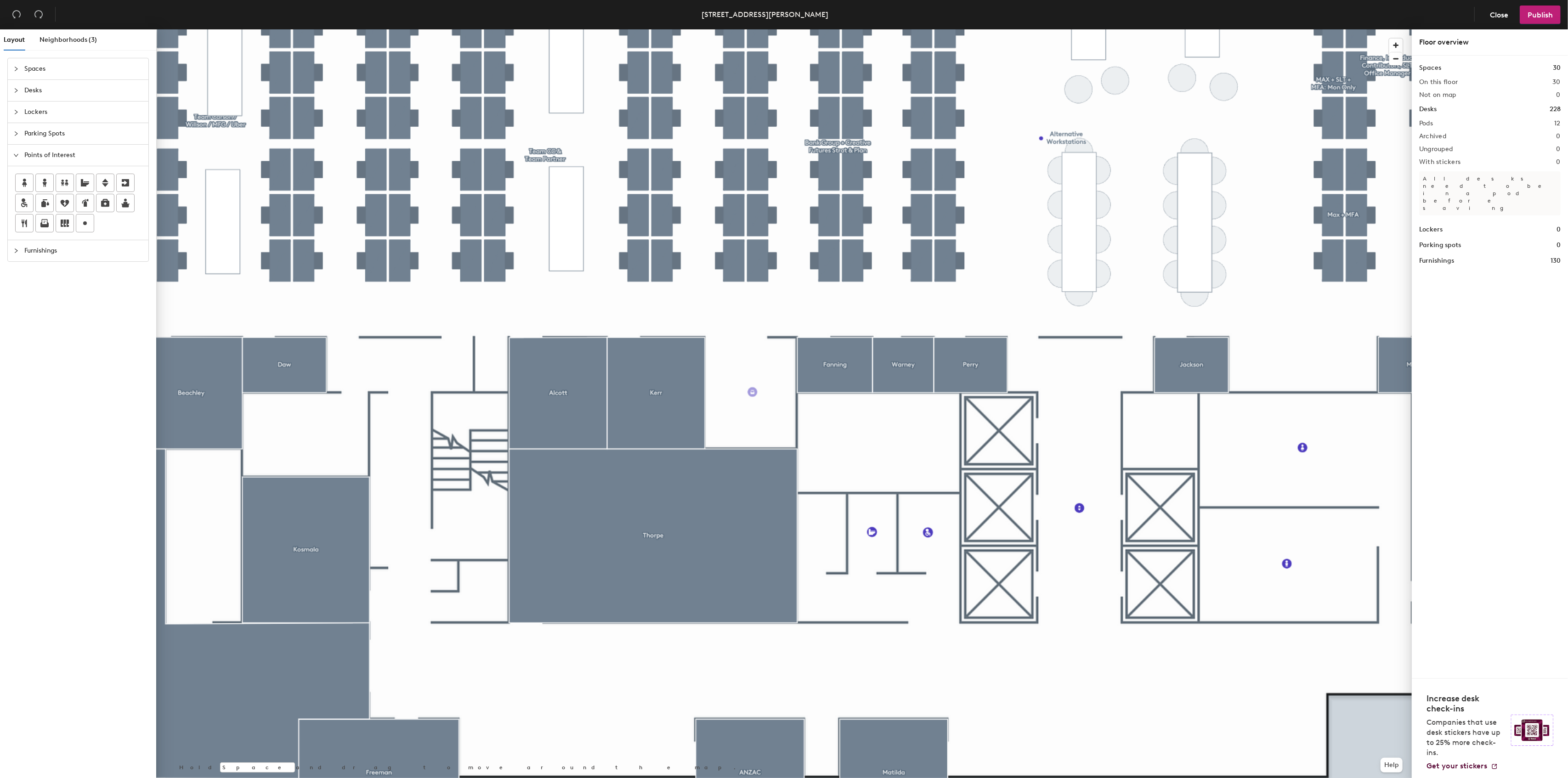
click at [752, 392] on div "Layout Neighborhoods (3) Spaces Desks Lockers Parking Spots Points of Interest …" at bounding box center [784, 404] width 1568 height 752
type input "PRINT/COPY"
click at [769, 416] on span "Done" at bounding box center [774, 413] width 27 height 16
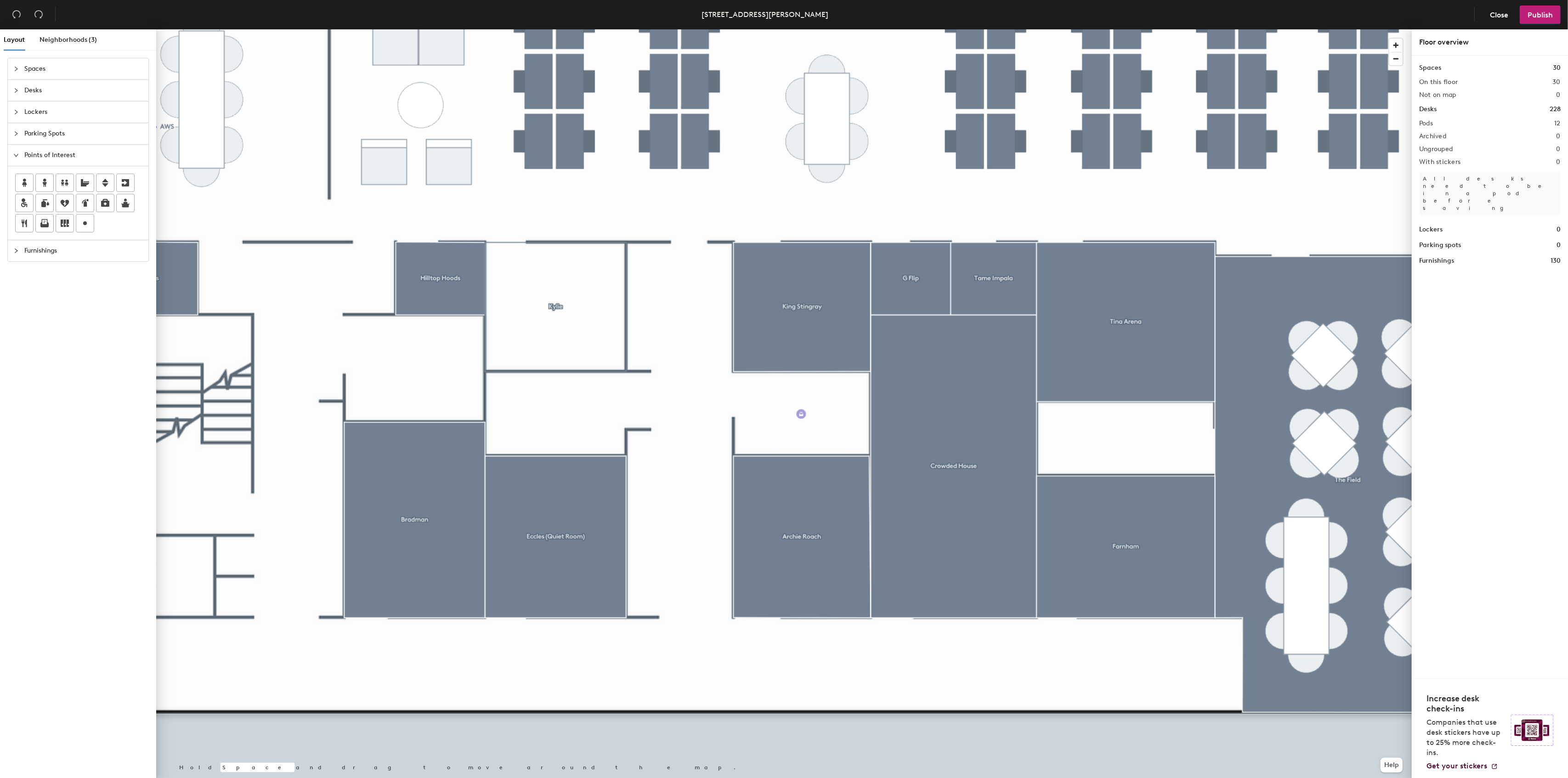
click at [802, 415] on div "Layout Neighborhoods (3) Spaces Desks Lockers Parking Spots Points of Interest …" at bounding box center [784, 404] width 1568 height 752
type input "PRINT/COPY"
click at [826, 436] on span "Done" at bounding box center [822, 434] width 27 height 16
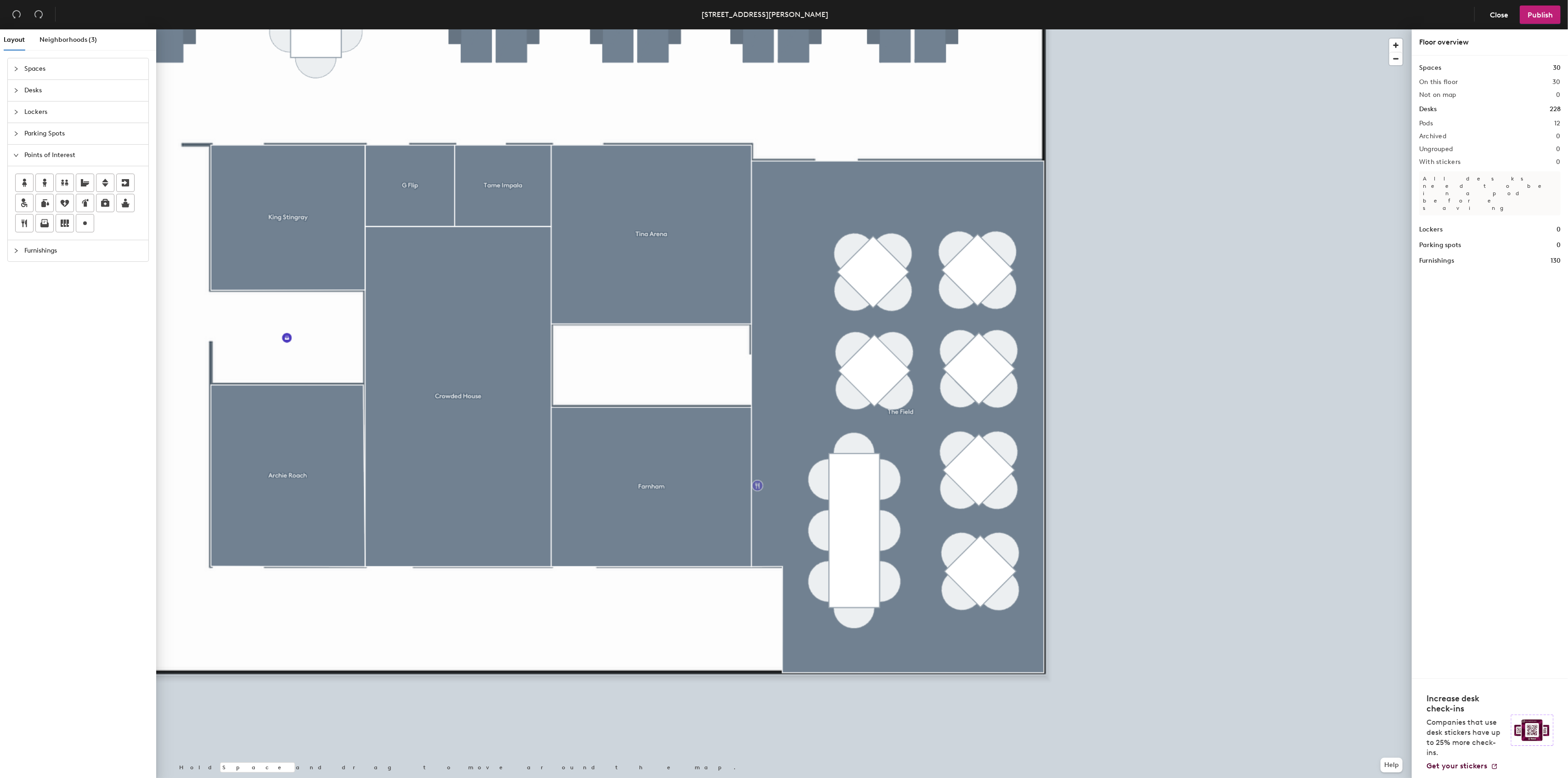
click at [758, 486] on div "Layout Neighborhoods (3) Spaces Desks Lockers Parking Spots Points of Interest …" at bounding box center [784, 404] width 1568 height 752
click at [771, 487] on input "Kitchen" at bounding box center [777, 486] width 29 height 13
type input "Mindshare Kitchen"
click at [794, 503] on span "Done" at bounding box center [793, 506] width 27 height 16
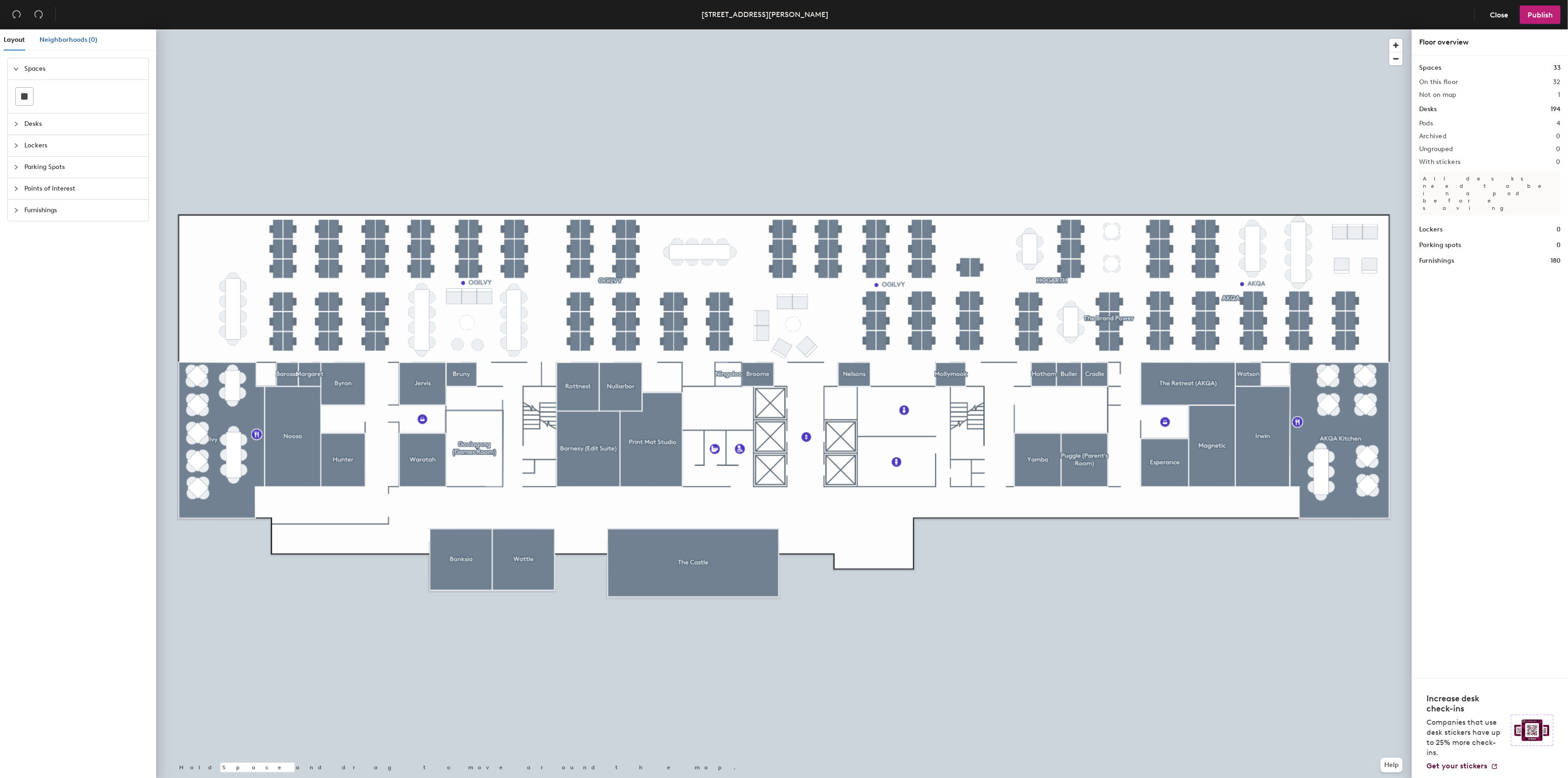
click at [62, 37] on span "Neighborhoods (0)" at bounding box center [68, 39] width 58 height 7
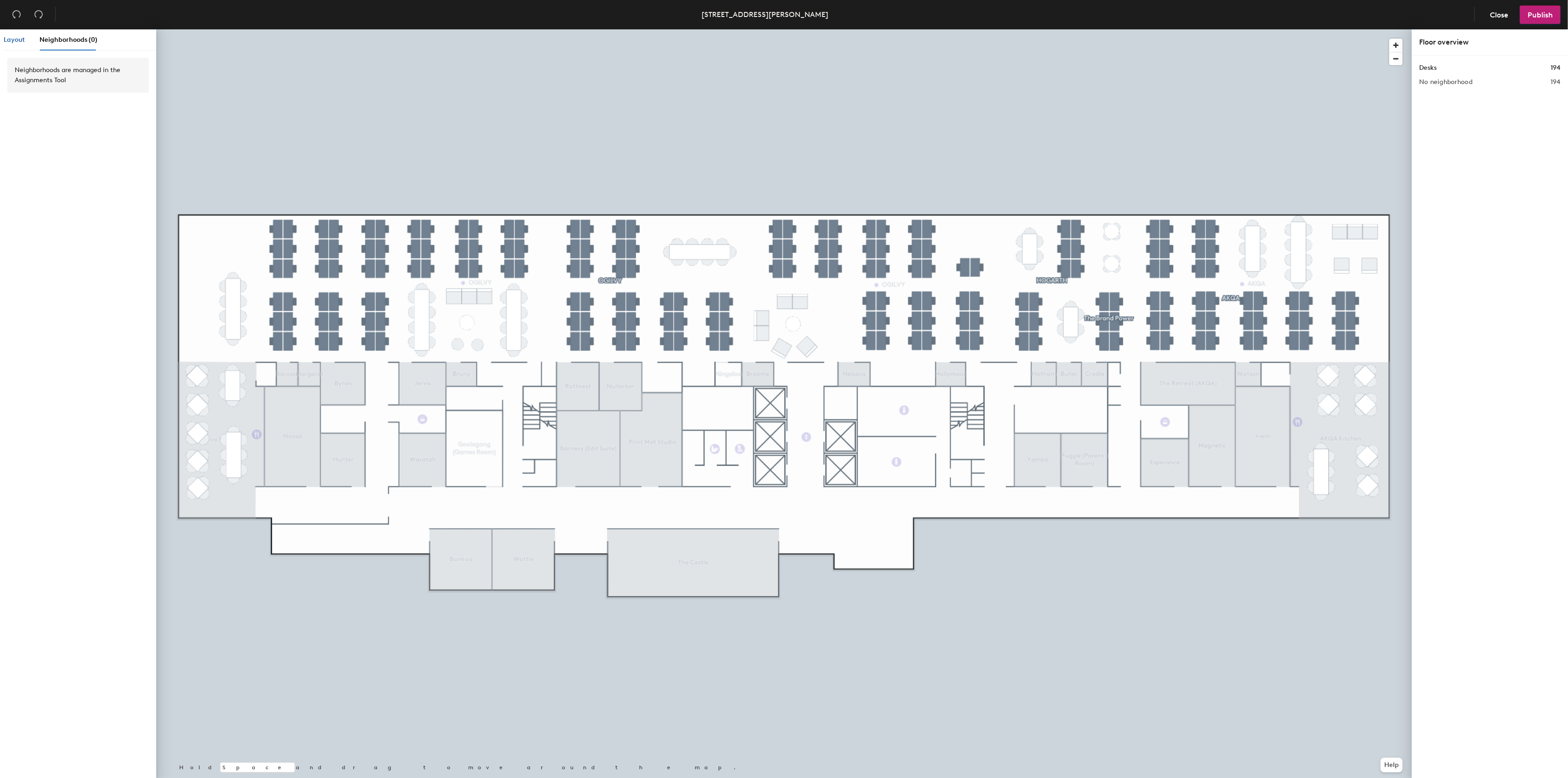
click at [20, 43] on span "Layout" at bounding box center [14, 39] width 21 height 7
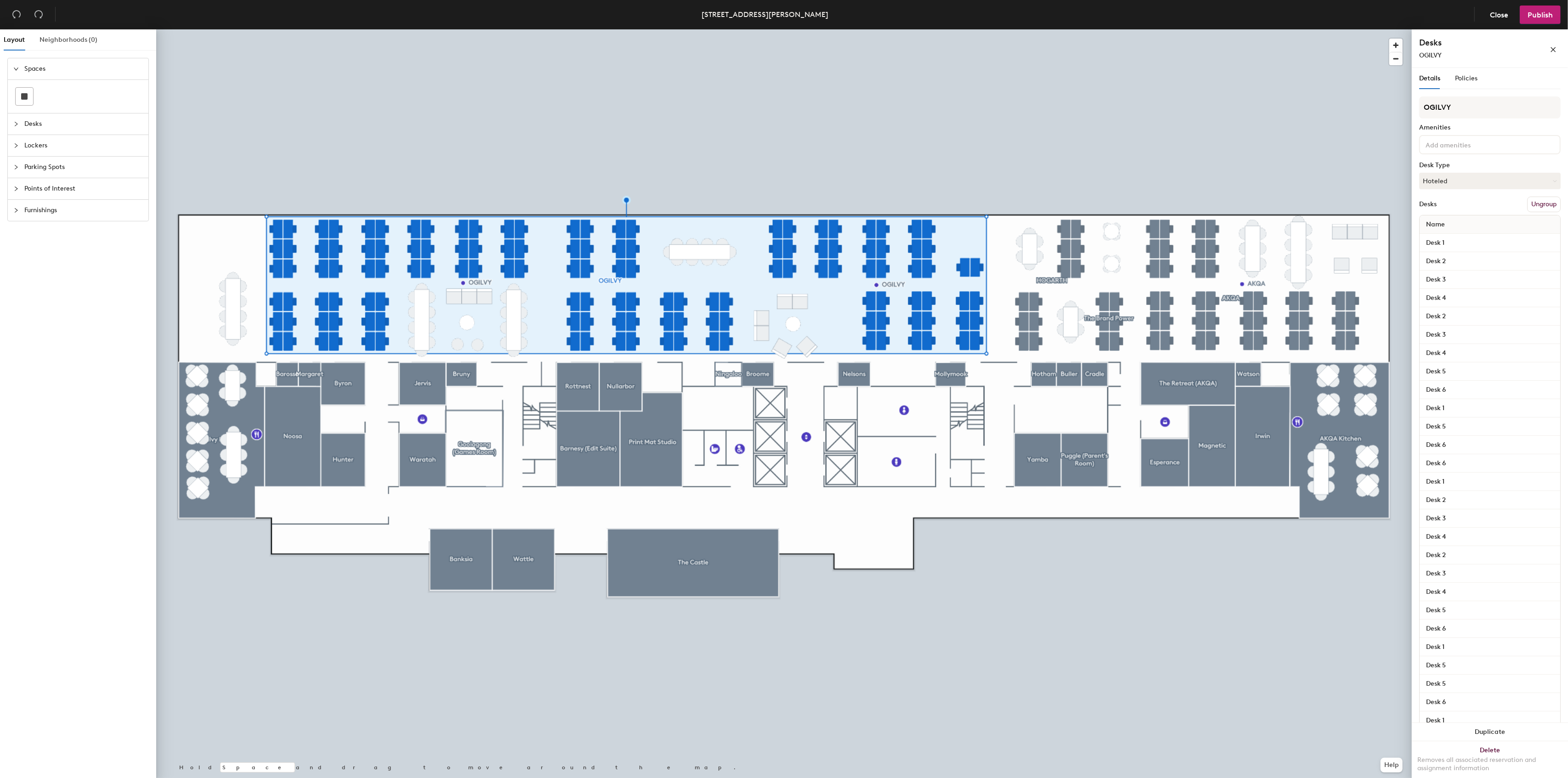
click at [65, 34] on div "Neighborhoods (0)" at bounding box center [68, 39] width 58 height 21
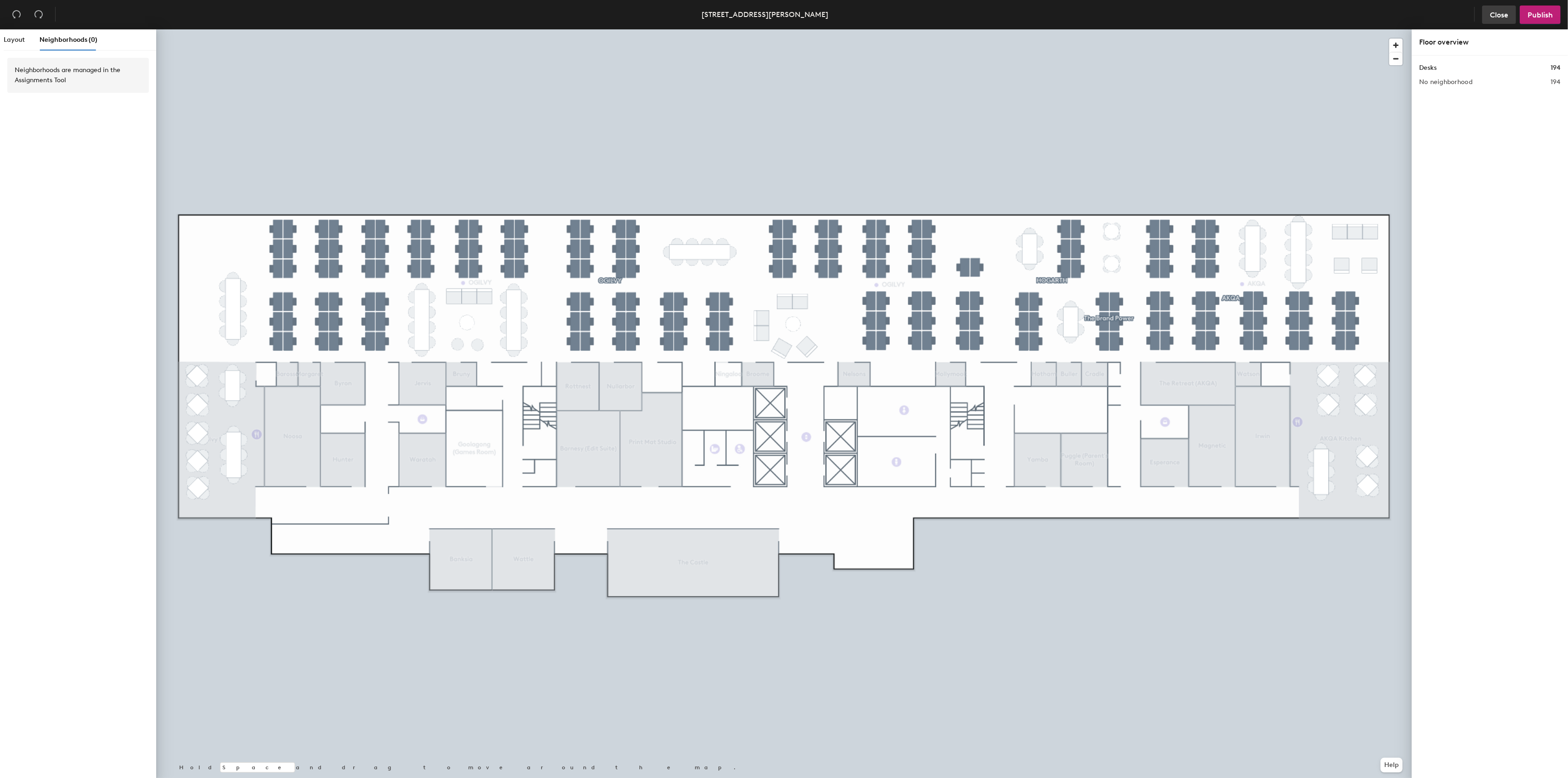
click at [1497, 7] on button "Close" at bounding box center [1499, 15] width 34 height 19
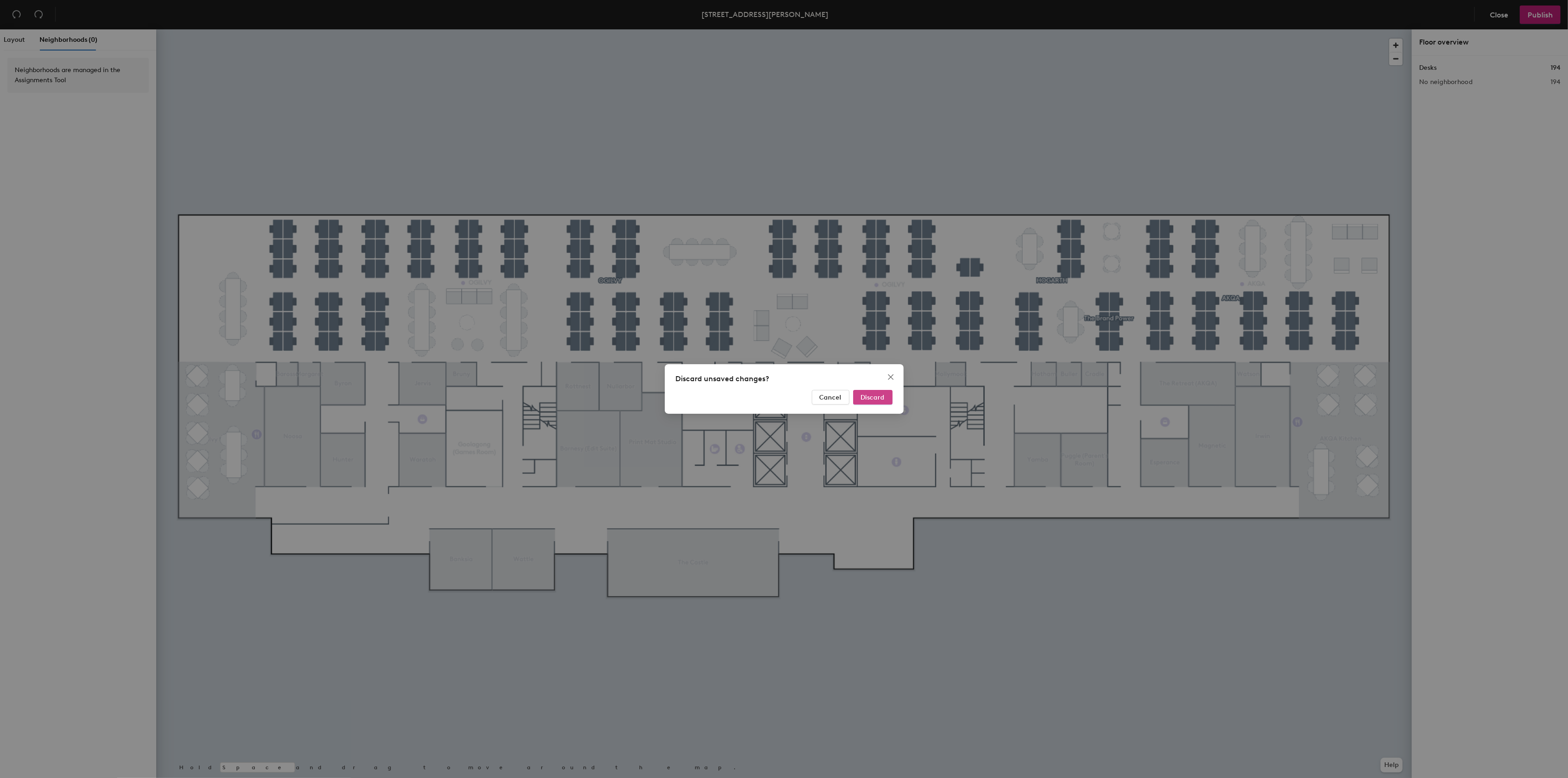
click at [866, 393] on span "Discard" at bounding box center [873, 397] width 24 height 7
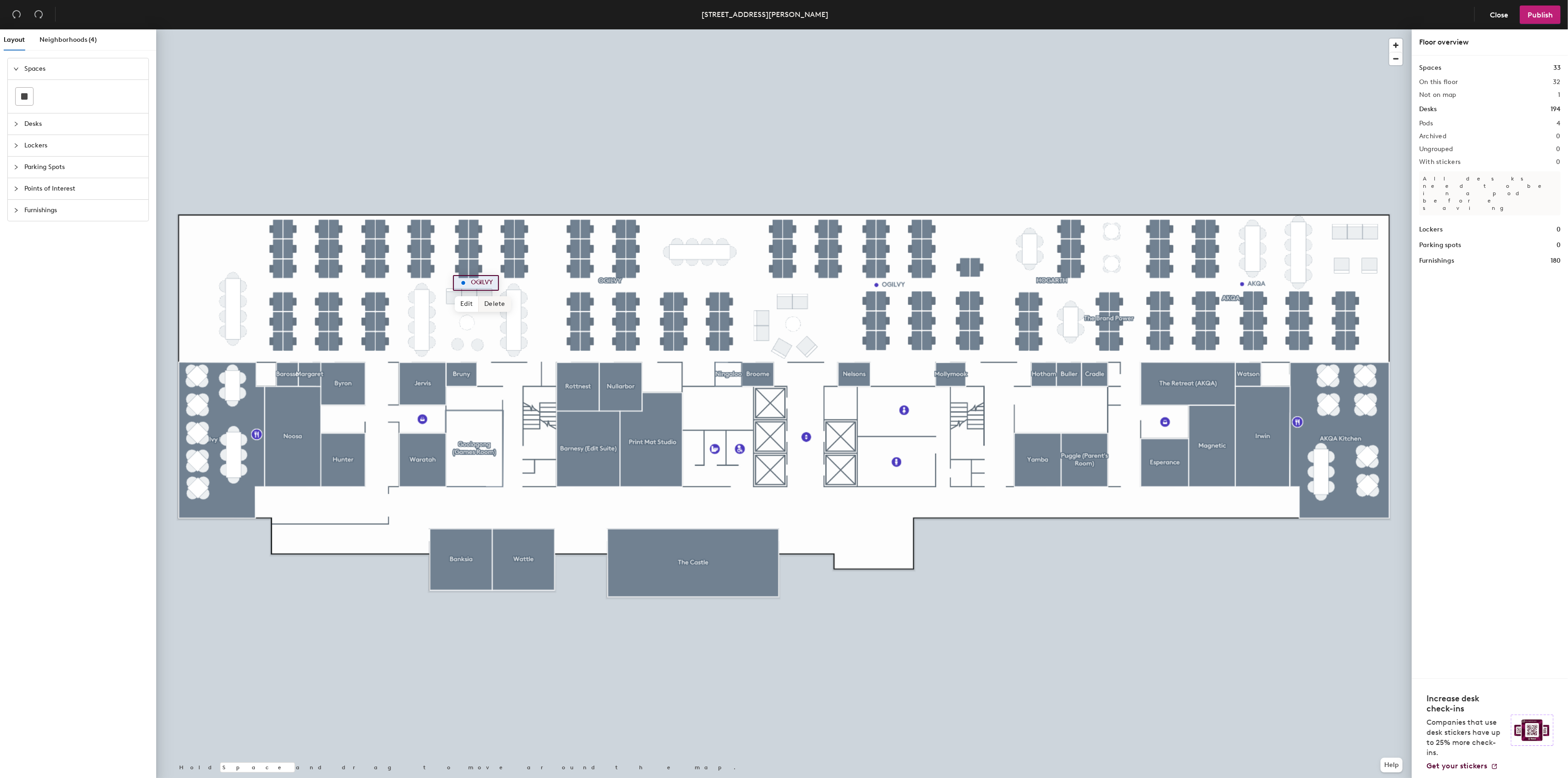
click at [487, 304] on span "Delete" at bounding box center [494, 304] width 32 height 16
click at [905, 304] on span "Delete" at bounding box center [908, 305] width 32 height 16
click at [1278, 302] on span "Delete" at bounding box center [1274, 304] width 32 height 16
click at [77, 36] on span "Neighborhoods (4)" at bounding box center [67, 39] width 57 height 7
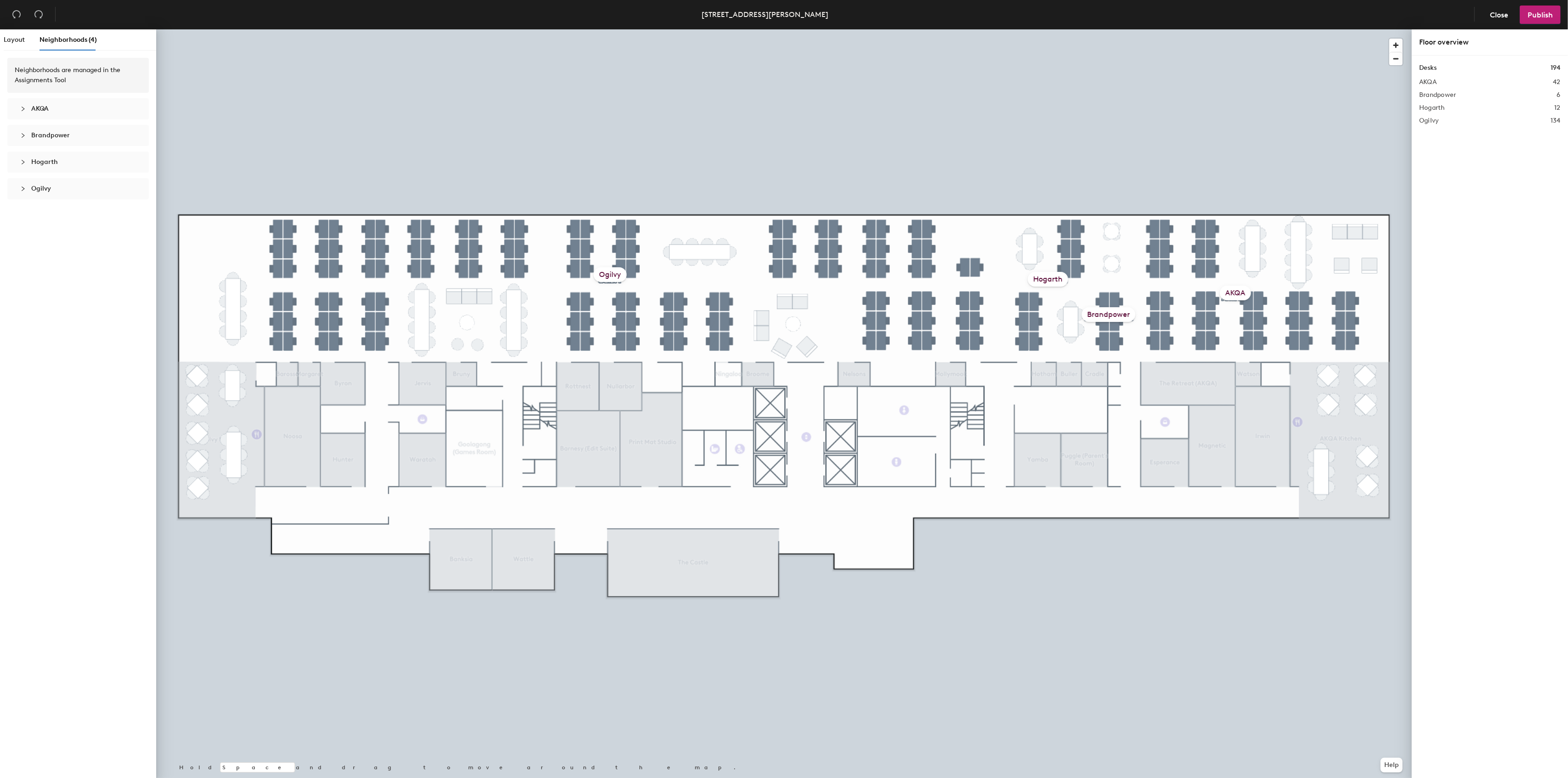
click at [86, 107] on span "AKQA" at bounding box center [83, 108] width 105 height 10
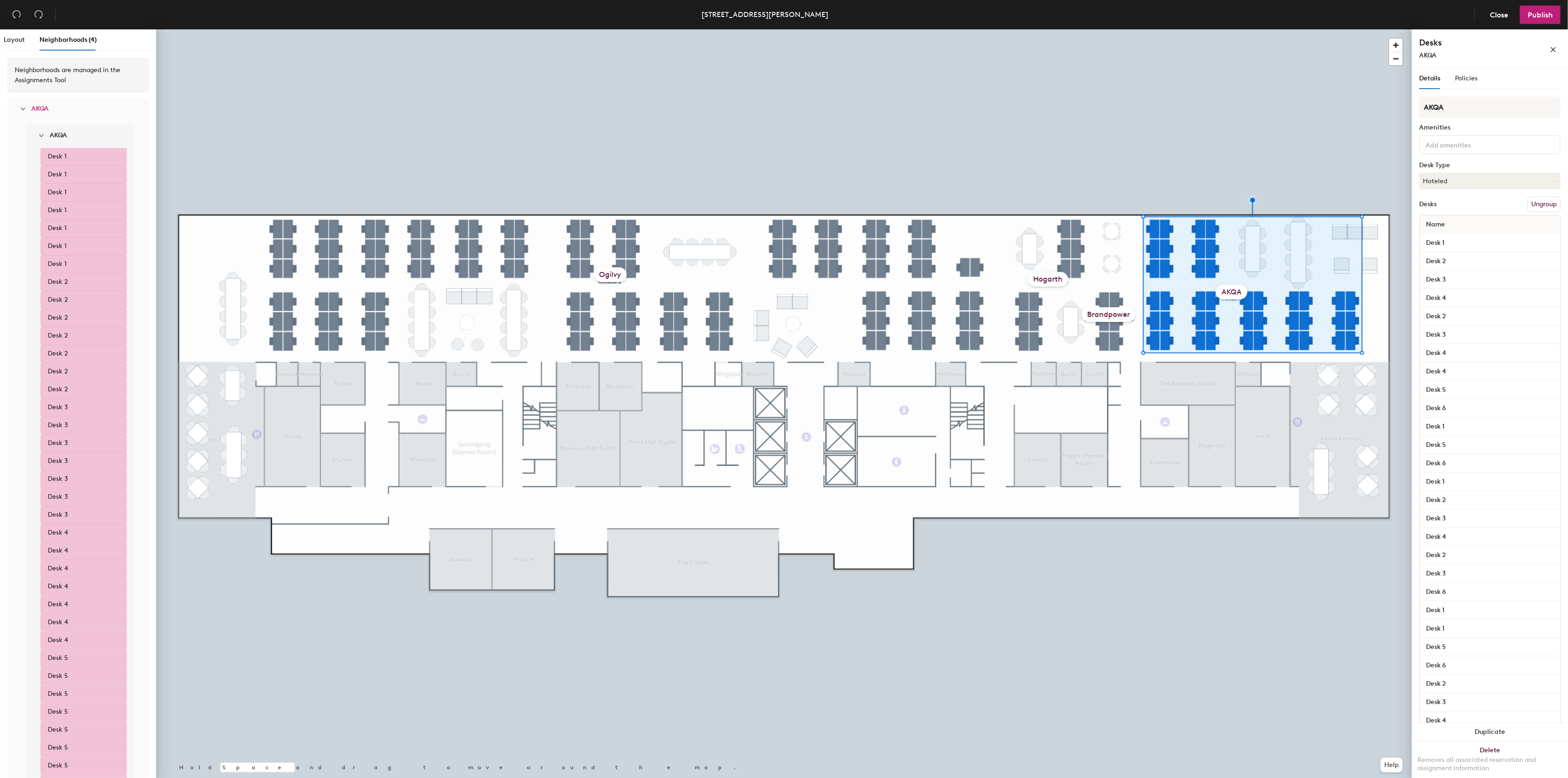
click at [86, 107] on span "AKQA" at bounding box center [83, 108] width 105 height 10
click at [41, 131] on div at bounding box center [44, 135] width 11 height 10
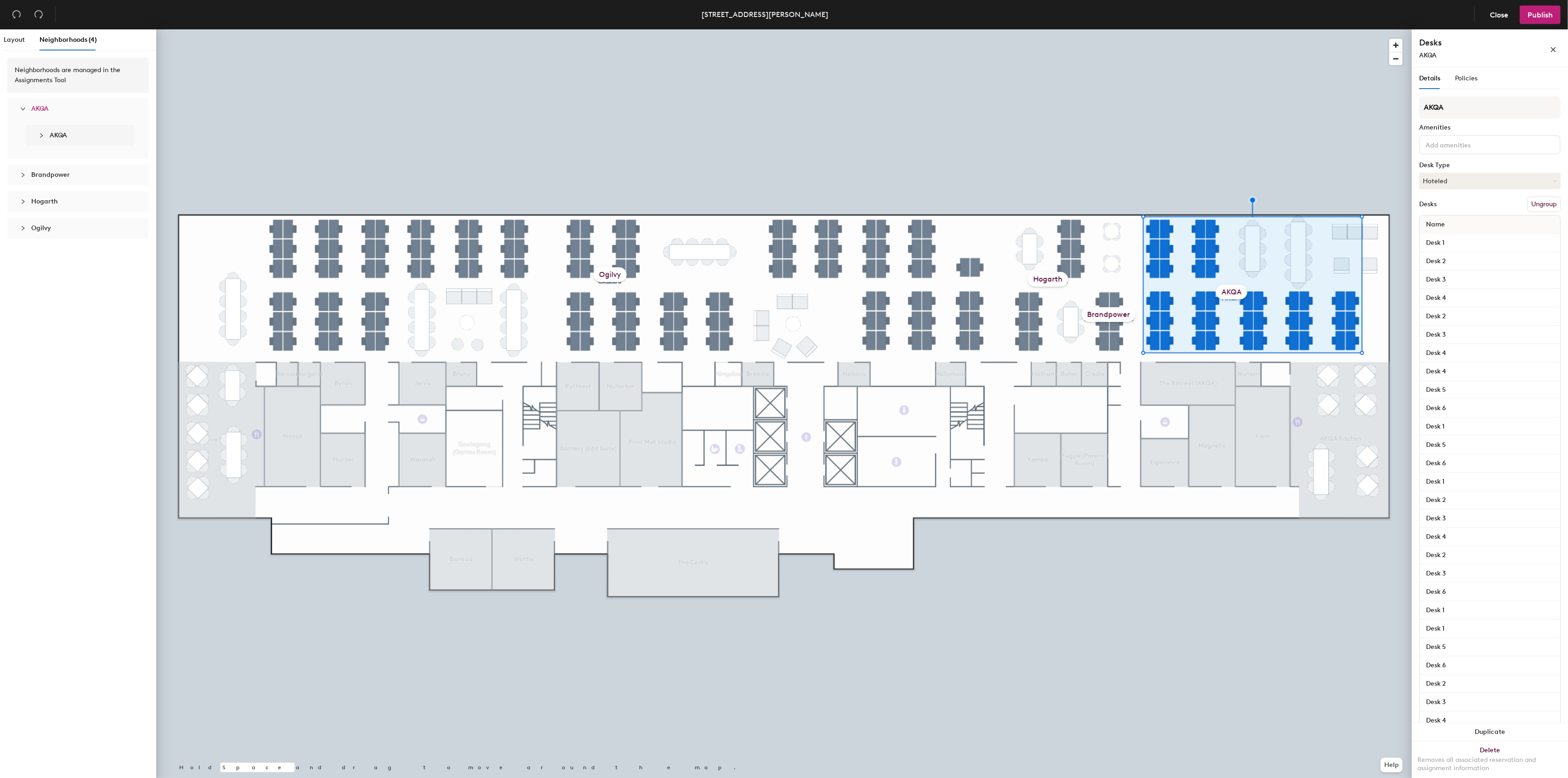
click at [32, 41] on div "Layout Neighborhoods (4)" at bounding box center [50, 39] width 93 height 21
click at [26, 41] on div "Layout Neighborhoods (4)" at bounding box center [50, 39] width 93 height 21
click at [11, 38] on span "Layout" at bounding box center [14, 39] width 21 height 7
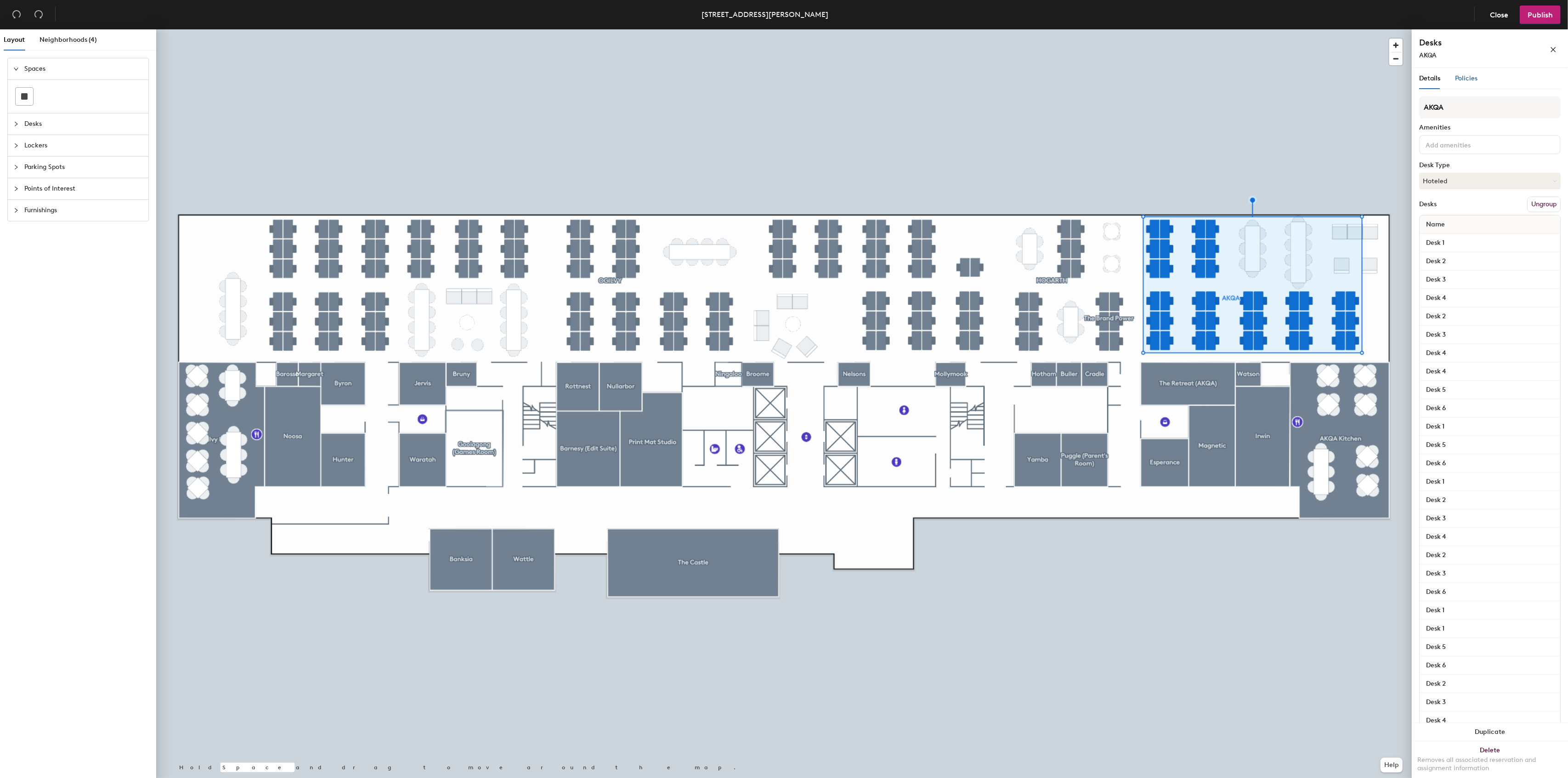
click at [1458, 79] on span "Policies" at bounding box center [1466, 78] width 22 height 7
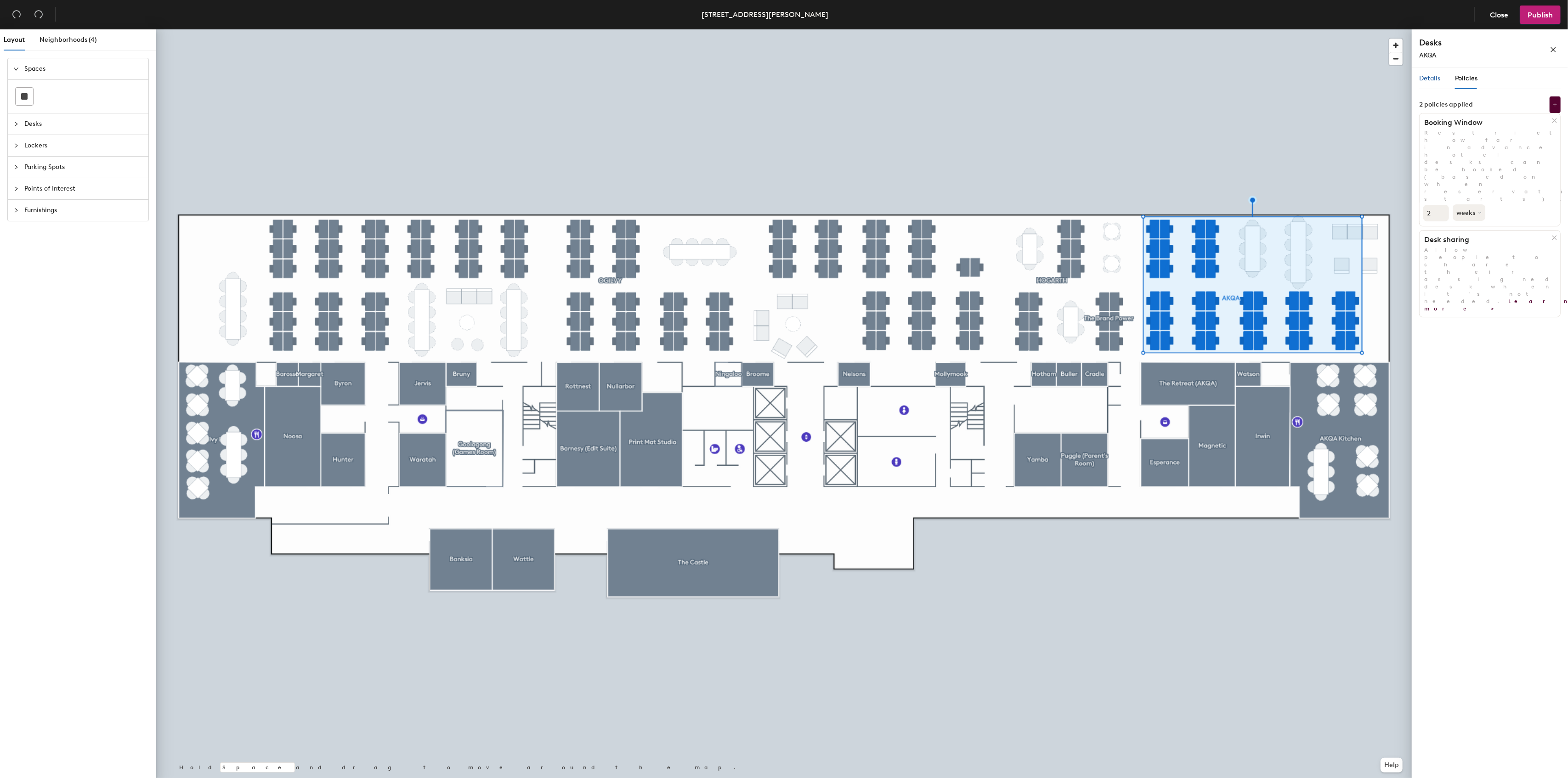
click at [1429, 79] on span "Details" at bounding box center [1430, 78] width 21 height 7
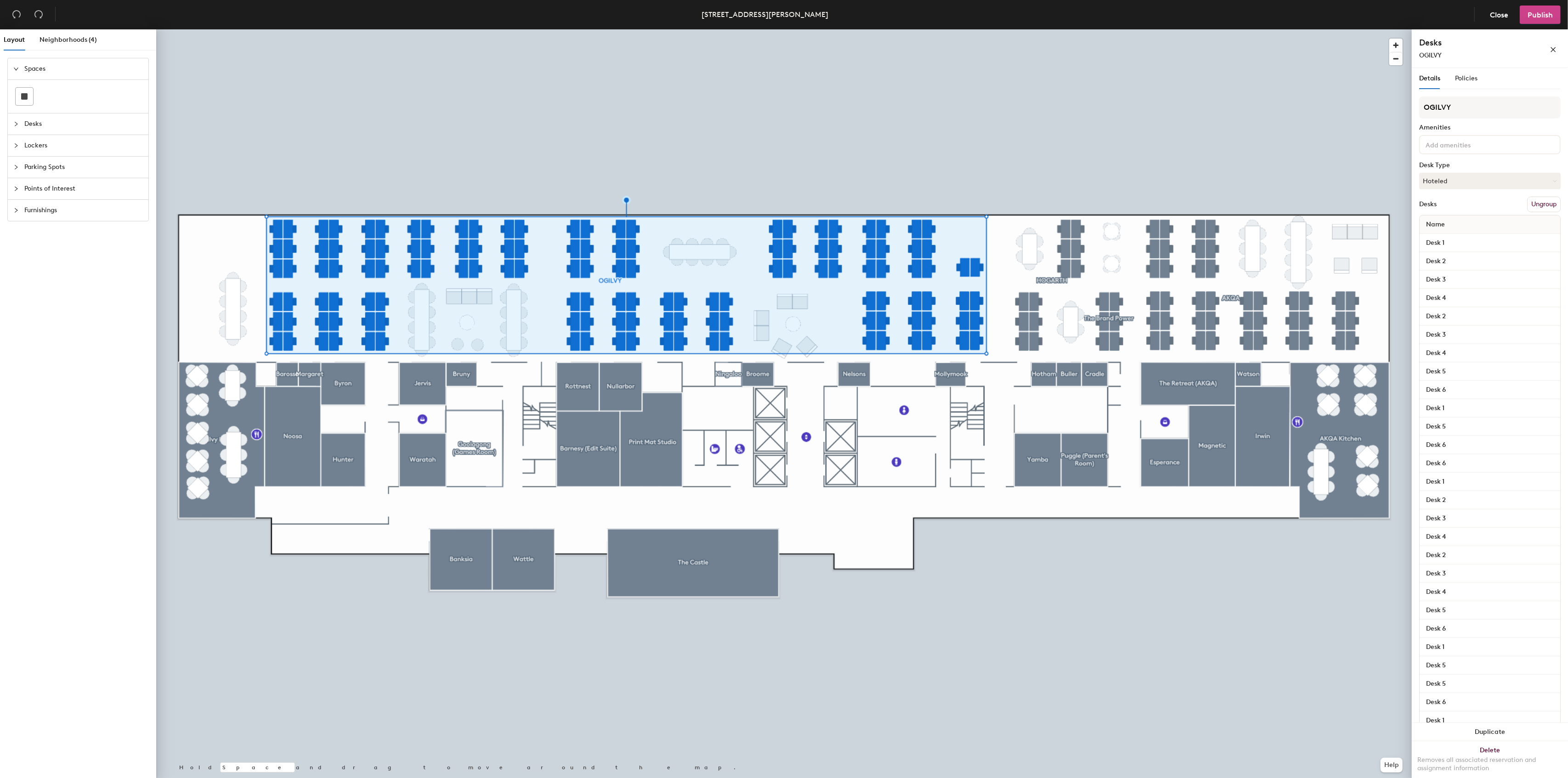
click at [1547, 18] on span "Publish" at bounding box center [1540, 14] width 25 height 8
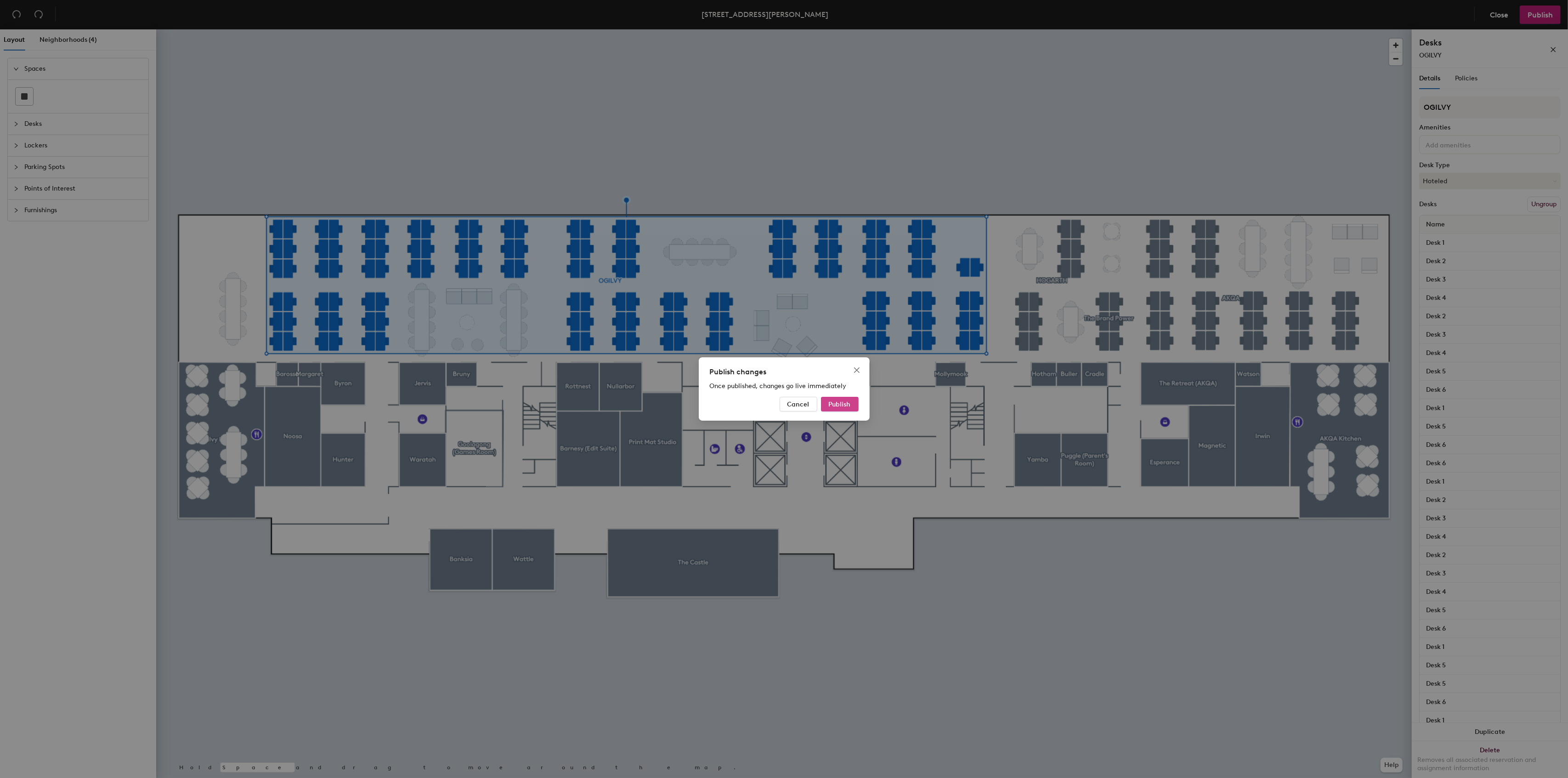
click at [836, 406] on span "Publish" at bounding box center [840, 404] width 22 height 7
